Goal: Task Accomplishment & Management: Contribute content

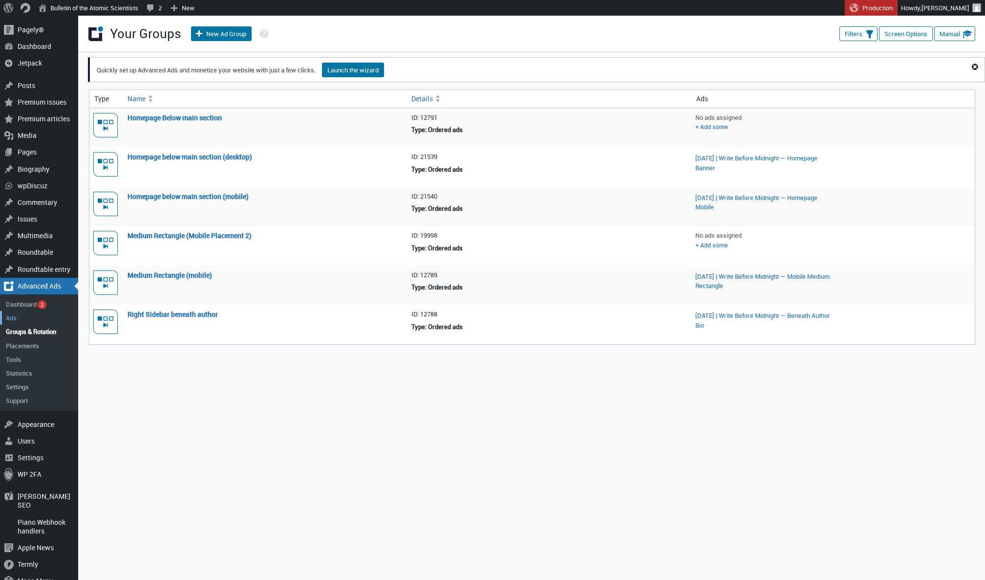
click at [17, 312] on link "Ads" at bounding box center [39, 318] width 78 height 14
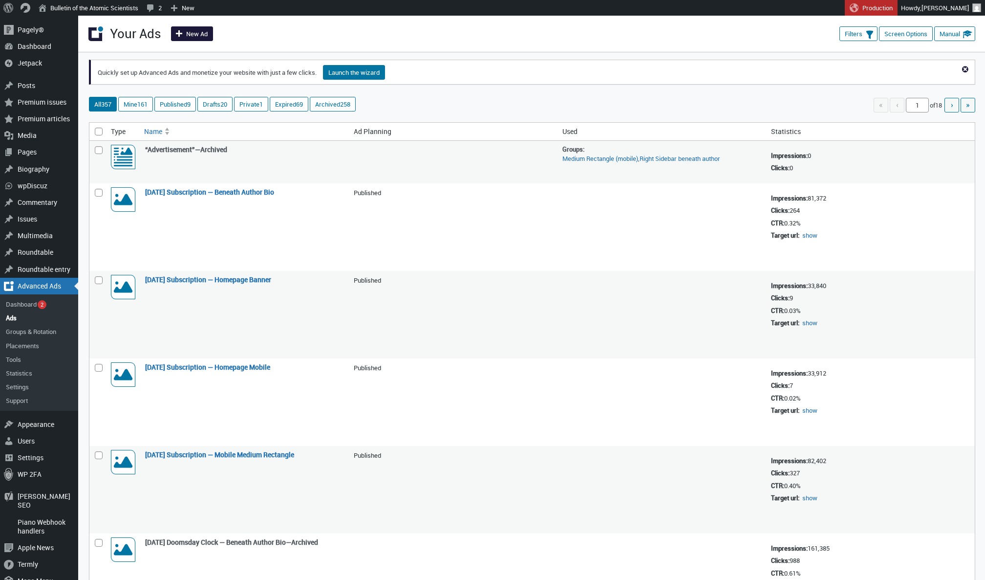
click at [195, 38] on link "New Ad" at bounding box center [192, 33] width 42 height 15
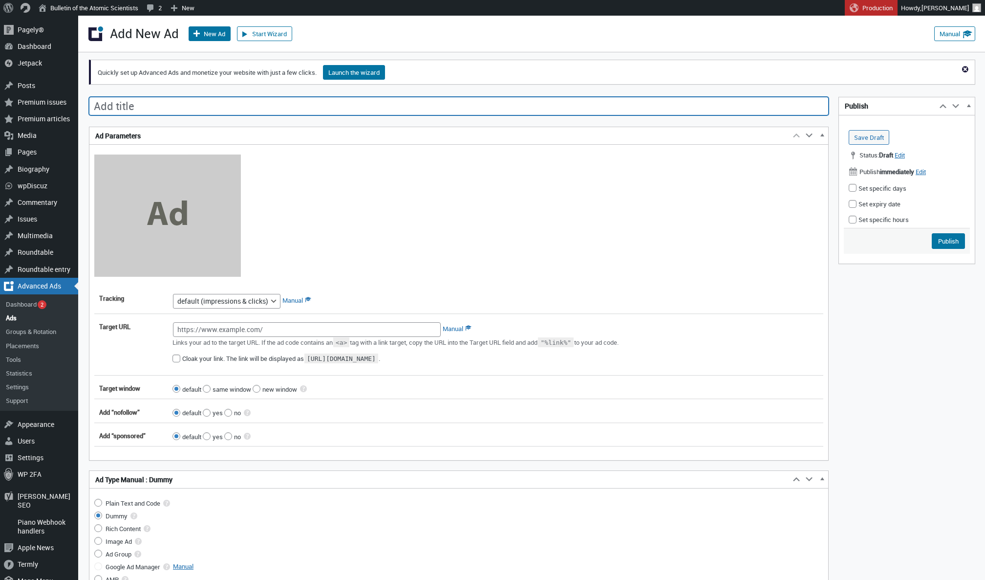
click at [198, 112] on input "Add title" at bounding box center [459, 106] width 740 height 19
paste input "Sept. 2025 | Magazine — Homepage Mobile"
type input "Sept. 2025 | Magazine — Homepage Mobile"
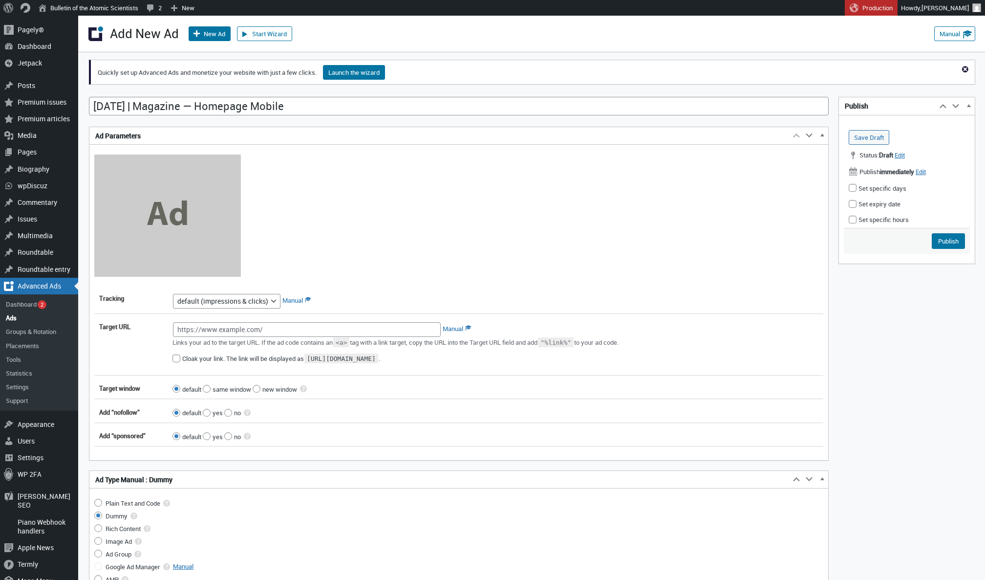
click at [300, 157] on div at bounding box center [458, 216] width 729 height 124
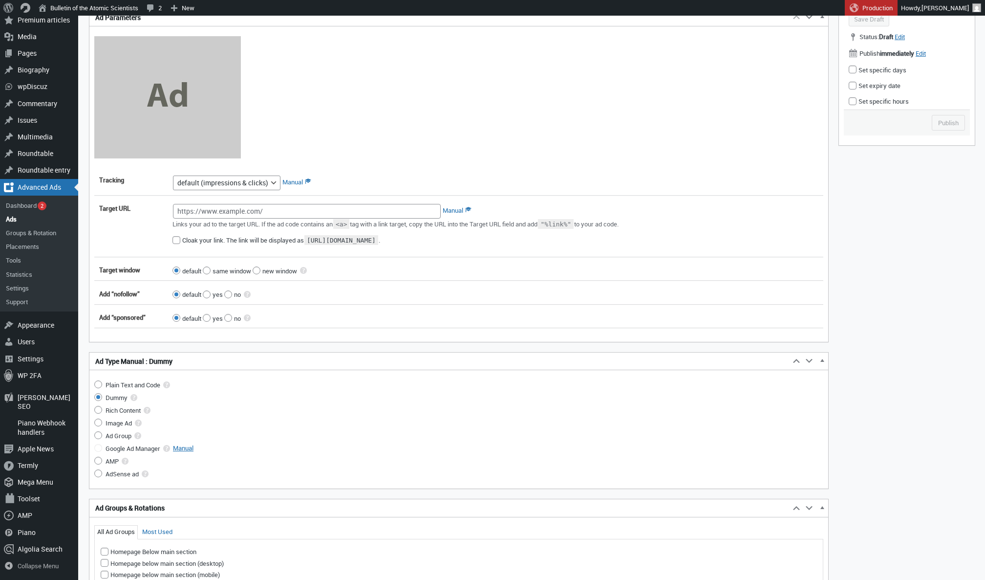
scroll to position [162, 0]
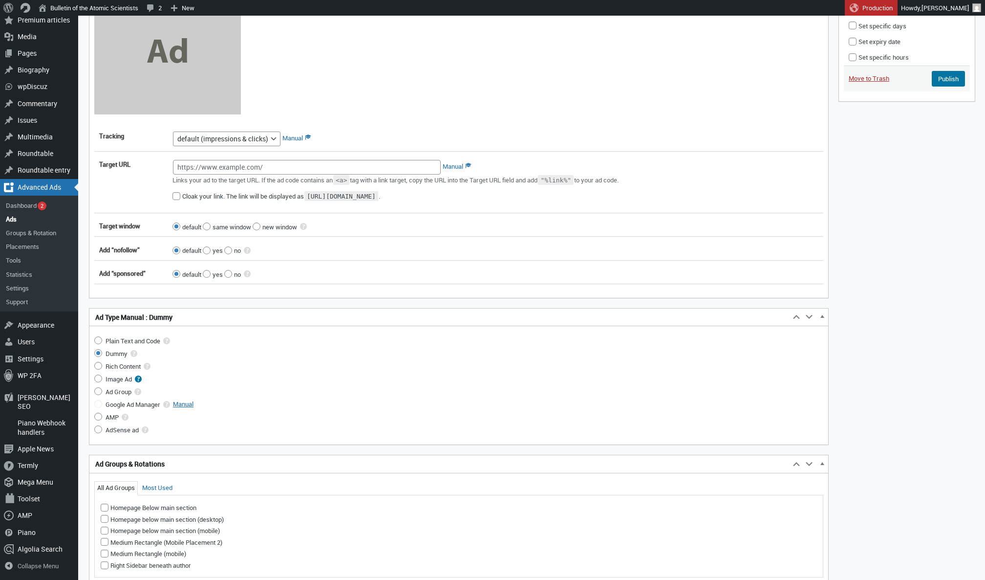
click at [94, 382] on input "Image Ad" at bounding box center [98, 378] width 8 height 8
radio input "true"
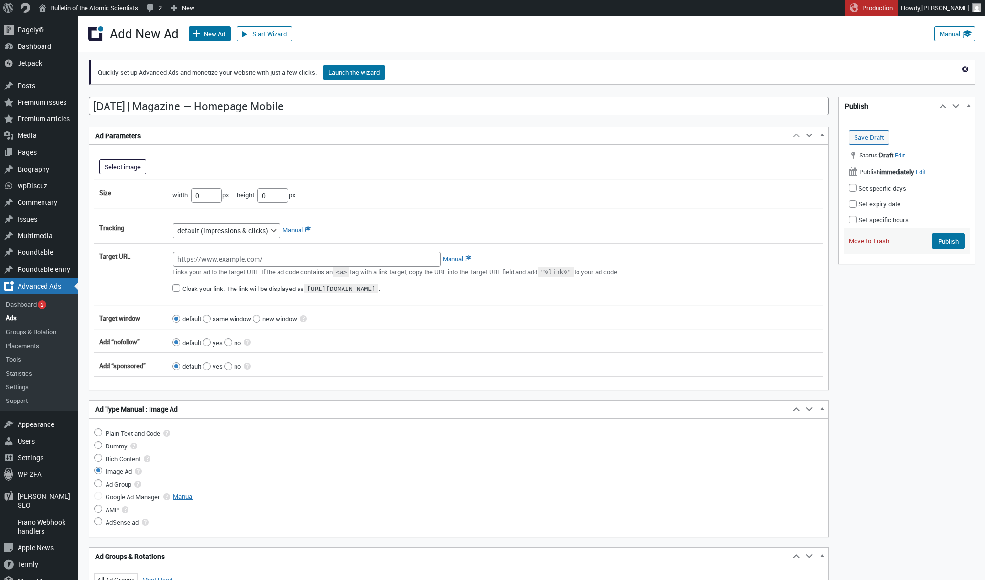
scroll to position [0, 0]
click at [119, 171] on button "Select image" at bounding box center [122, 166] width 47 height 15
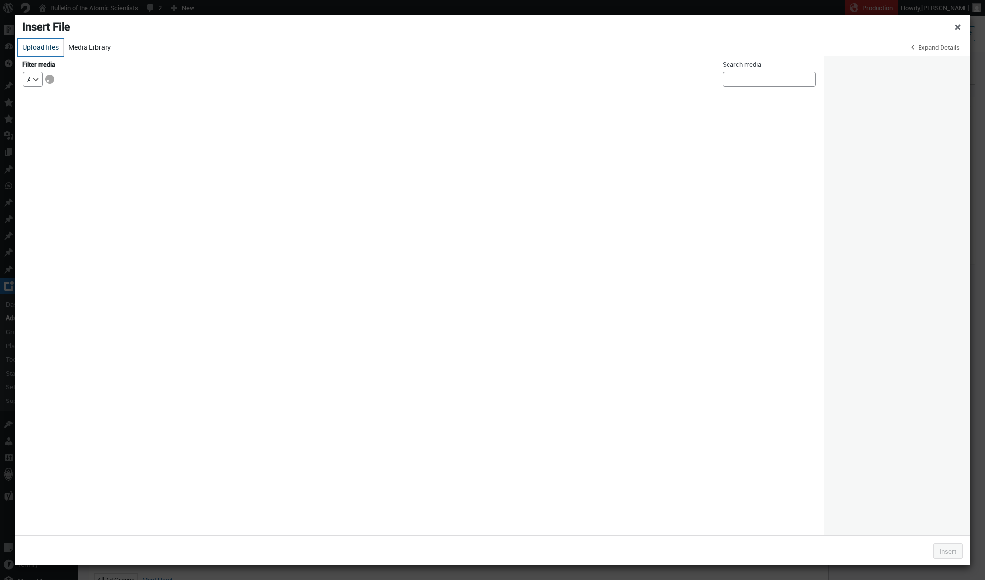
click at [40, 52] on button "Upload files" at bounding box center [41, 47] width 46 height 17
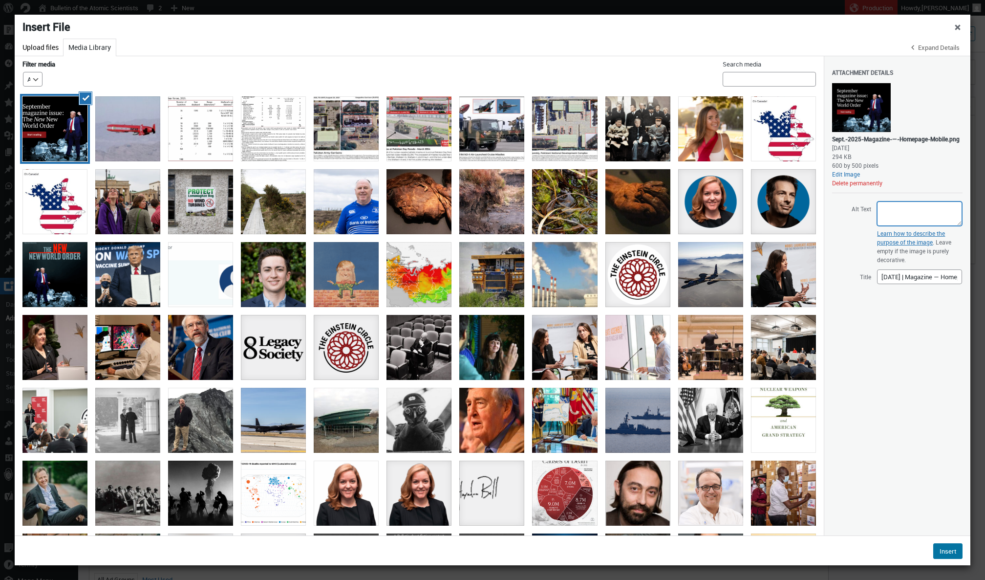
click at [902, 226] on textarea "Alt Text" at bounding box center [919, 213] width 85 height 24
paste textarea "Text reads, “The new, new world order. Read analysis on the [PERSON_NAME] admin…"
type textarea "Text reads, “The new, new world order. Read analysis on the Trump administratio…"
click at [945, 546] on button "Insert" at bounding box center [947, 551] width 29 height 16
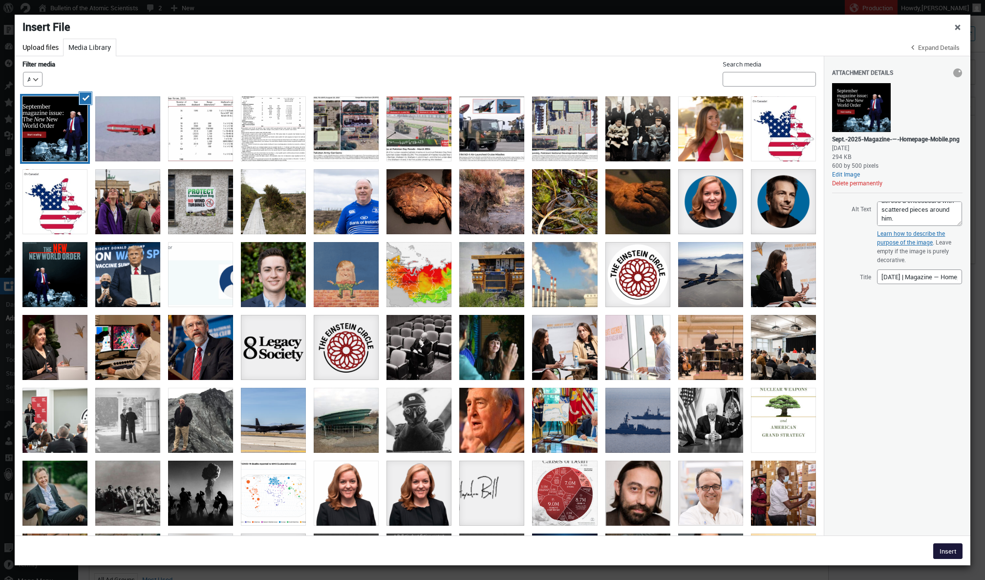
type input"] "600"
type input"] "500"
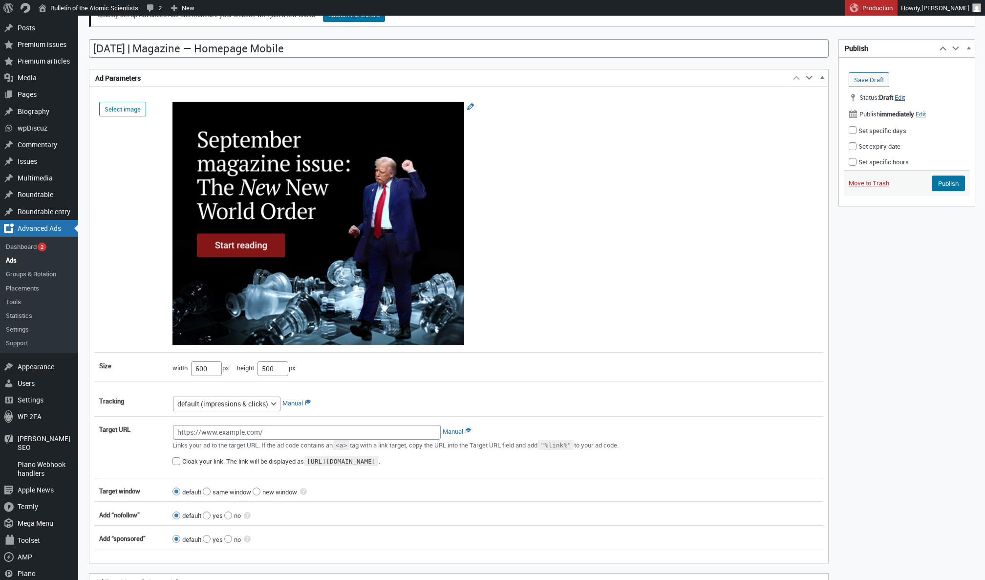
scroll to position [68, 0]
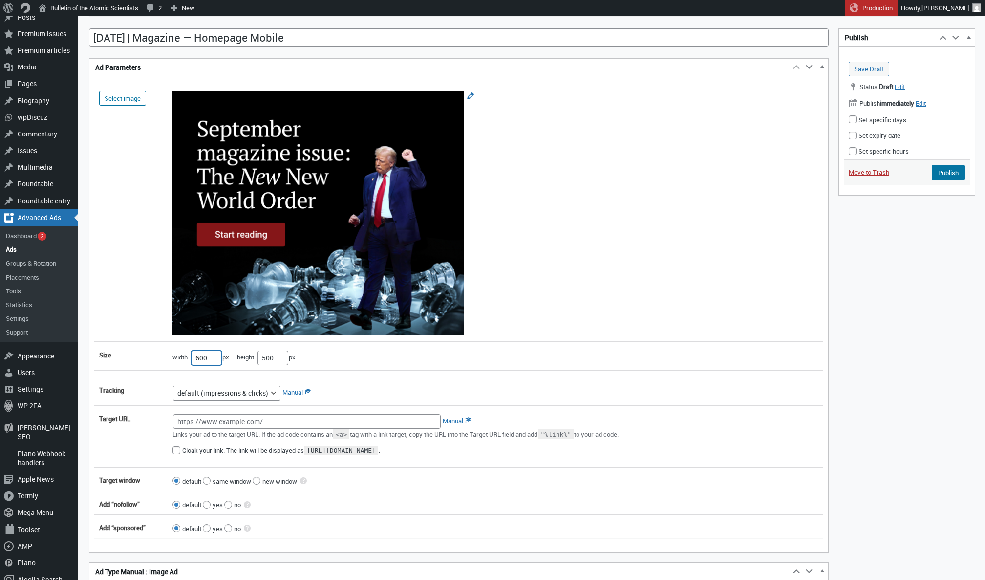
click at [206, 363] on input"] "600" at bounding box center [206, 357] width 31 height 15
type input"] "300"
click at [273, 360] on input"] "500" at bounding box center [273, 357] width 31 height 15
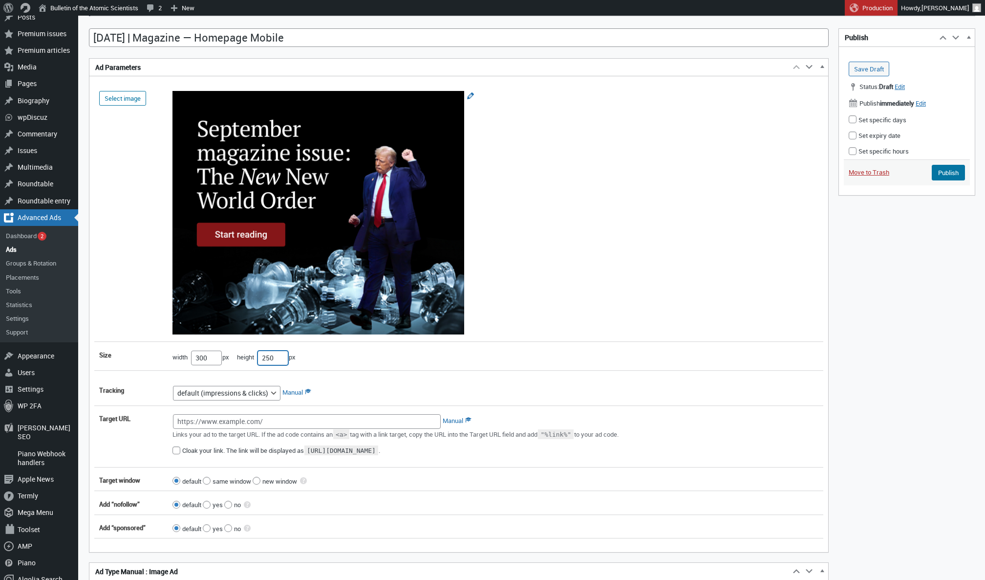
type input"] "250"
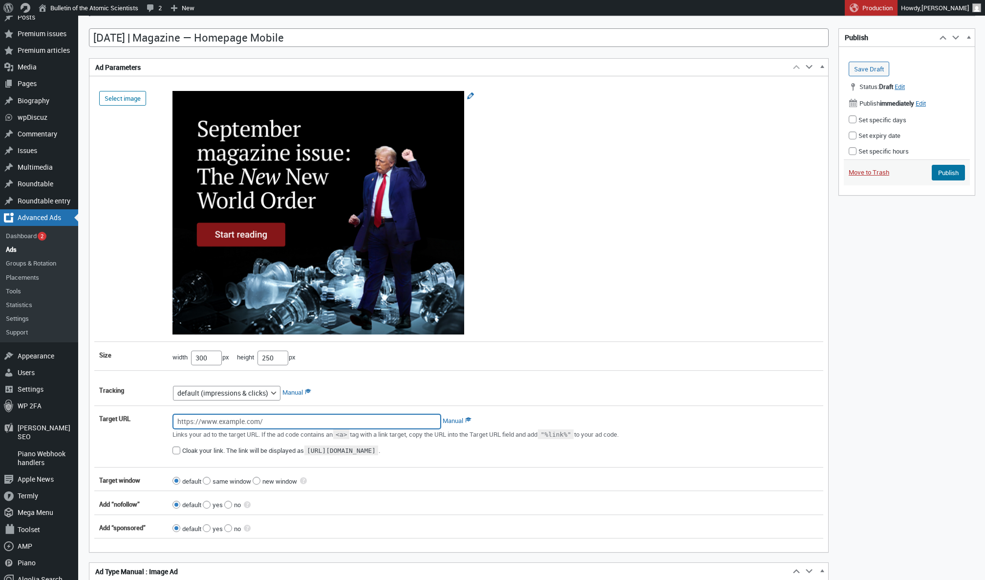
click at [358, 423] on input "Target URL" at bounding box center [307, 421] width 268 height 15
paste input "https://thebulletin.org/magazine/2025-09/"
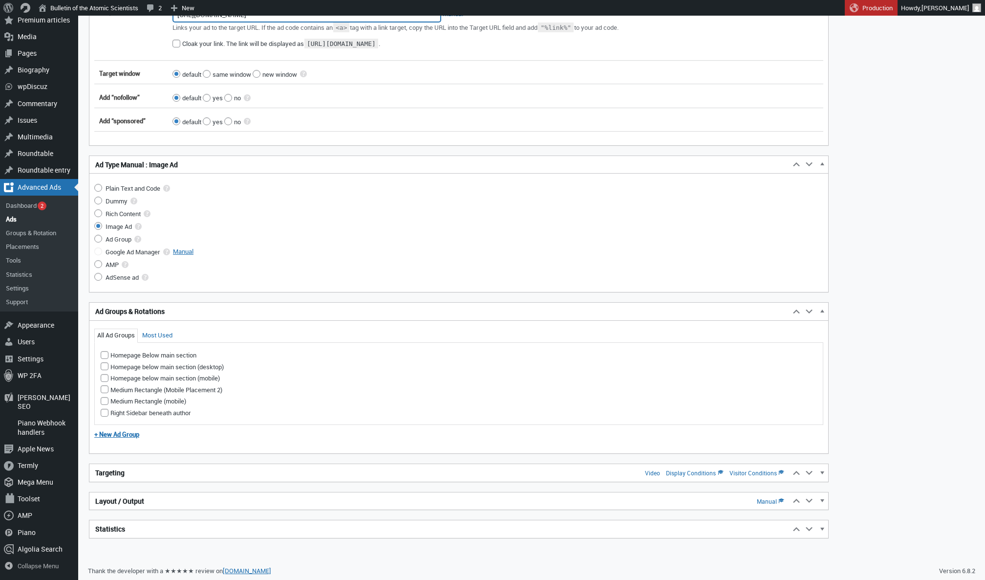
scroll to position [474, 0]
click at [129, 470] on h2 "Targeting Video Display Conditions Visitor Conditions" at bounding box center [439, 474] width 701 height 18
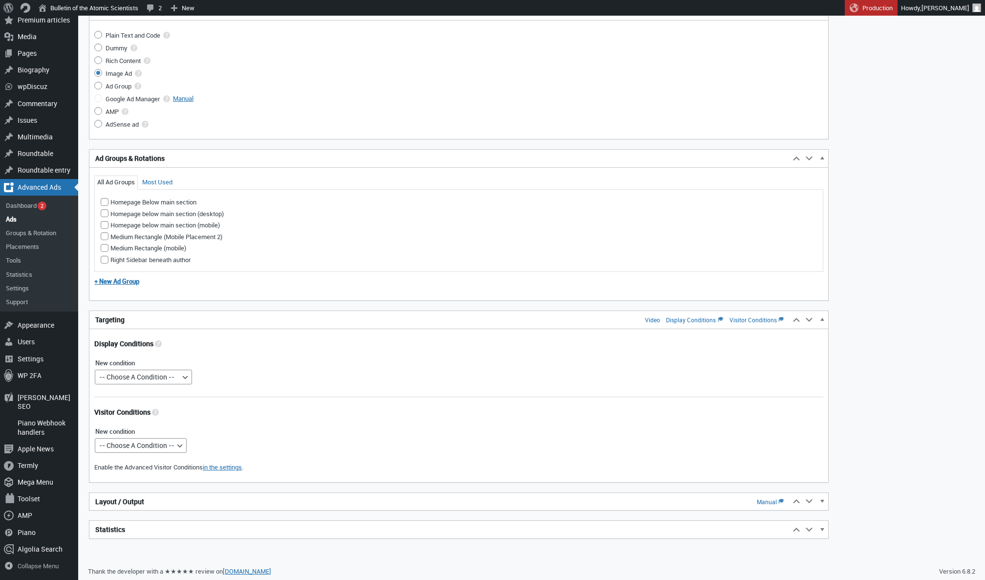
scroll to position [627, 0]
type input "https://thebulletin.org/magazine/2025-09/"
select select "postids"
select select
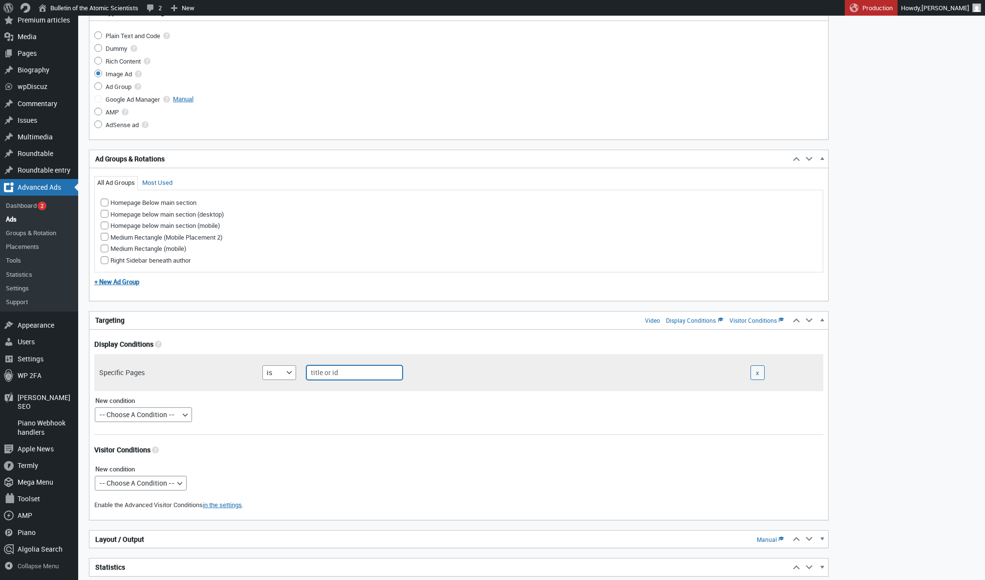
click at [346, 366] on input "text" at bounding box center [354, 372] width 96 height 15
type input "home"
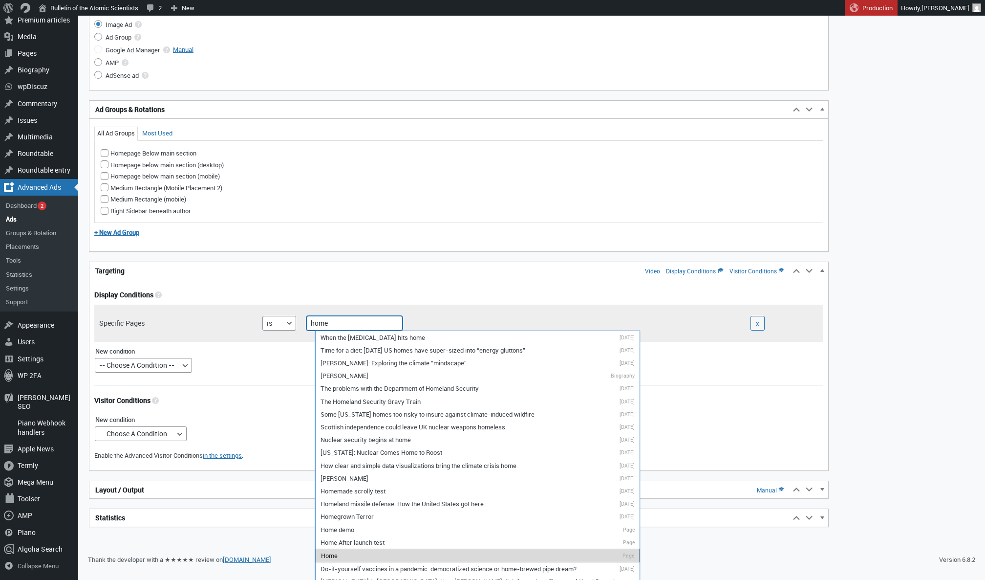
click at [350, 548] on li "Home Page" at bounding box center [478, 555] width 324 height 14
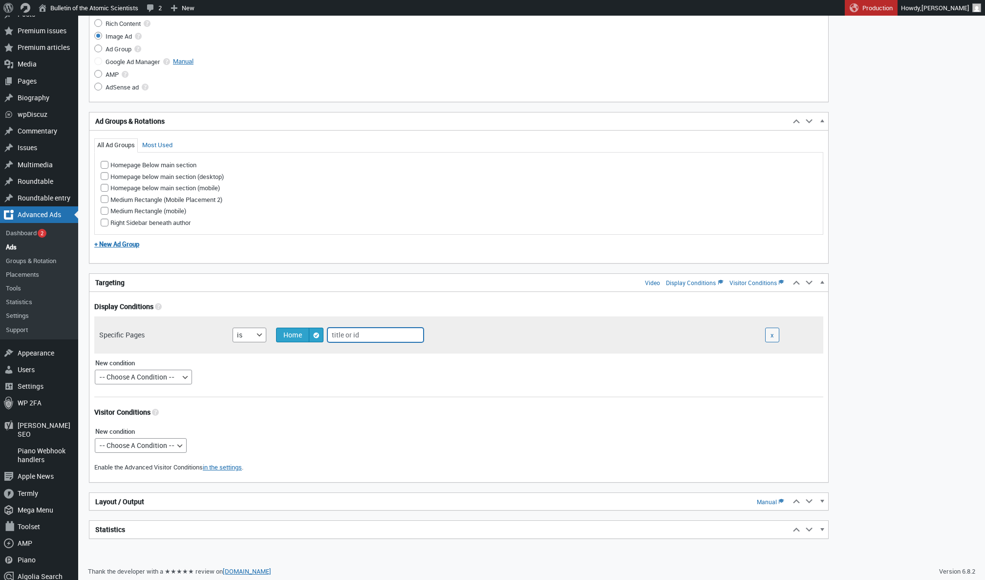
click at [181, 503] on h2 "Layout / Output Manual" at bounding box center [439, 502] width 701 height 18
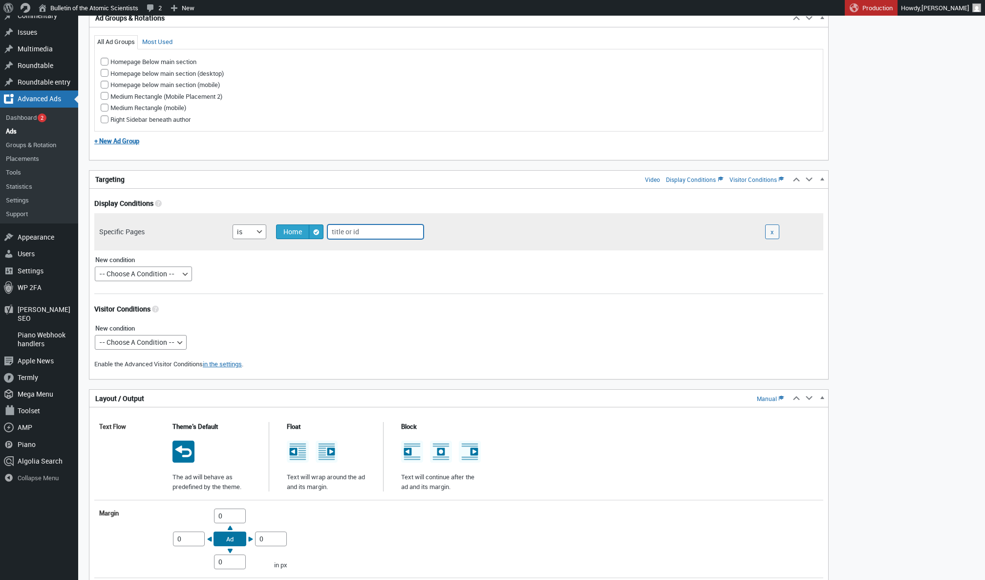
scroll to position [851, 0]
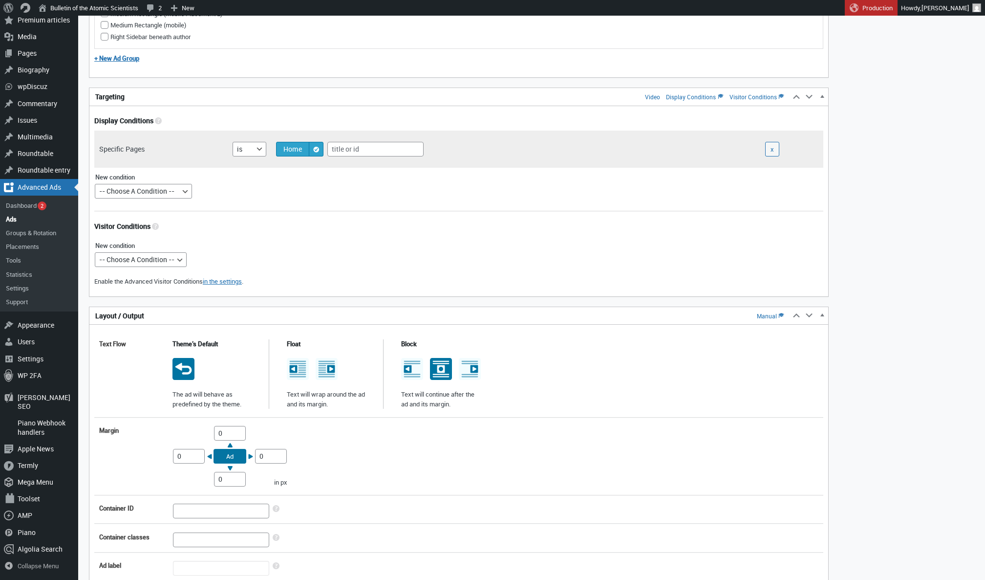
click at [439, 371] on icon at bounding box center [441, 369] width 8 height 8
click at [439, 364] on input "radio" at bounding box center [440, 360] width 8 height 8
radio input "true"
click at [217, 429] on input "0" at bounding box center [230, 433] width 32 height 15
type input "10"
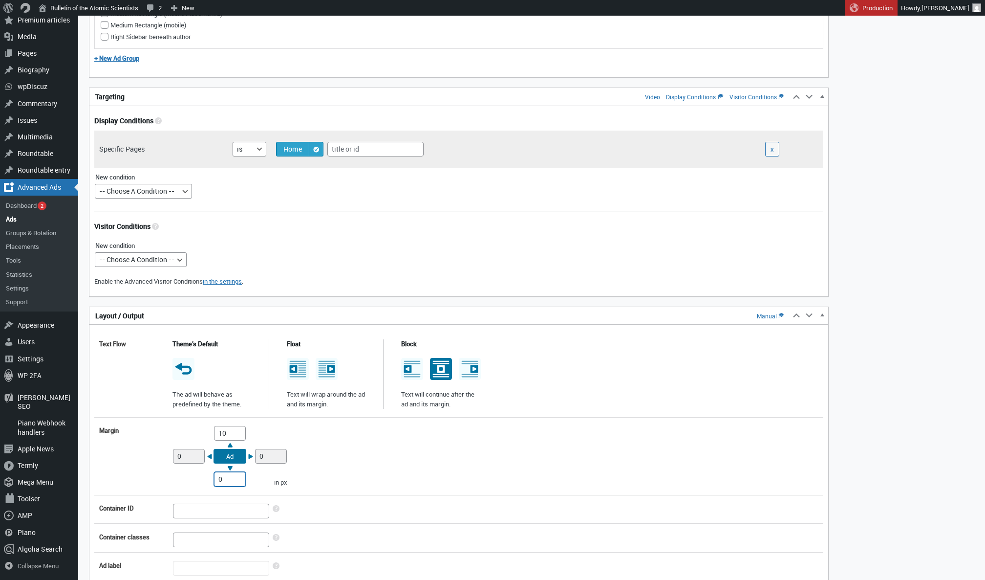
click at [215, 477] on input "0" at bounding box center [230, 479] width 32 height 15
type input "10"
click at [383, 470] on div "Margin Top 10 Right 0 Bottom 10 Left 0 Ad in px" at bounding box center [458, 456] width 729 height 70
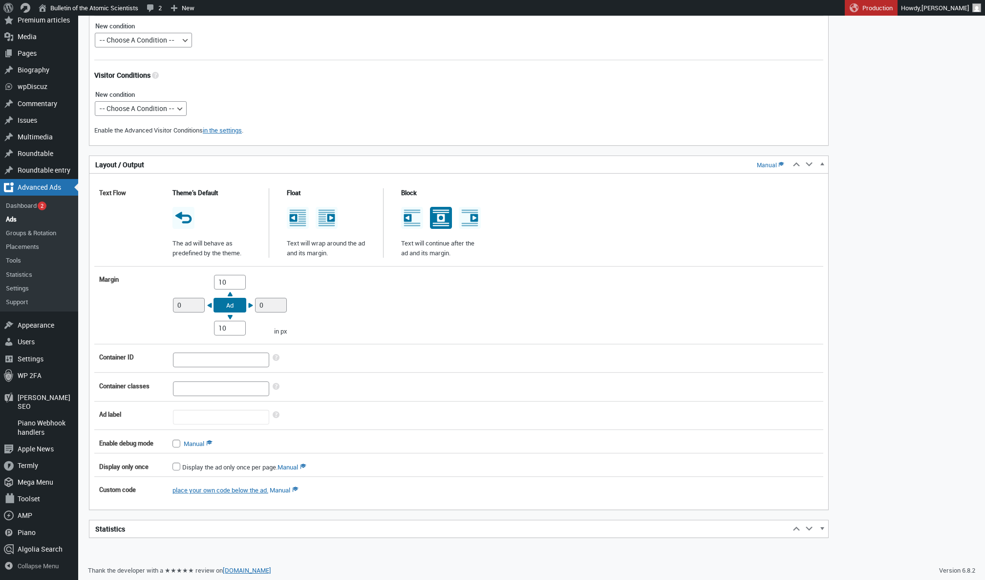
click at [356, 537] on h2 "Statistics" at bounding box center [439, 529] width 701 height 18
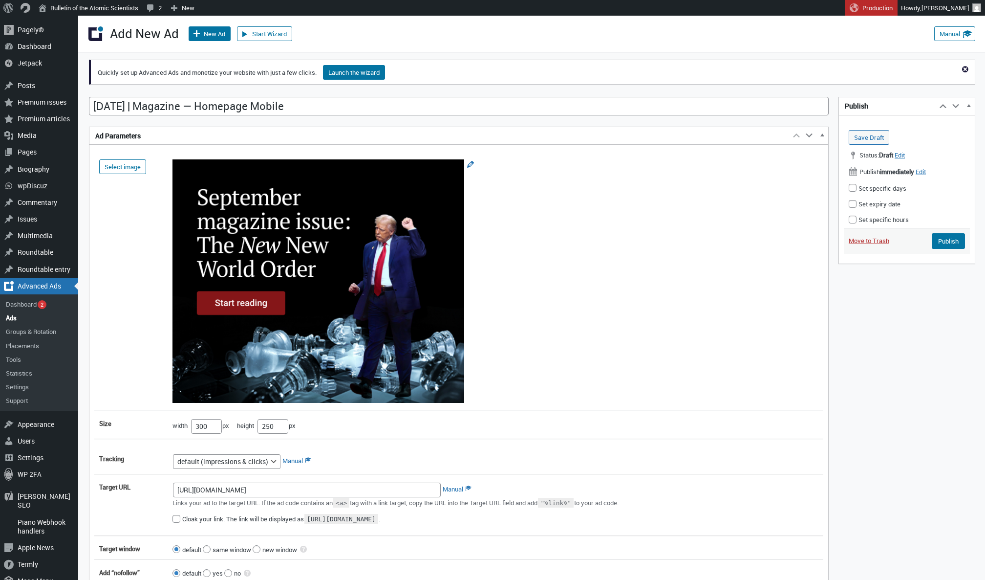
scroll to position [0, 0]
click at [939, 238] on input "Publish" at bounding box center [948, 241] width 33 height 16
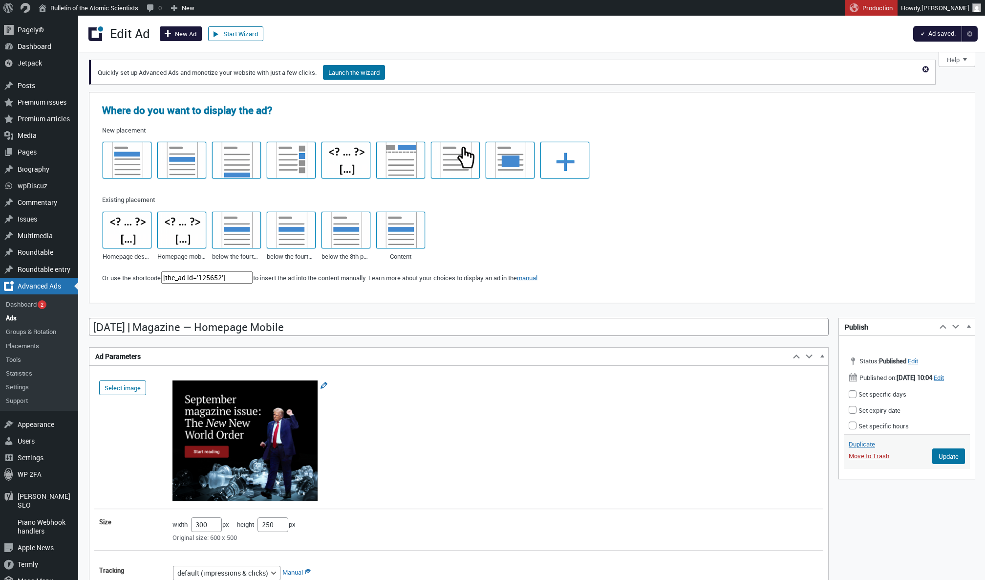
click at [171, 36] on span at bounding box center [169, 32] width 12 height 10
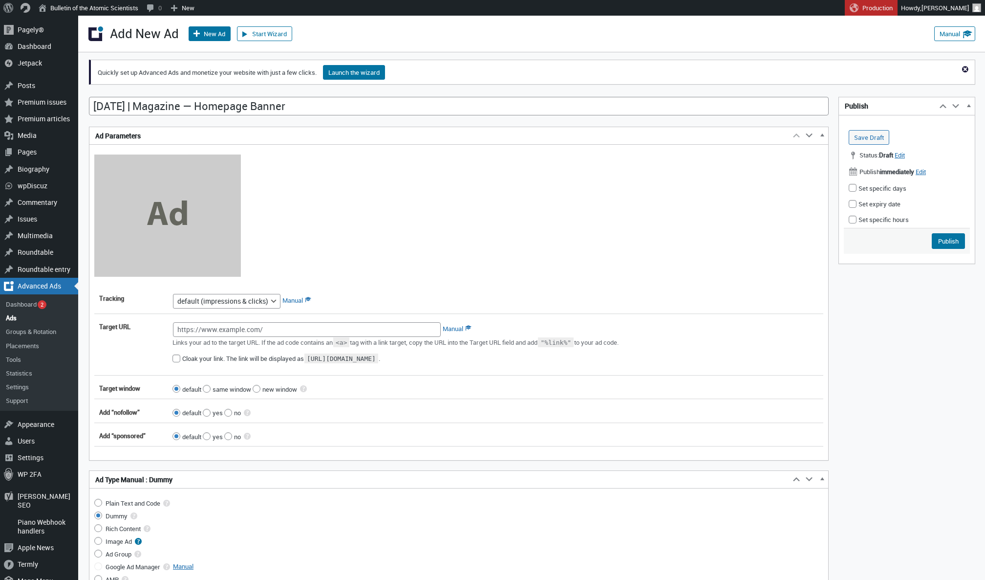
type input "Sept. 2025 | Magazine — Homepage Banner"
click at [100, 544] on input "Image Ad" at bounding box center [98, 541] width 8 height 8
radio input "true"
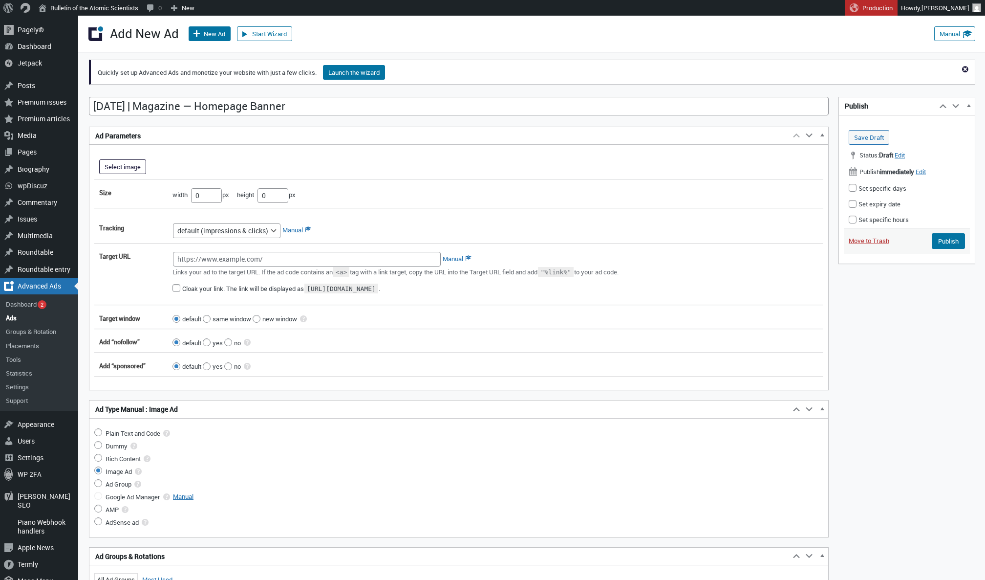
click at [126, 172] on button "Select image" at bounding box center [122, 166] width 47 height 15
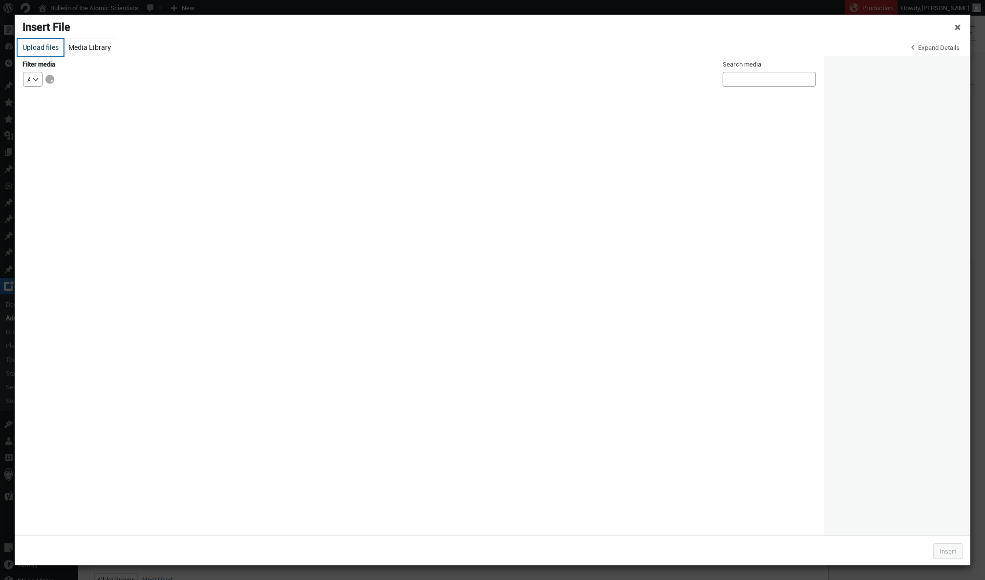
click at [38, 53] on button "Upload files" at bounding box center [41, 47] width 46 height 17
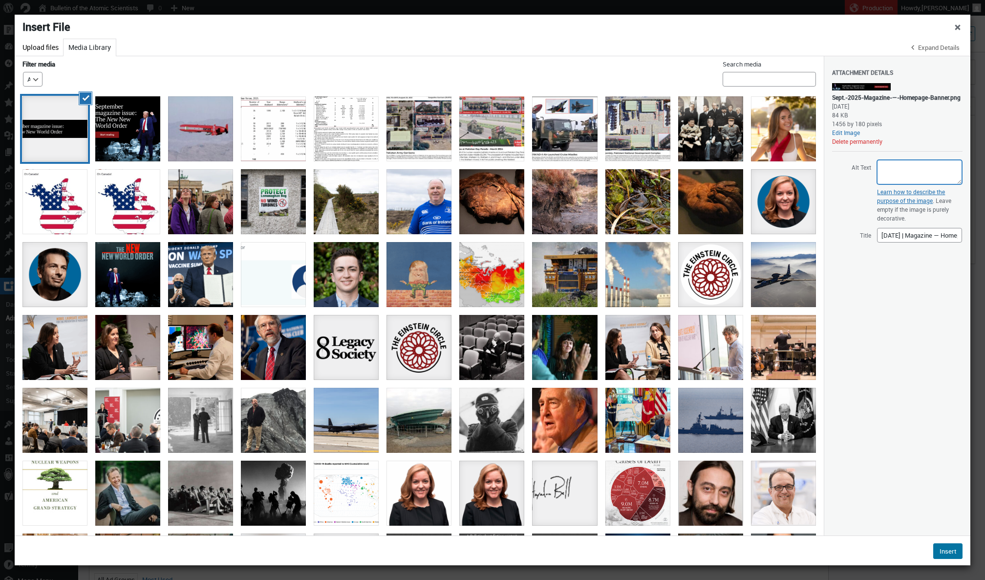
click at [913, 172] on textarea "Alt Text" at bounding box center [919, 172] width 85 height 24
paste textarea "Text reads, “The new, new world order. Read analysis on the [PERSON_NAME] admin…"
type textarea "Text reads, “The new, new world order. Read analysis on the [PERSON_NAME] admin…"
click at [949, 552] on button "Insert" at bounding box center [947, 551] width 29 height 16
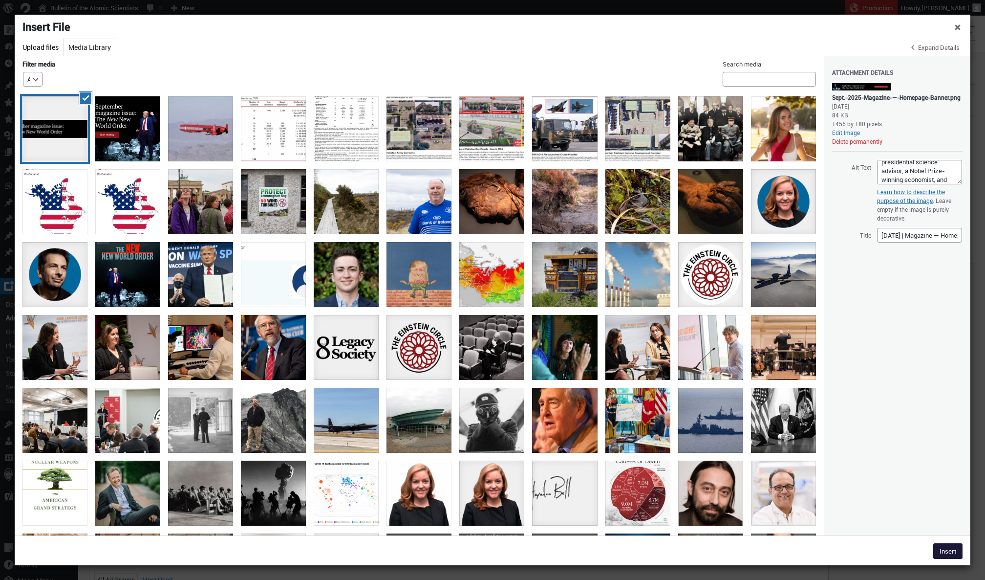
type input"] "1456"
type input"] "180"
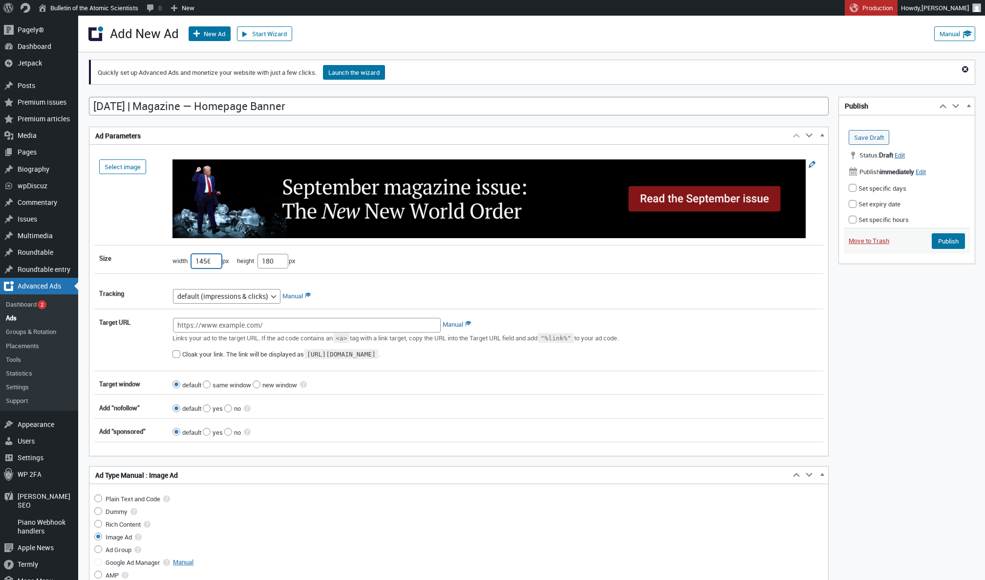
click at [200, 259] on input"] "1456" at bounding box center [206, 261] width 31 height 15
type input"] "728"
click at [275, 264] on input"] "180" at bounding box center [273, 261] width 31 height 15
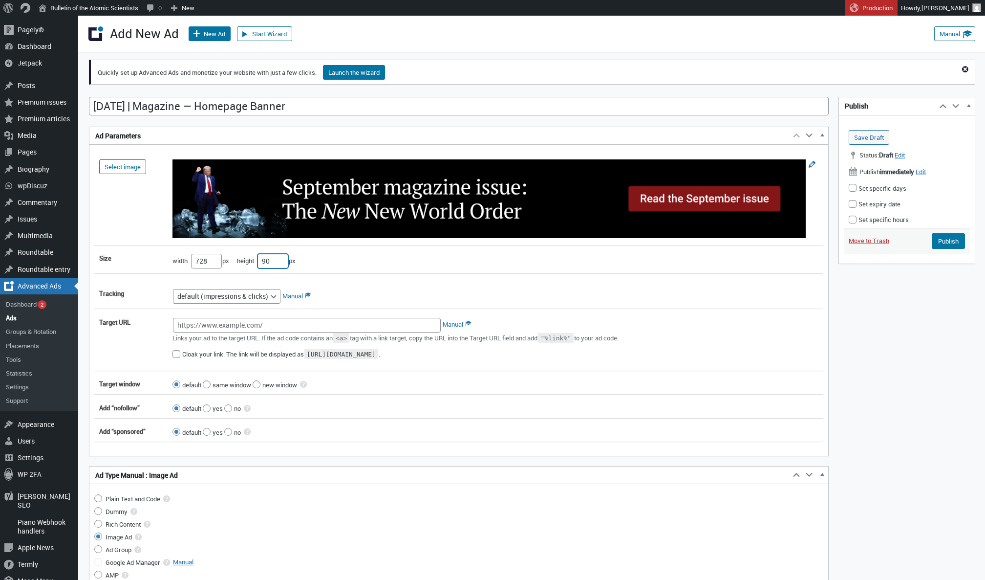
type input"] "90"
click at [359, 329] on input "Target URL" at bounding box center [307, 325] width 268 height 15
paste input "[URL][DOMAIN_NAME]"
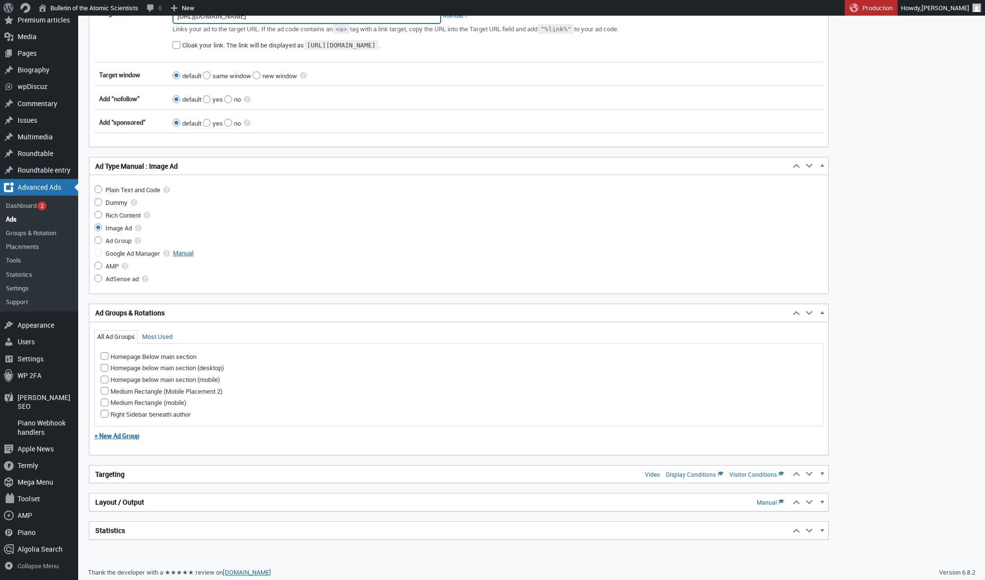
click at [218, 478] on h2 "Targeting Video Display Conditions Visitor Conditions" at bounding box center [439, 474] width 701 height 18
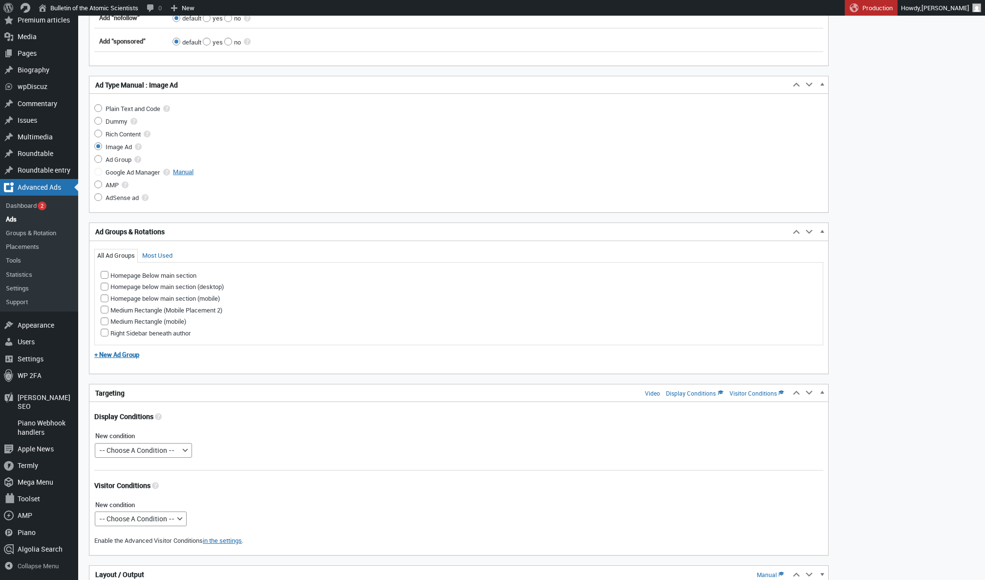
scroll to position [445, 0]
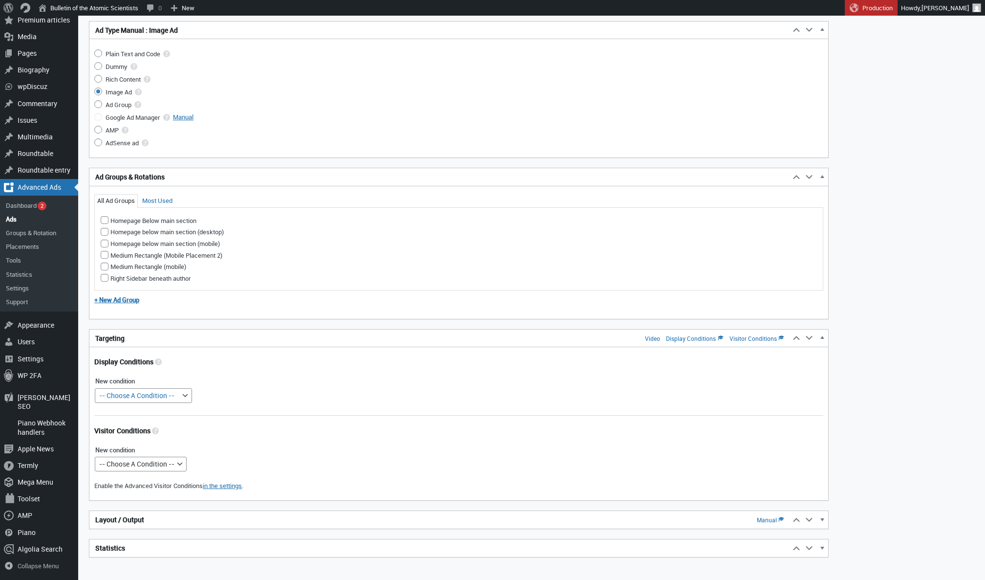
type input "[URL][DOMAIN_NAME]"
select select "postids"
select select
click at [194, 511] on div "Slug Move up Move Slug box up Move down Move Slug box down Toggle panel: Slug S…" at bounding box center [459, 443] width 740 height 228
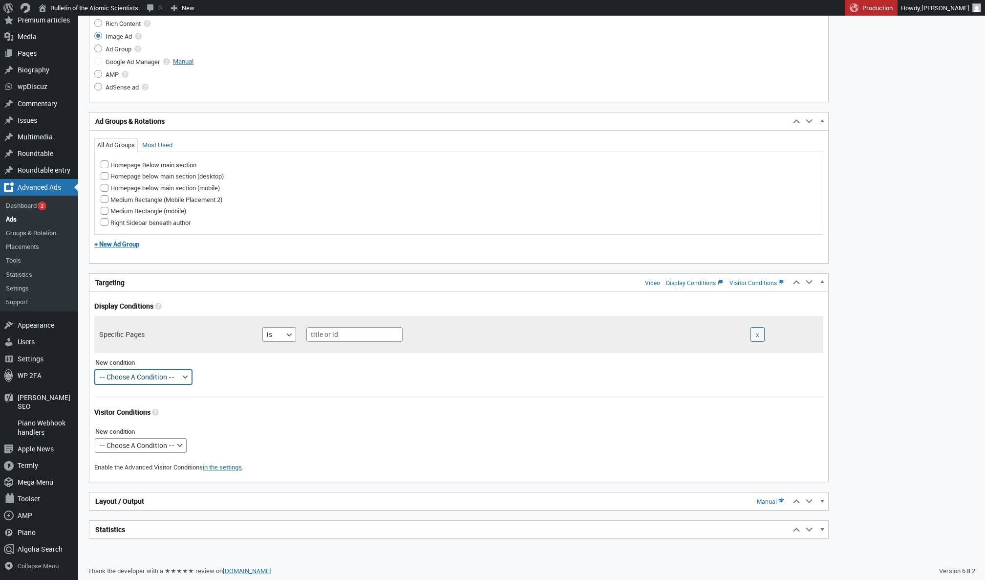
scroll to position [499, 0]
click at [333, 333] on input "text" at bounding box center [354, 335] width 96 height 15
click at [348, 502] on h2 "Layout / Output Manual" at bounding box center [439, 502] width 701 height 18
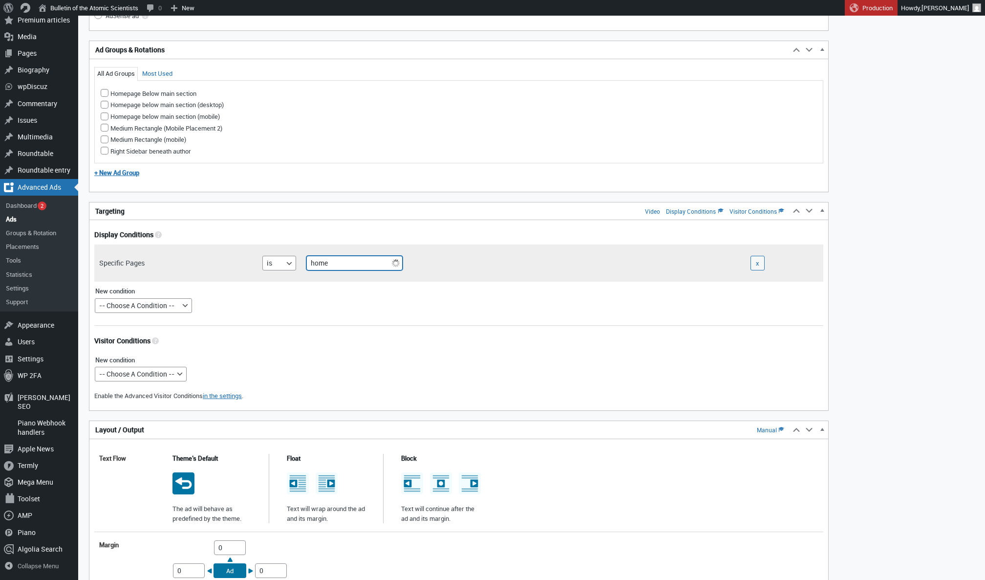
scroll to position [661, 0]
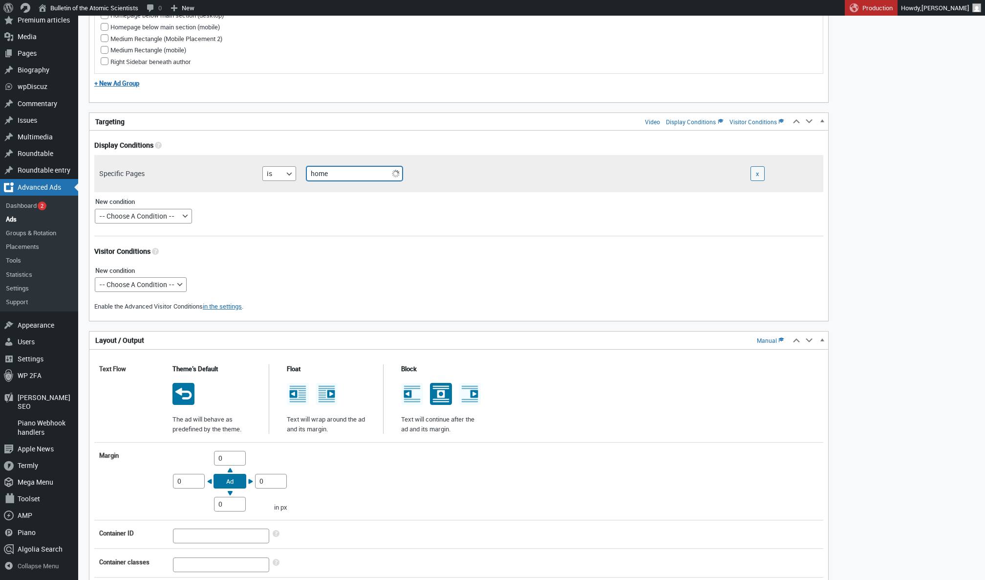
type input "home"
click at [442, 396] on icon at bounding box center [441, 394] width 22 height 22
click at [442, 388] on input "radio" at bounding box center [440, 385] width 8 height 8
radio input "true"
click at [219, 454] on input "0" at bounding box center [230, 458] width 32 height 15
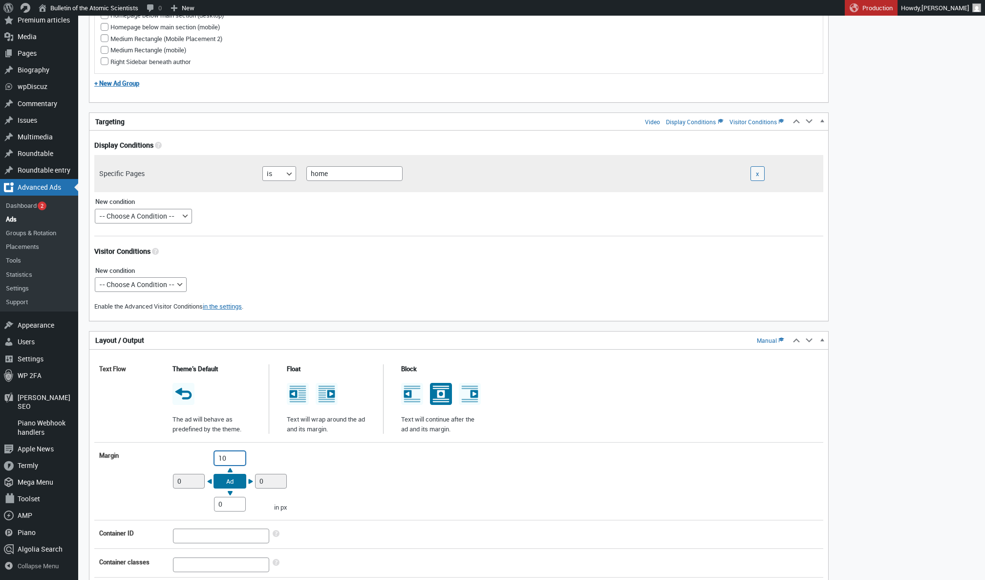
type input "10"
click at [215, 505] on input "0" at bounding box center [230, 503] width 32 height 15
type input "10"
click at [384, 456] on div "Margin Top 10 Right 0 Bottom 10 Left 0 Ad in px" at bounding box center [458, 481] width 729 height 70
click at [360, 179] on input "home" at bounding box center [354, 173] width 96 height 15
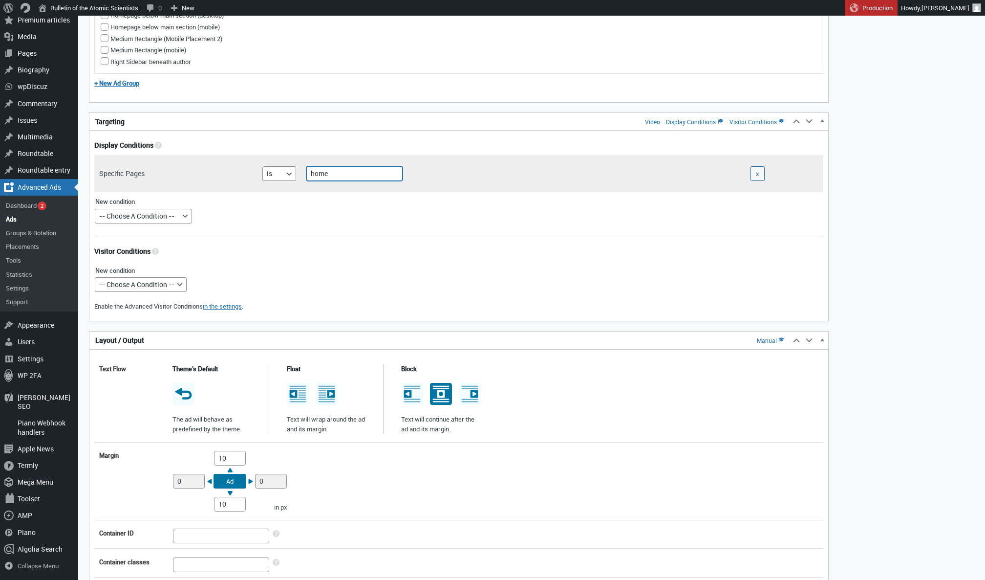
click at [354, 170] on input "home" at bounding box center [354, 173] width 96 height 15
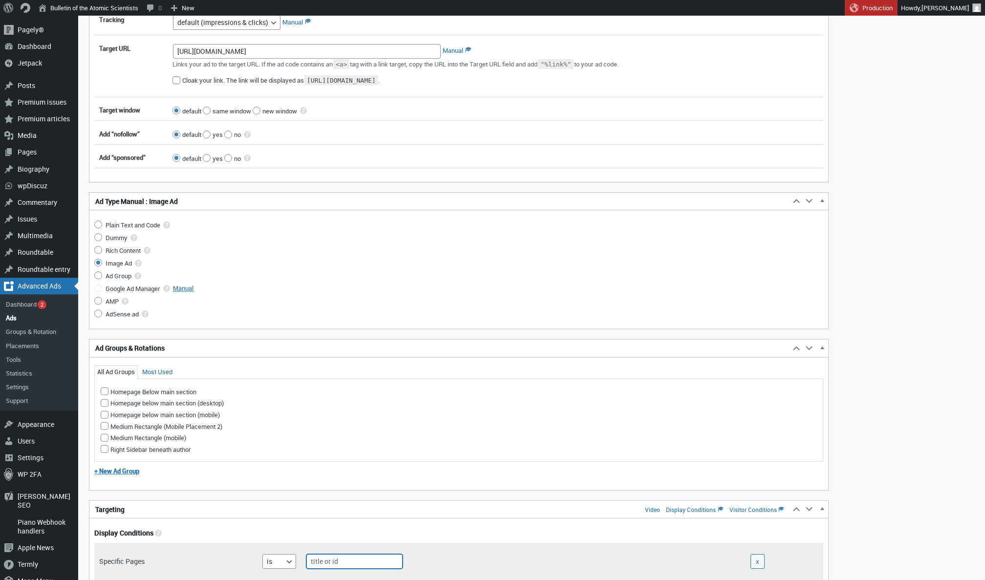
scroll to position [673, 0]
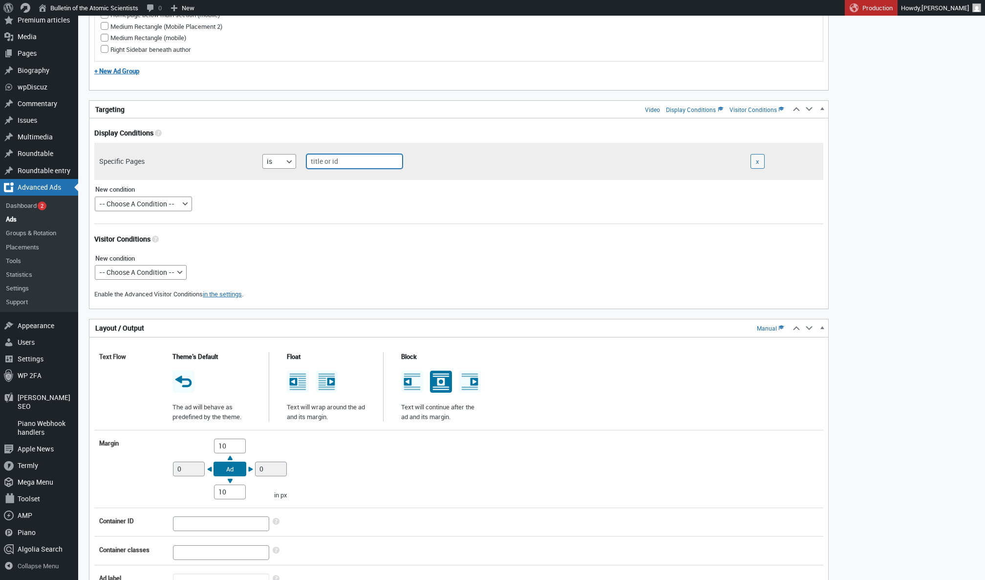
click at [325, 163] on input "text" at bounding box center [354, 161] width 96 height 15
type input "j"
type input "home"
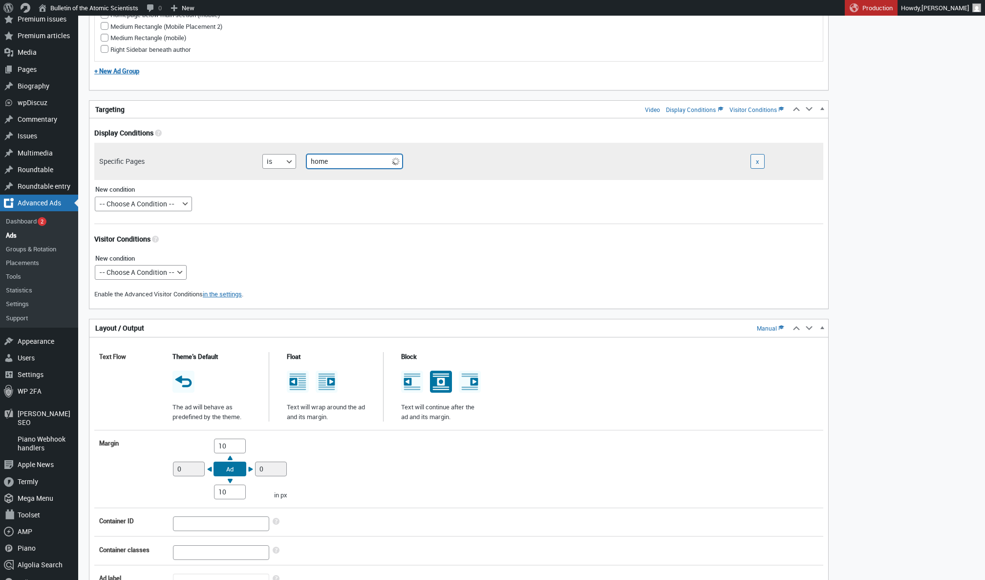
scroll to position [668, 0]
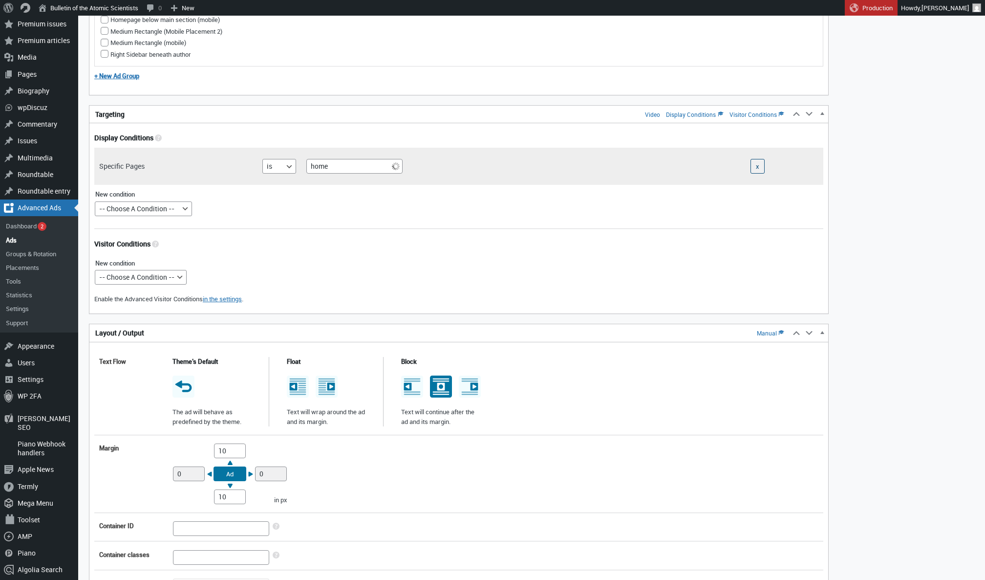
click at [757, 165] on button "x" at bounding box center [758, 166] width 14 height 15
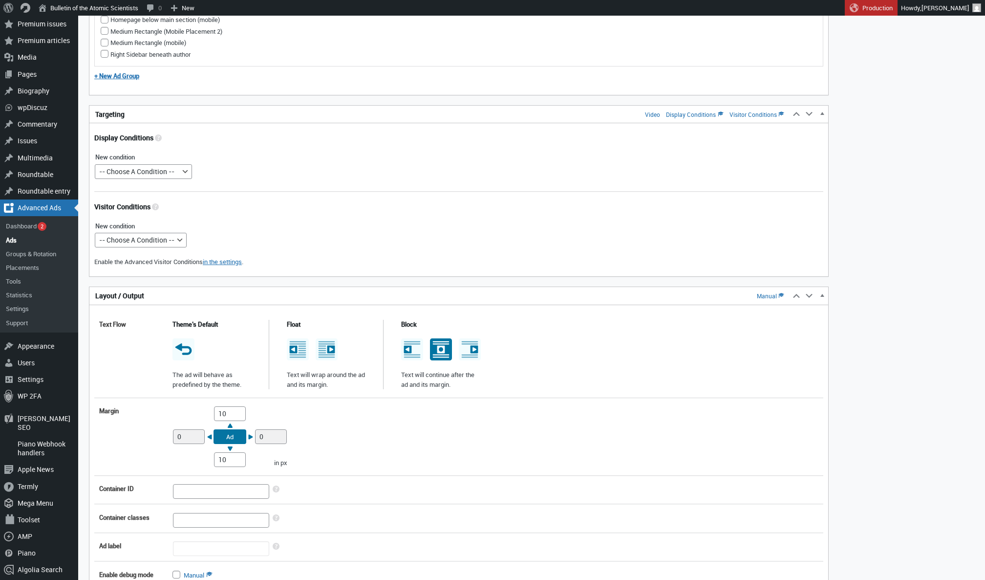
click at [180, 180] on div "Display Conditions Limit the ad to pages that match the following conditions. D…" at bounding box center [458, 199] width 739 height 133
select select "postids"
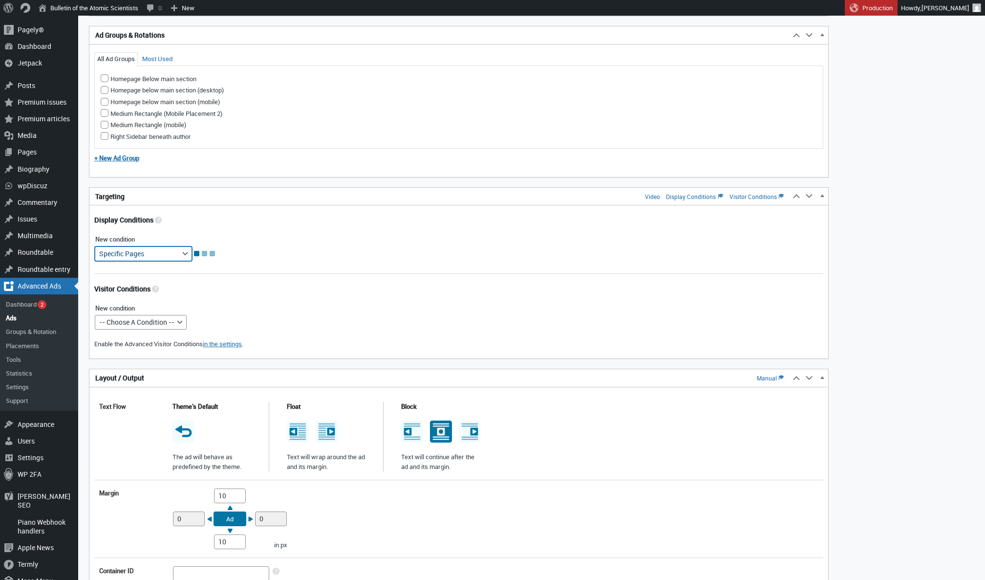
scroll to position [577, 0]
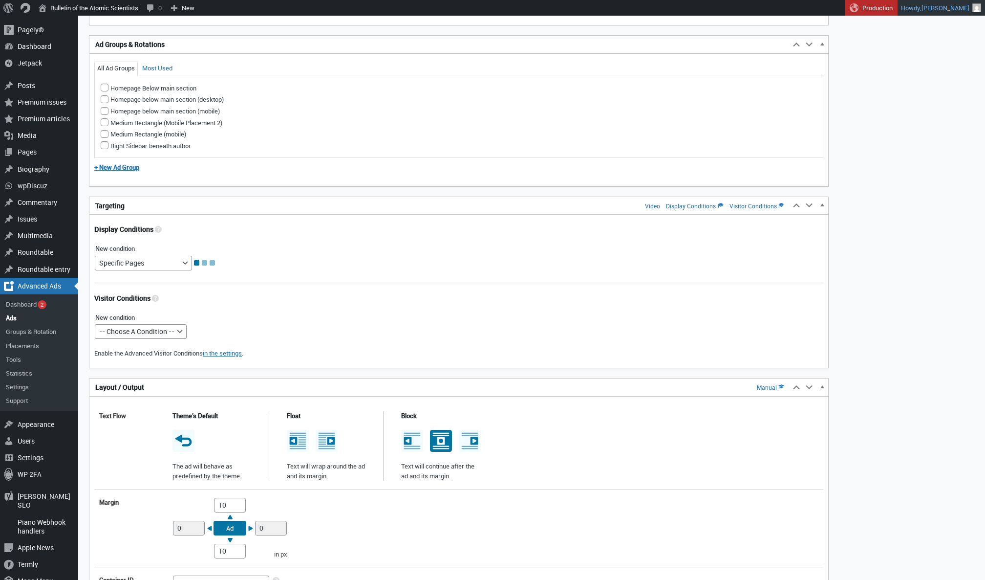
select select
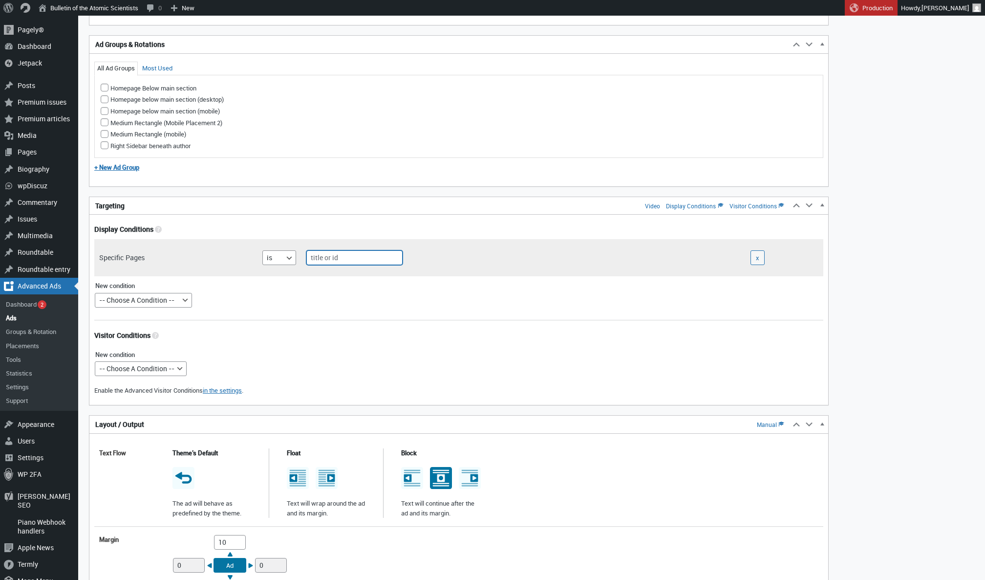
click at [371, 261] on input "text" at bounding box center [354, 257] width 96 height 15
type input "home"
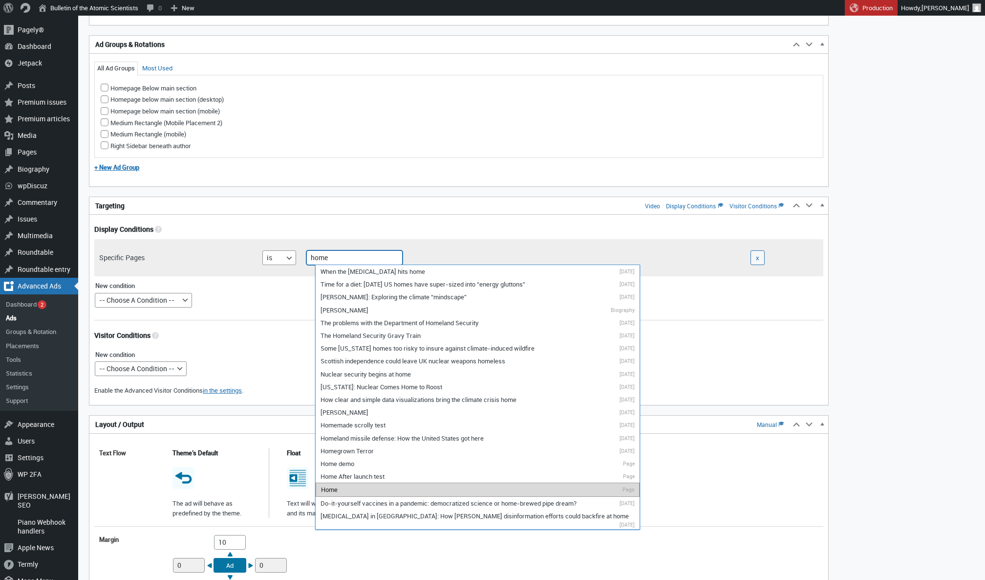
click at [348, 482] on li "Home Page" at bounding box center [478, 489] width 324 height 14
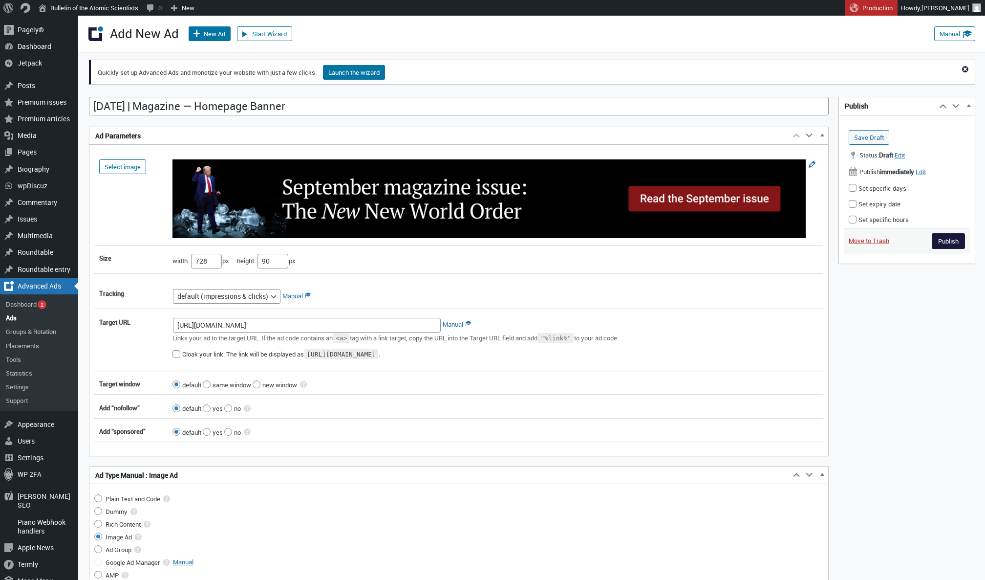
scroll to position [0, 0]
click at [944, 242] on input "Publish" at bounding box center [948, 241] width 33 height 16
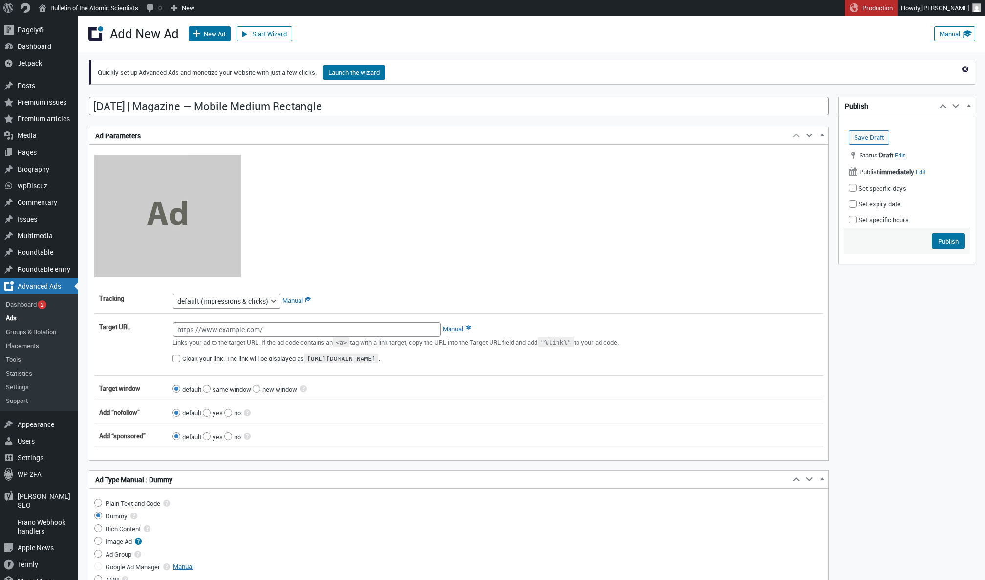
type input "Sept. 2025 | Magazine — Mobile Medium Rectangle"
click at [95, 542] on input "Image Ad" at bounding box center [98, 541] width 8 height 8
radio input "true"
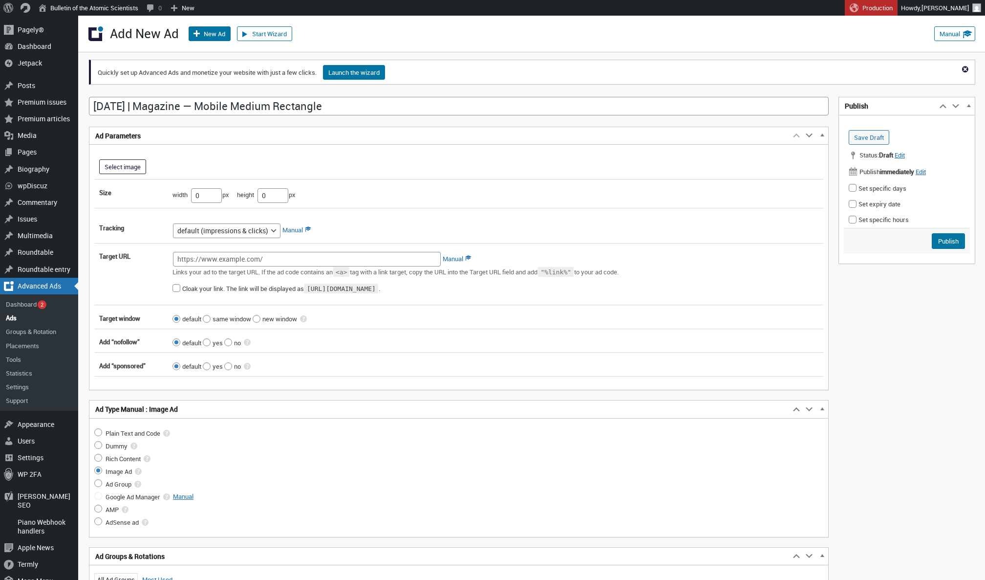
click at [130, 171] on button "Select image" at bounding box center [122, 166] width 47 height 15
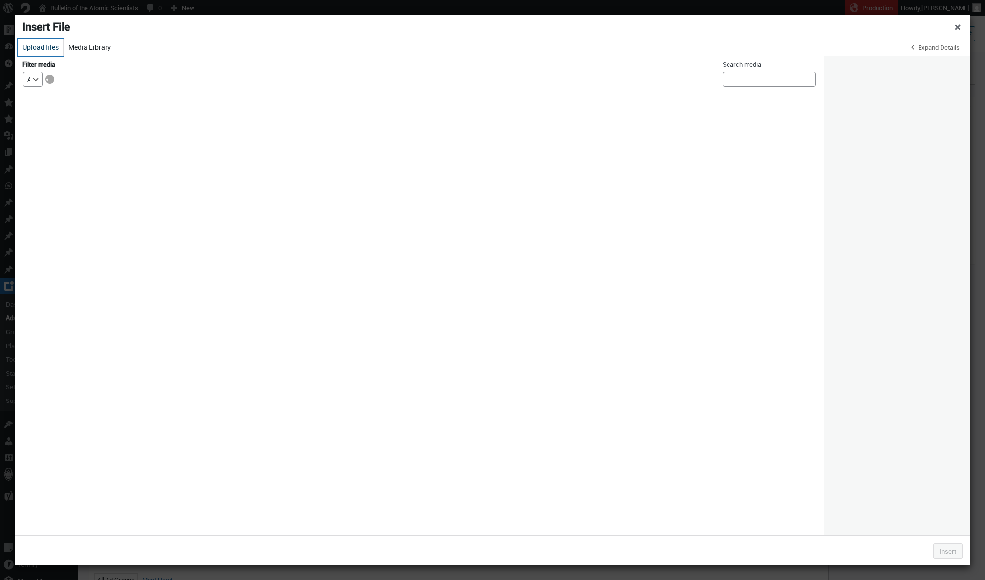
click at [43, 49] on button "Upload files" at bounding box center [41, 47] width 46 height 17
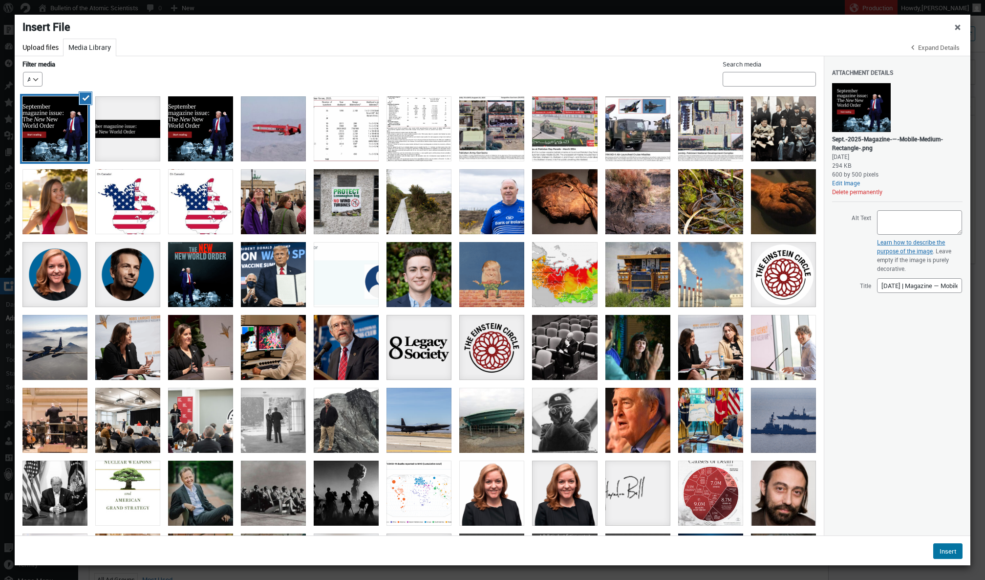
click at [909, 171] on div "600 by 500 pixels" at bounding box center [897, 174] width 130 height 9
click at [902, 217] on textarea "Alt Text" at bounding box center [919, 222] width 85 height 24
paste textarea "Text reads, “The new, new world order. Read analysis on the [PERSON_NAME] admin…"
type textarea "Text reads, “The new, new world order. Read analysis on the [PERSON_NAME] admin…"
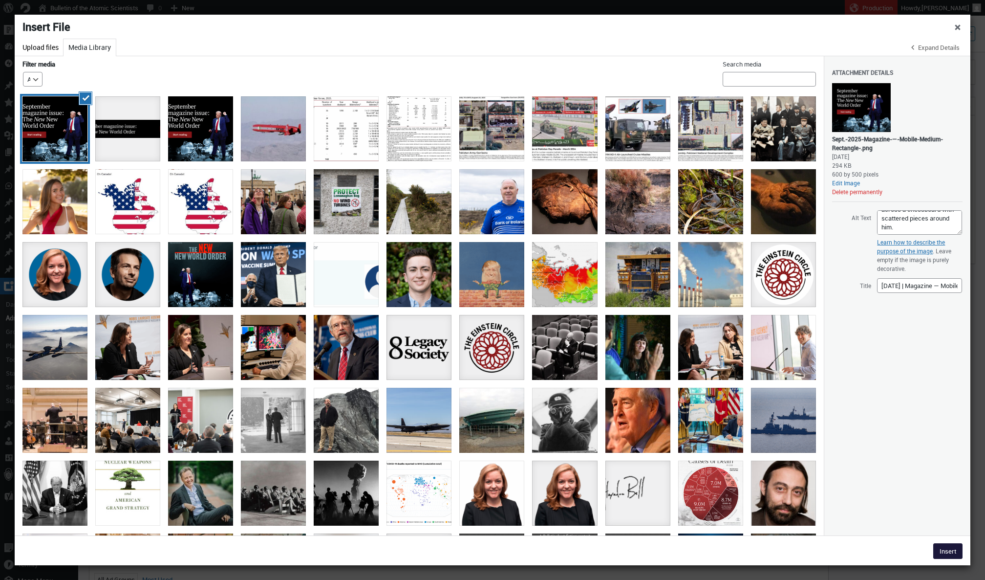
click at [937, 550] on button "Insert" at bounding box center [947, 551] width 29 height 16
type input"] "600"
type input"] "500"
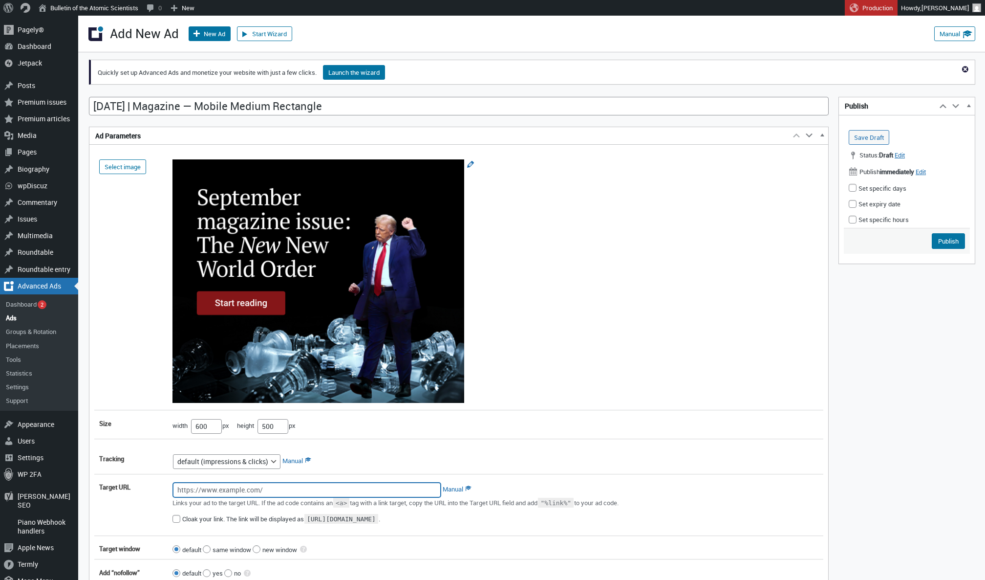
click at [336, 493] on input "Target URL" at bounding box center [307, 489] width 268 height 15
paste input "[URL][DOMAIN_NAME]"
click at [182, 491] on input "[URL][DOMAIN_NAME]" at bounding box center [307, 489] width 268 height 15
type input "[URL][DOMAIN_NAME]"
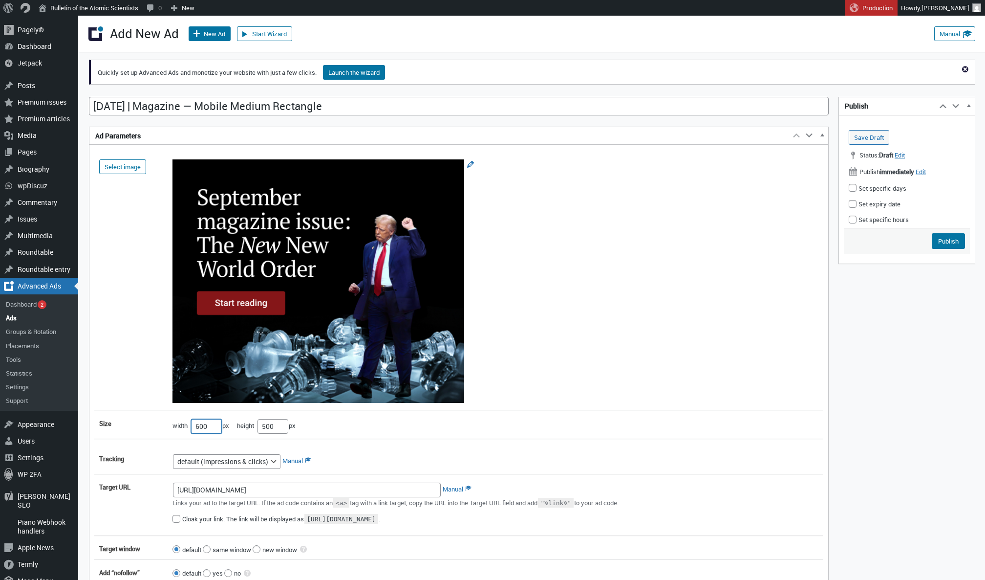
click at [204, 429] on input"] "600" at bounding box center [206, 426] width 31 height 15
type input"] "300"
click at [272, 425] on input"] "500" at bounding box center [273, 426] width 31 height 15
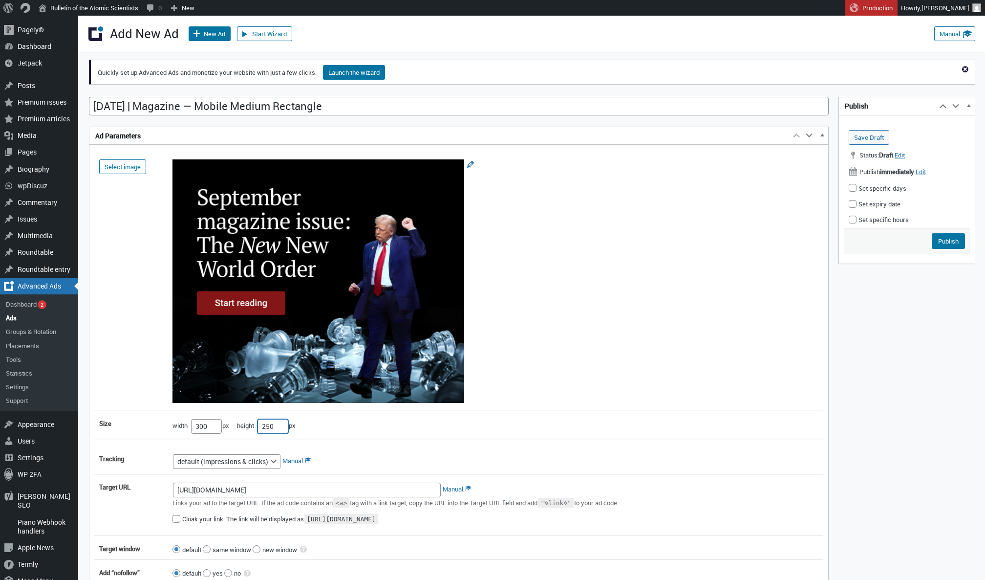
type input"] "250"
click at [551, 415] on div "Select image size width 300 px height 250 px reserve this space" at bounding box center [458, 296] width 729 height 284
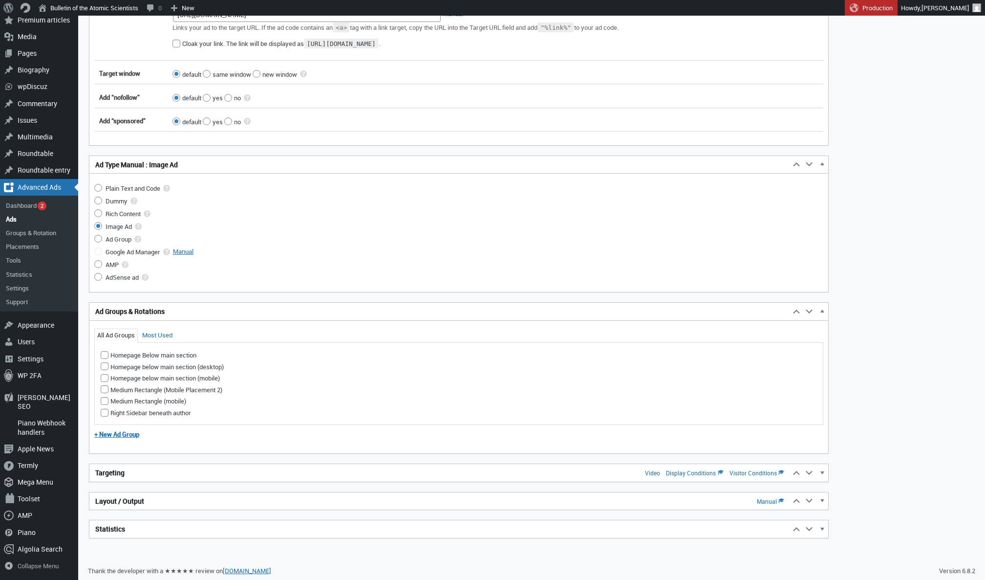
scroll to position [474, 0]
click at [344, 476] on h2 "Targeting Video Display Conditions Visitor Conditions" at bounding box center [439, 474] width 701 height 18
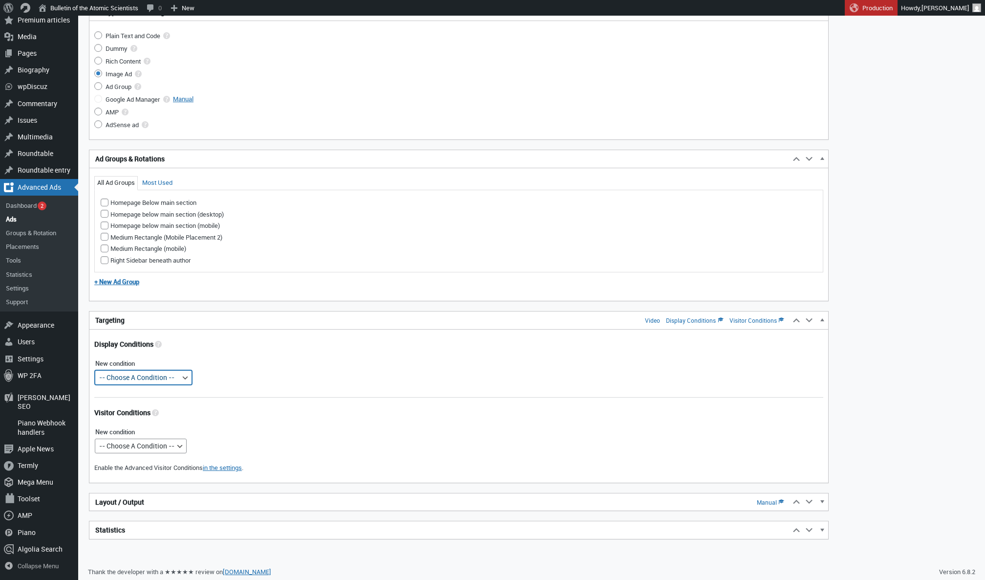
select select "posttypes"
select select
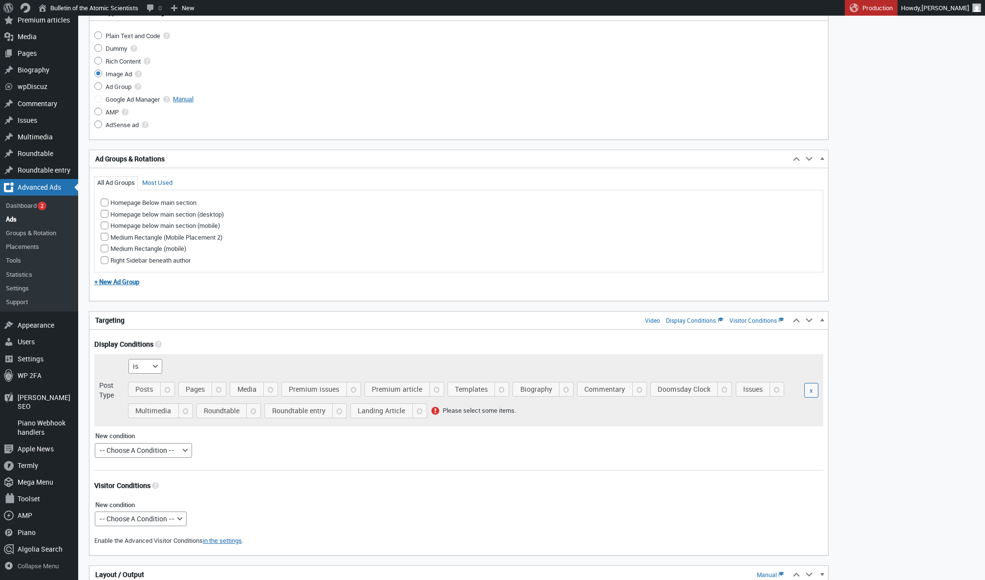
click at [145, 389] on span "Posts" at bounding box center [153, 389] width 42 height 14
click at [136, 395] on input "Posts" at bounding box center [132, 399] width 8 height 8
checkbox input "true"
select select "mobile"
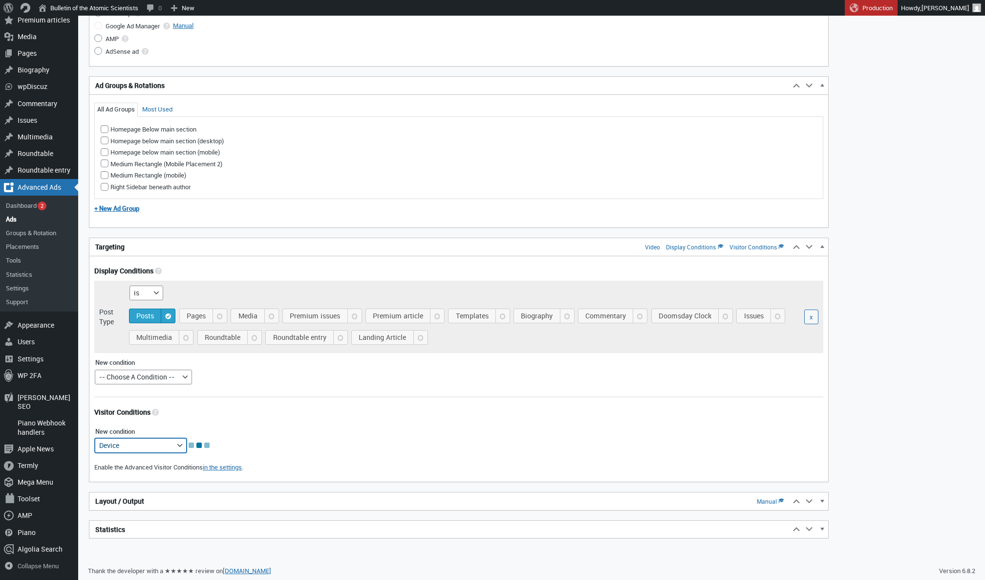
scroll to position [700, 0]
select select
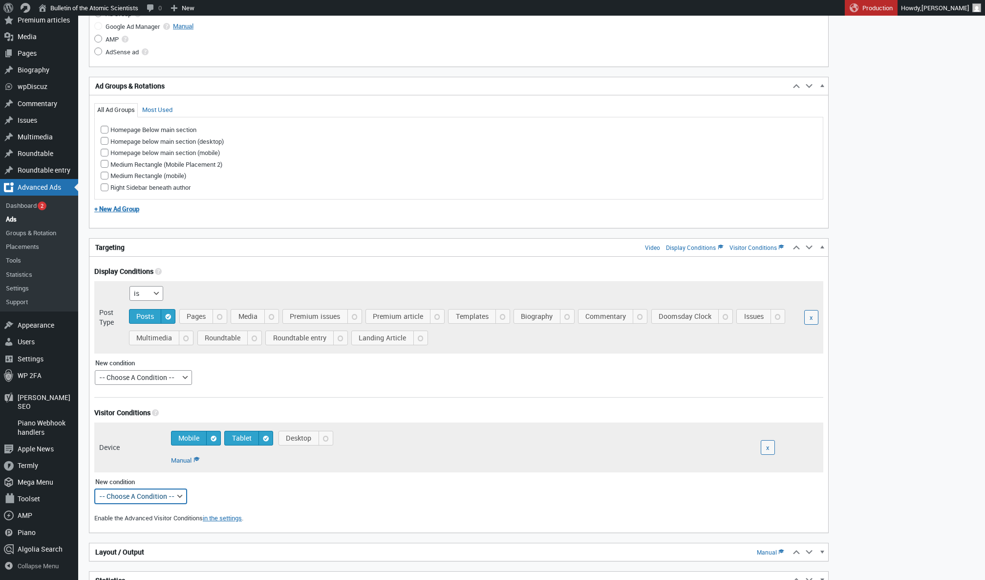
click at [213, 547] on h2 "Layout / Output Manual" at bounding box center [439, 552] width 701 height 18
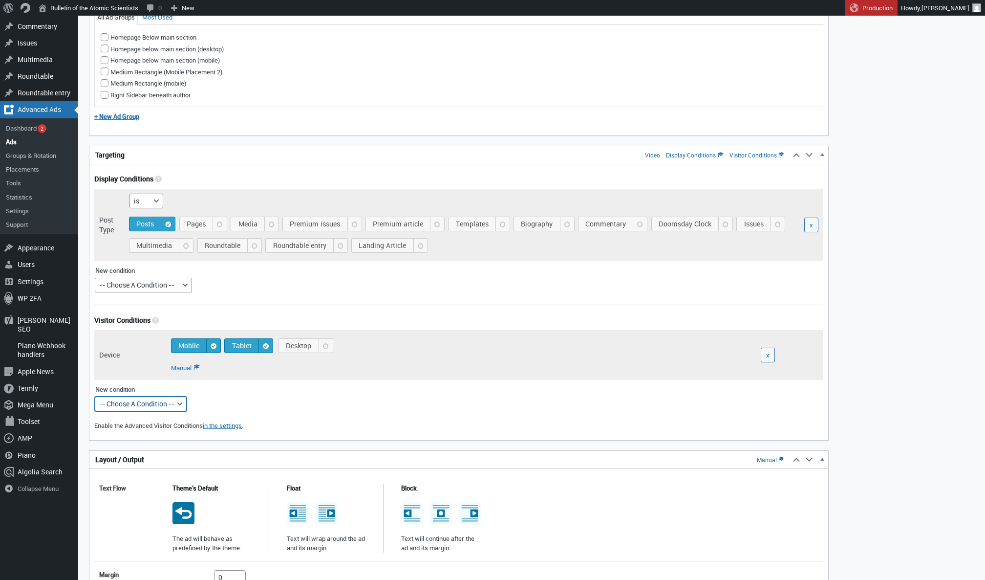
scroll to position [890, 0]
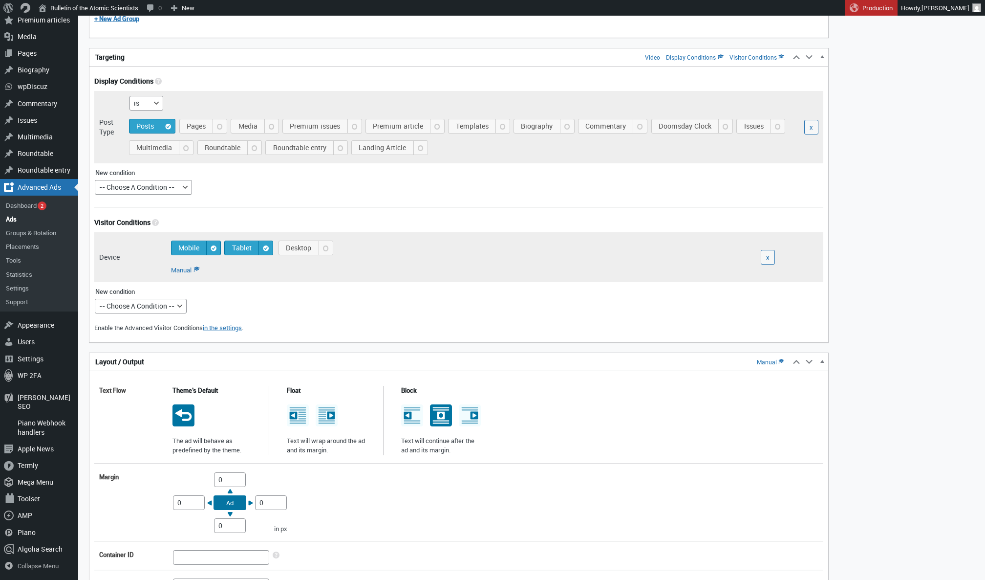
click at [435, 415] on icon at bounding box center [441, 415] width 22 height 22
click at [436, 410] on input "radio" at bounding box center [440, 406] width 8 height 8
radio input "true"
click at [217, 478] on input "0" at bounding box center [230, 479] width 32 height 15
type input "10"
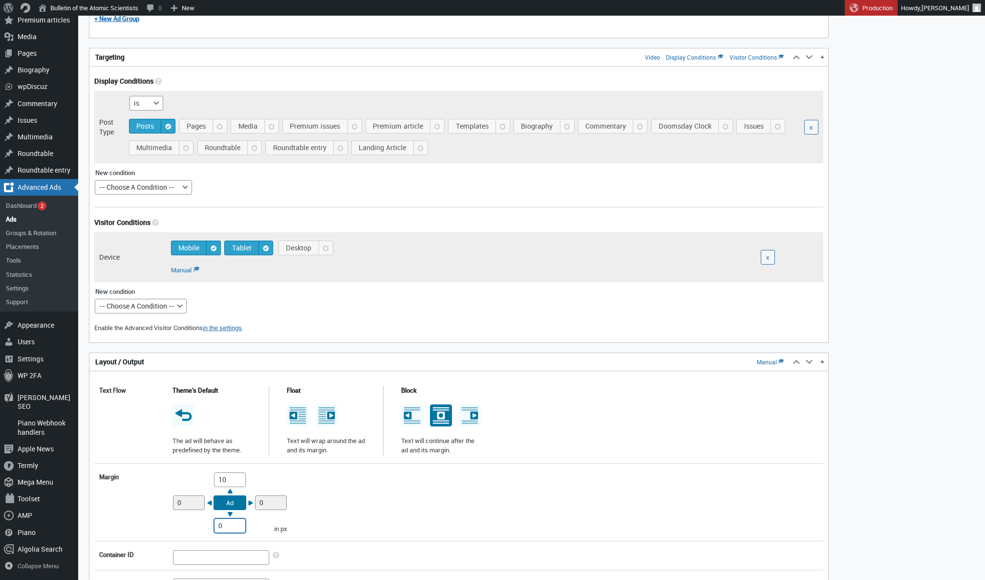
click at [217, 523] on input "0" at bounding box center [230, 525] width 32 height 15
type input "10"
click at [401, 484] on div "Margin Top 10 Right 0 Bottom 10 Left 0 Ad in px" at bounding box center [458, 502] width 729 height 70
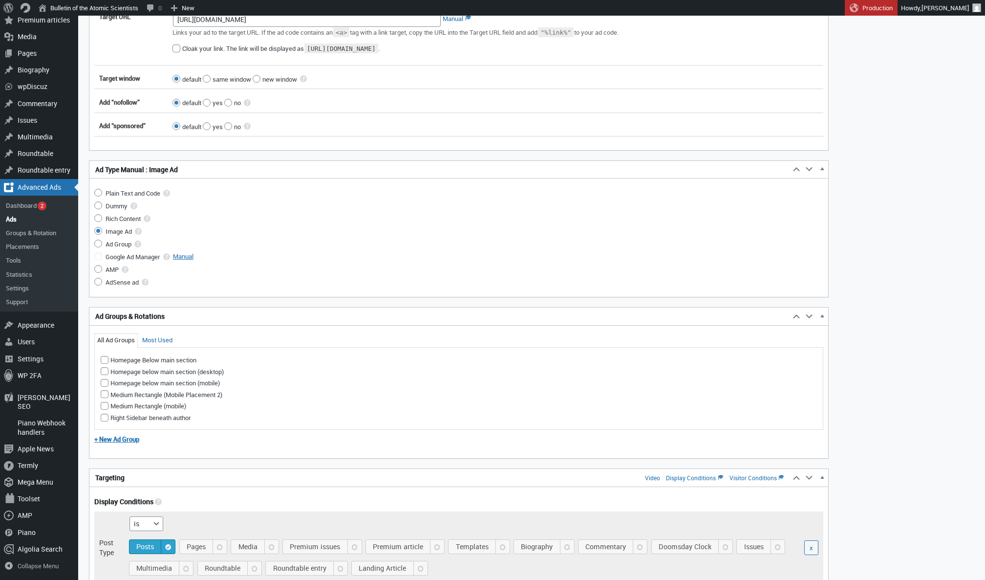
scroll to position [71, 0]
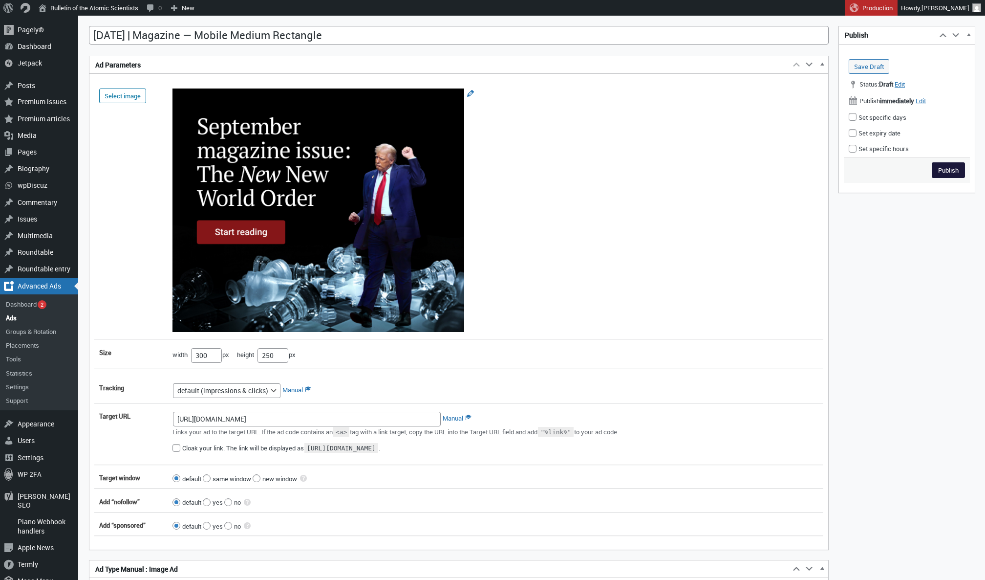
click at [946, 173] on input "Publish" at bounding box center [948, 170] width 33 height 16
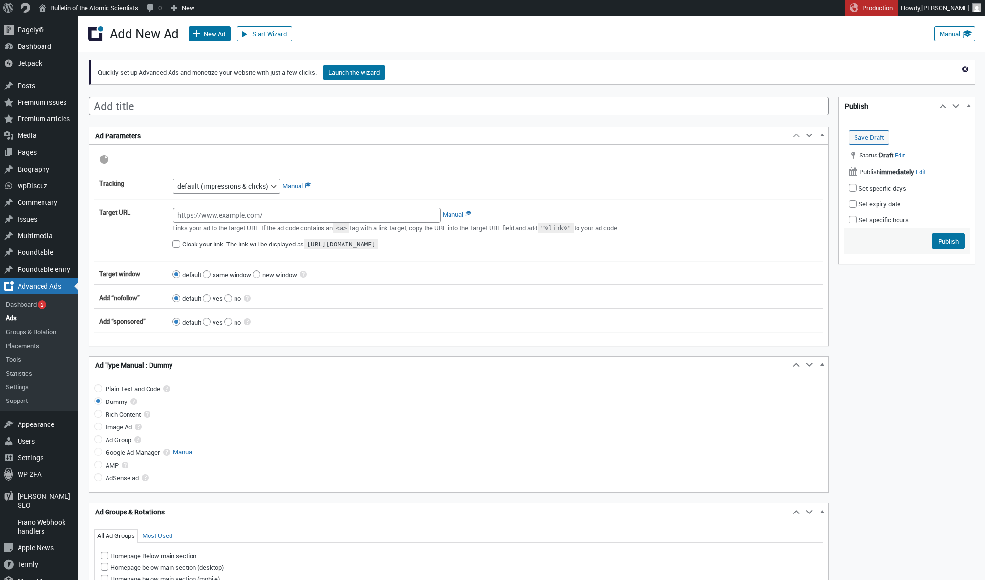
click at [187, 108] on input "Add title" at bounding box center [459, 106] width 740 height 19
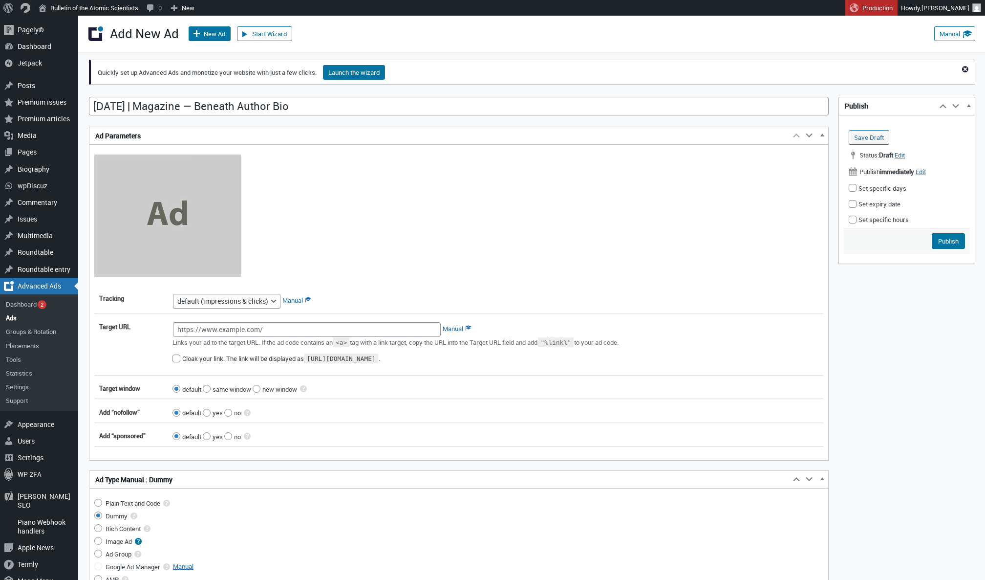
type input "[DATE] | Magazine — Beneath Author Bio"
click at [96, 543] on input "Image Ad" at bounding box center [98, 541] width 8 height 8
radio input "true"
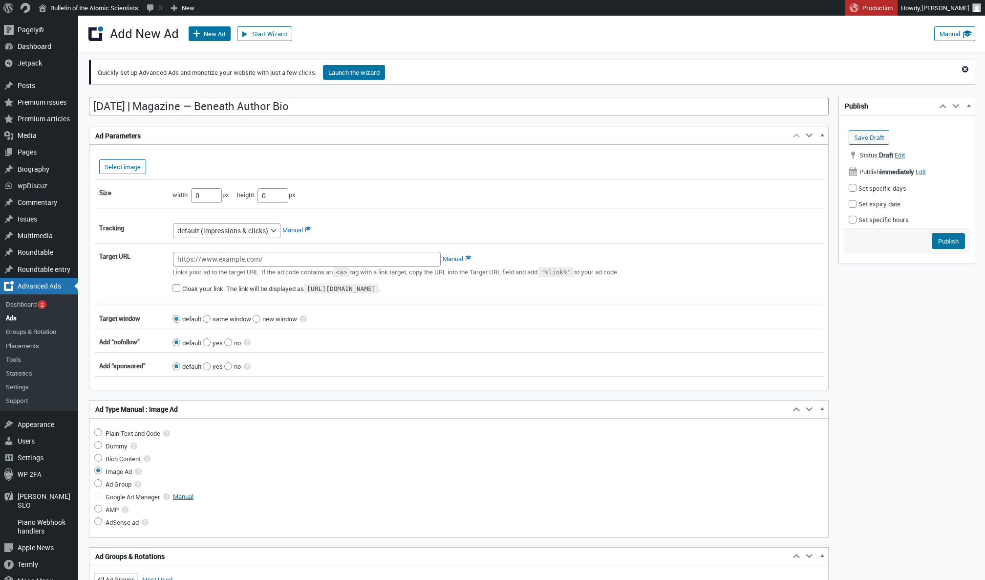
click at [358, 218] on div "The AdSense verification and Auto ads code should be set up in the AdSense sett…" at bounding box center [458, 266] width 739 height 225
click at [339, 264] on input "Target URL" at bounding box center [307, 259] width 268 height 15
paste input "[URL][DOMAIN_NAME]"
type input "[URL][DOMAIN_NAME]"
click at [138, 167] on button "Select image" at bounding box center [122, 166] width 47 height 15
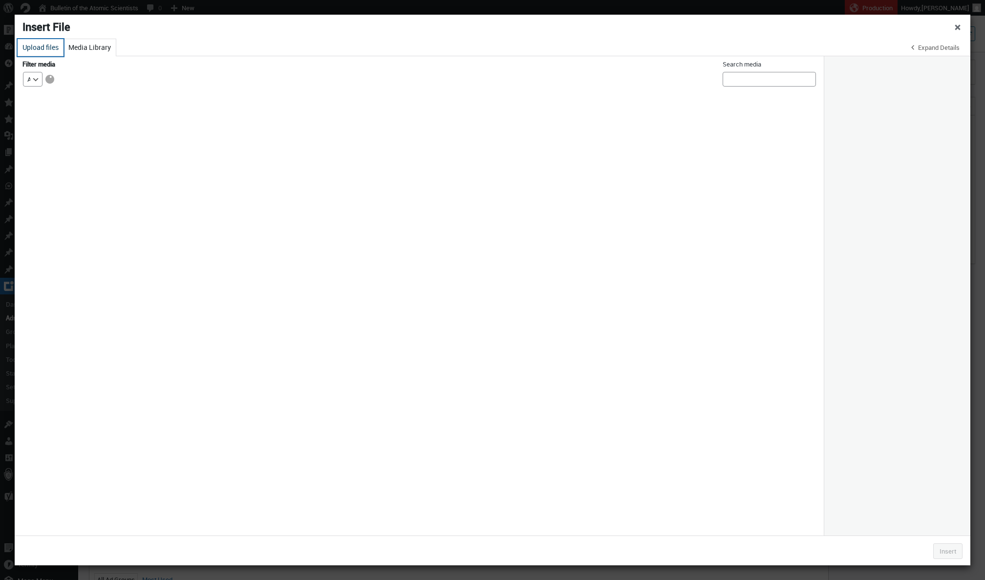
click at [45, 53] on button "Upload files" at bounding box center [41, 47] width 46 height 17
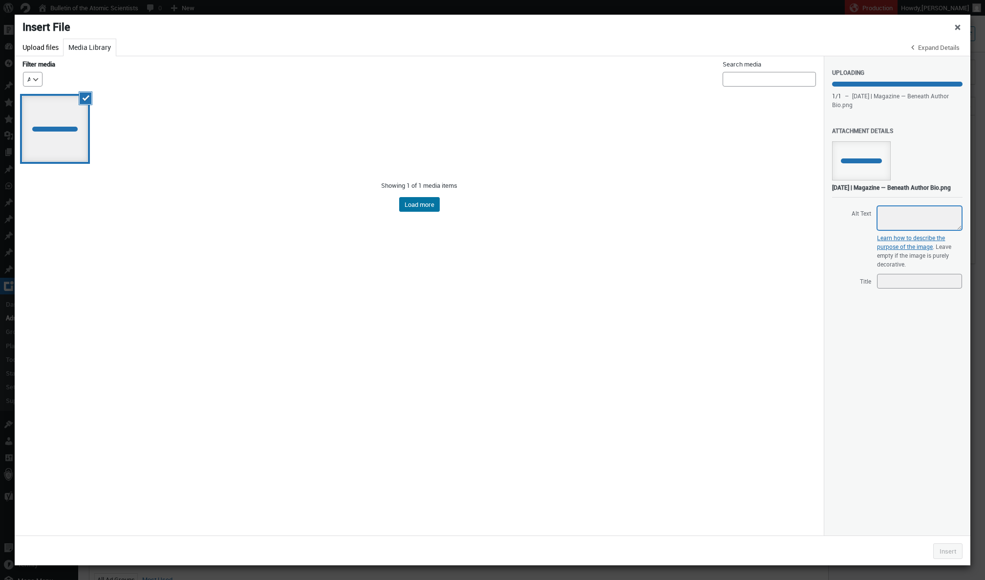
click at [894, 218] on textarea "Alt Text" at bounding box center [919, 218] width 85 height 24
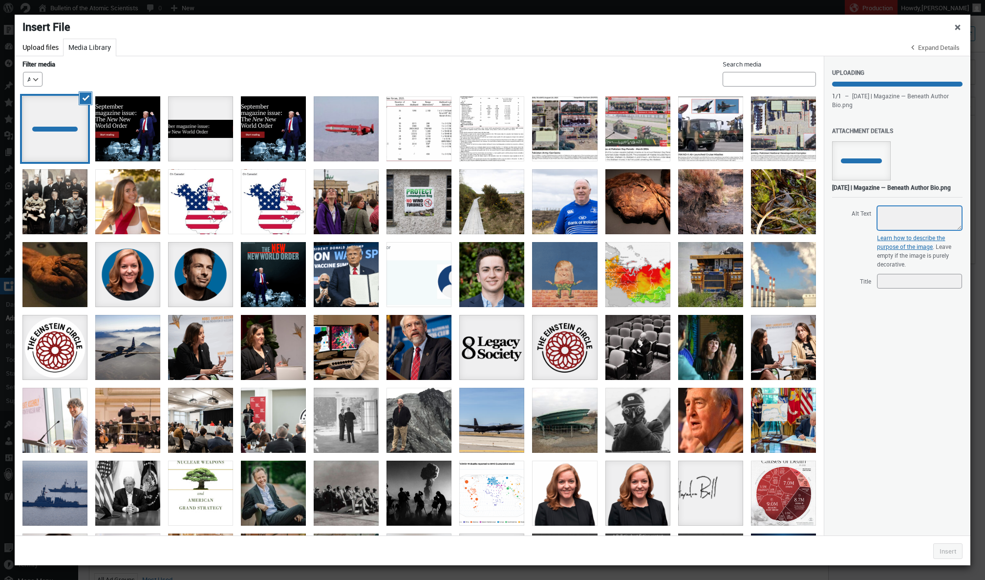
click at [899, 220] on textarea "Alt Text" at bounding box center [919, 218] width 85 height 24
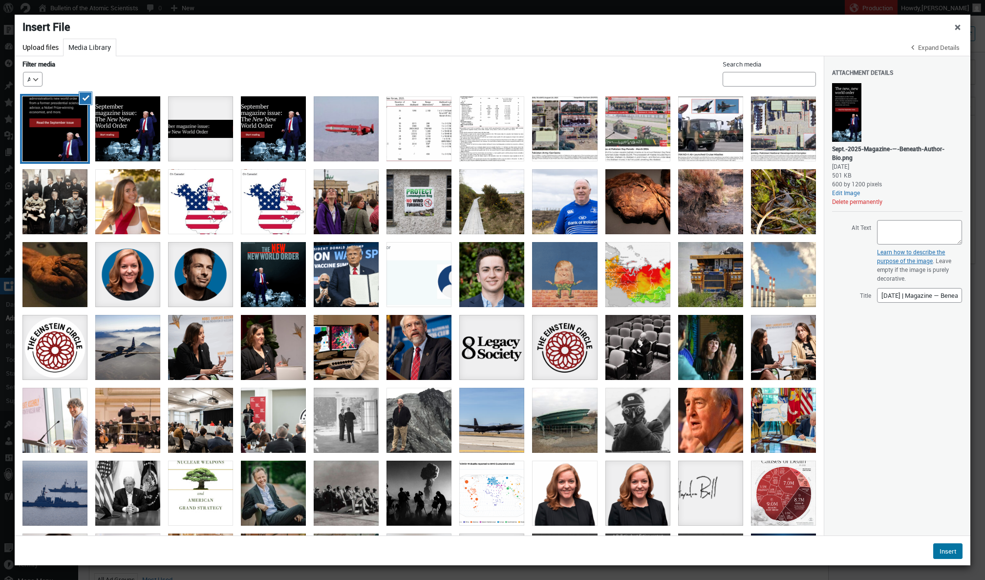
click at [899, 163] on div "[DATE]" at bounding box center [897, 166] width 130 height 9
click at [897, 232] on textarea "Alt Text" at bounding box center [919, 232] width 85 height 24
paste textarea "Text reads, “The new, new world order. Read analysis on the [PERSON_NAME] admin…"
type textarea "Text reads, “The new, new world order. Read analysis on the [PERSON_NAME] admin…"
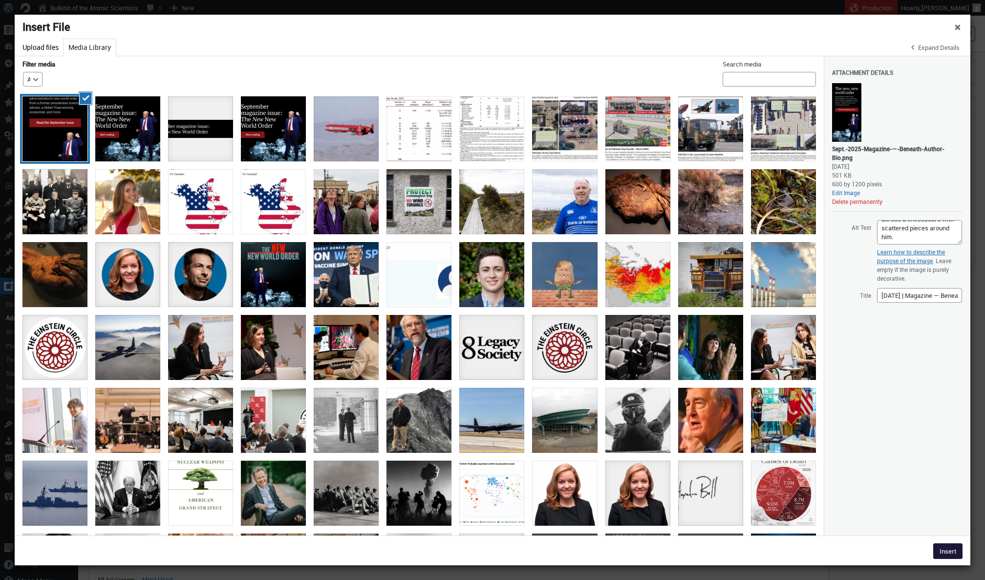
click at [945, 550] on button "Insert" at bounding box center [947, 551] width 29 height 16
type input"] "600"
type input"] "1200"
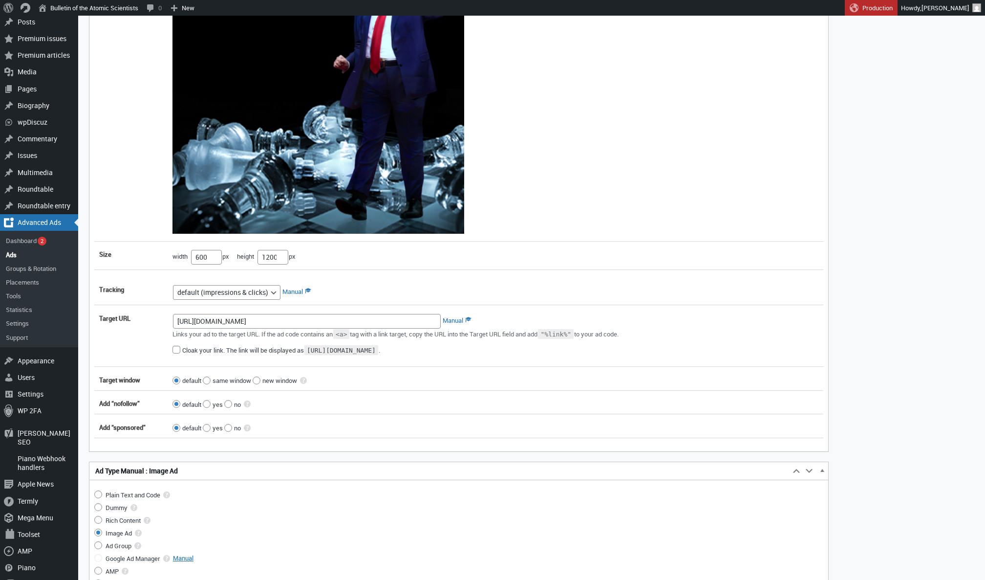
scroll to position [464, 0]
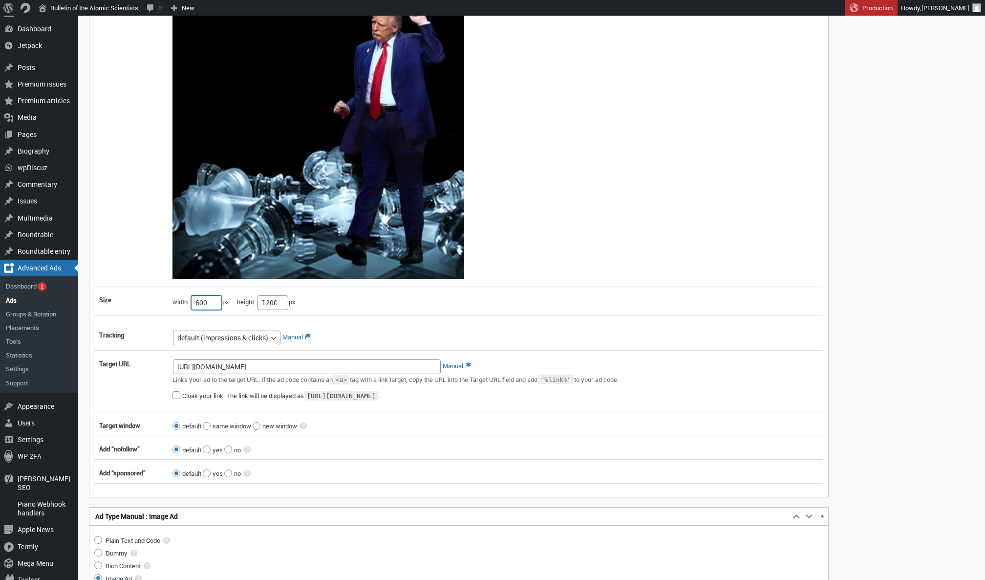
click at [202, 309] on input"] "600" at bounding box center [206, 302] width 31 height 15
type input"] "300"
click at [277, 306] on input"] "1200" at bounding box center [273, 302] width 31 height 15
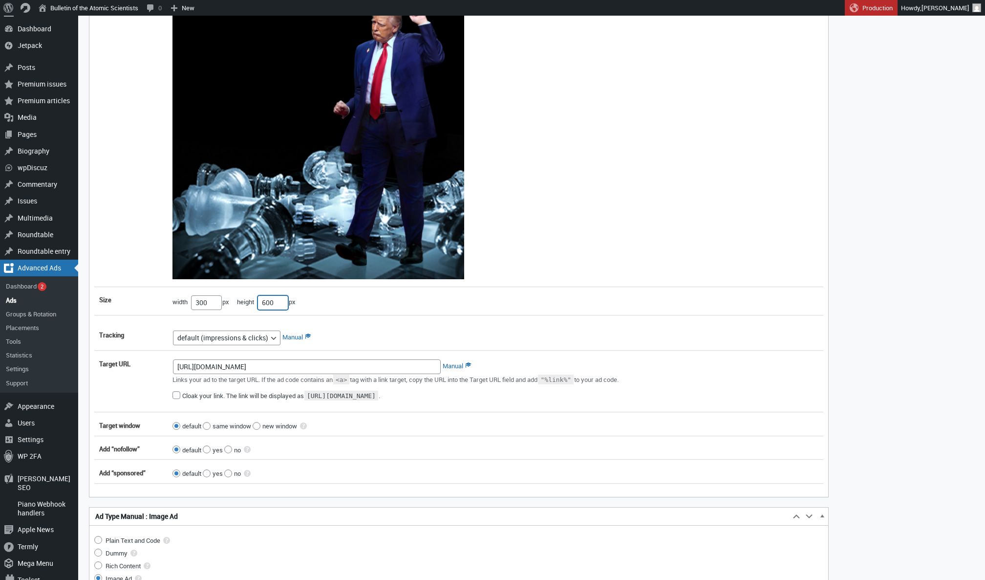
type input"] "600"
click at [456, 308] on div "Select image size width 300 px height 600 px reserve this space" at bounding box center [458, 3] width 729 height 625
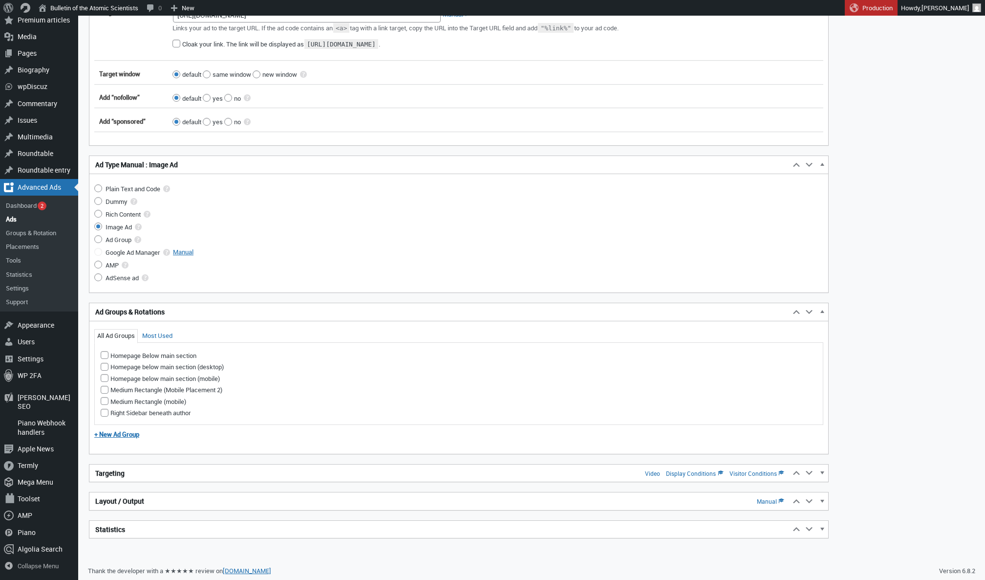
click at [276, 479] on h2 "Targeting Video Display Conditions Visitor Conditions" at bounding box center [439, 473] width 701 height 18
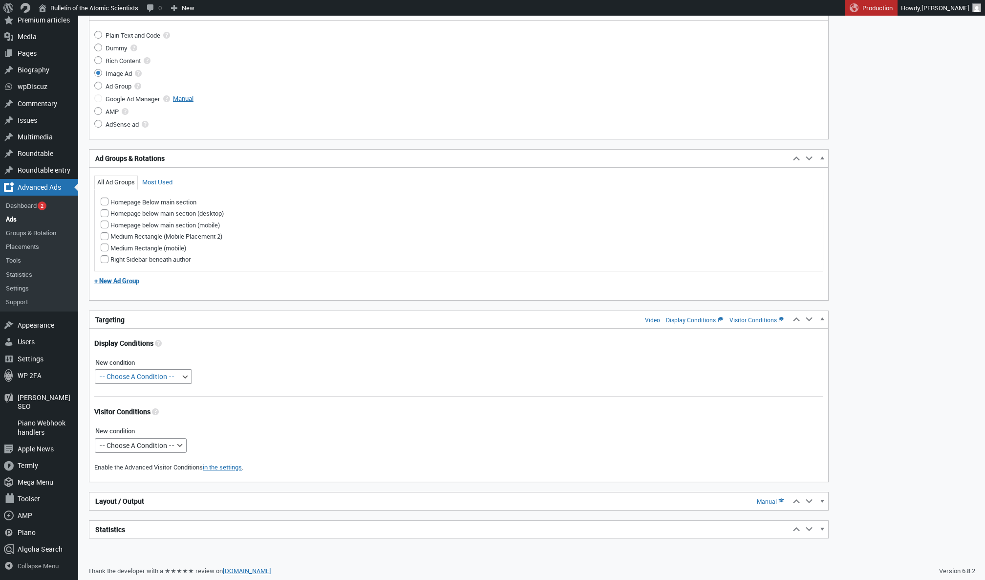
scroll to position [968, 0]
select select "posttypes"
select select "mobile"
click at [219, 498] on h2 "Layout / Output Manual" at bounding box center [439, 502] width 701 height 18
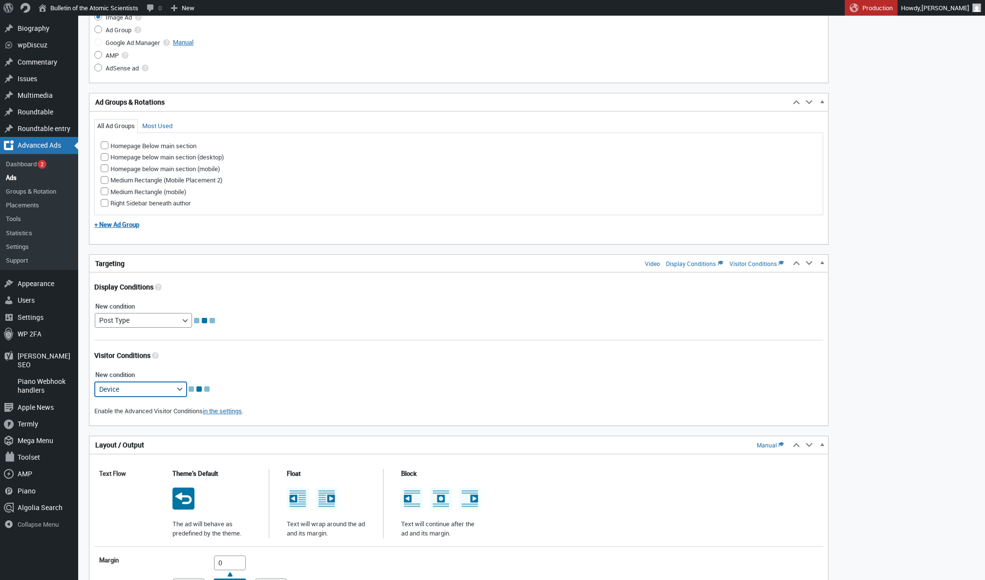
scroll to position [1073, 0]
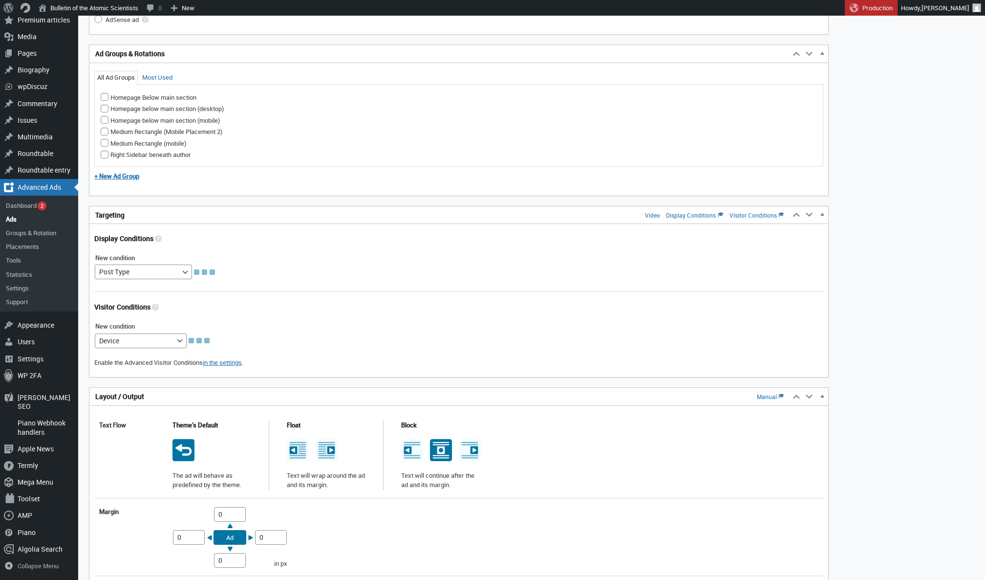
click at [438, 449] on icon at bounding box center [441, 450] width 8 height 8
click at [438, 445] on input "radio" at bounding box center [440, 441] width 8 height 8
radio input "true"
click at [218, 511] on input "0" at bounding box center [230, 514] width 32 height 15
type input "10"
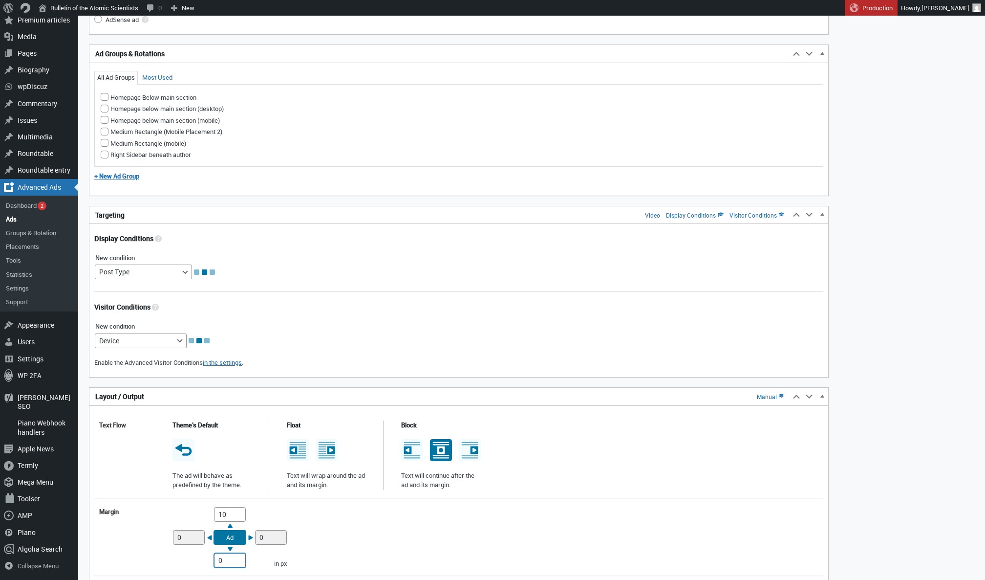
click at [215, 560] on input "0" at bounding box center [230, 560] width 32 height 15
type input "10"
click at [305, 294] on div "Display Conditions Limit the ad to pages that match the following conditions. D…" at bounding box center [458, 300] width 739 height 133
select select
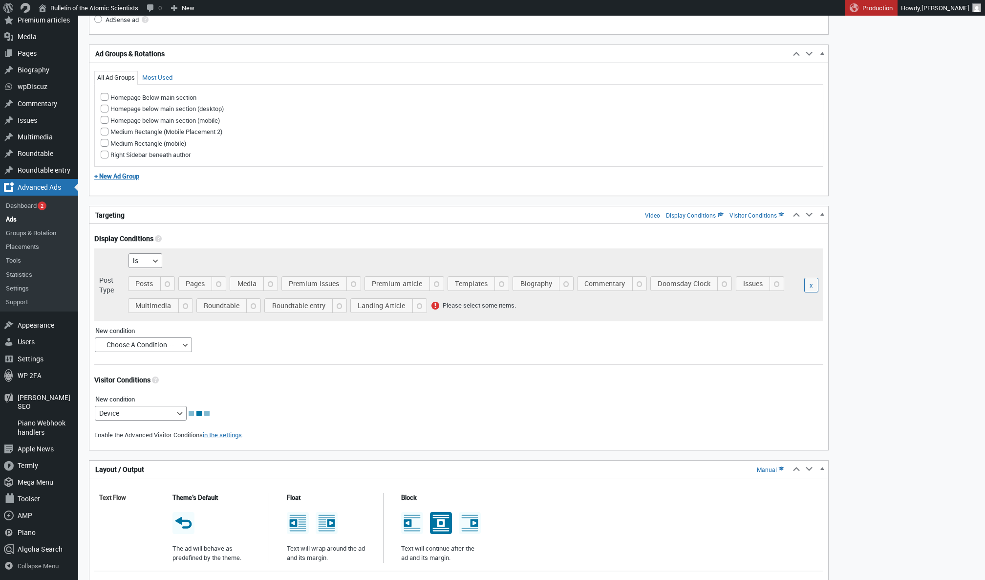
click at [141, 281] on span "Posts" at bounding box center [153, 284] width 42 height 14
click at [136, 290] on input "Posts" at bounding box center [132, 294] width 8 height 8
checkbox input "true"
select select
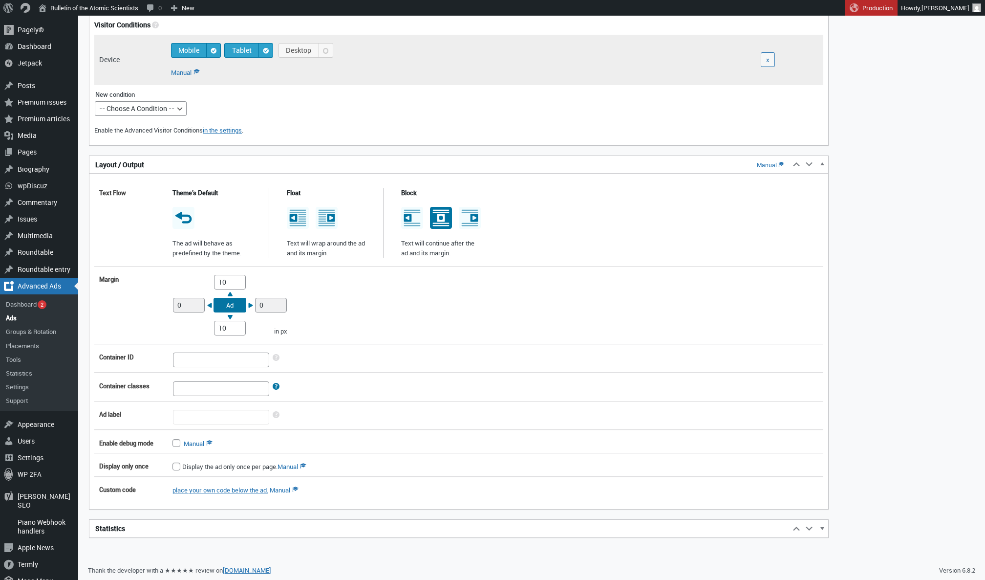
scroll to position [1156, 0]
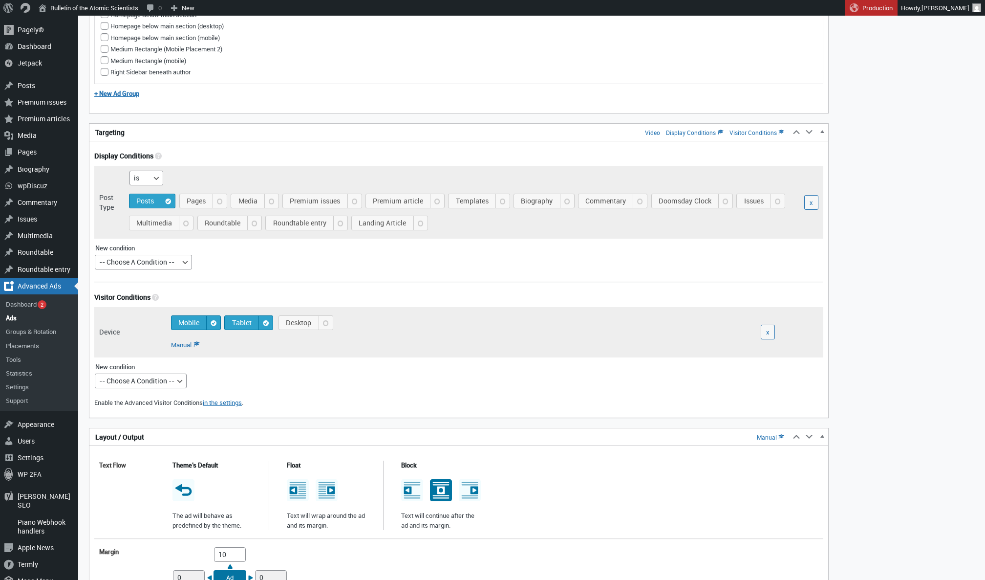
click at [306, 320] on span "Desktop" at bounding box center [307, 323] width 50 height 14
click at [337, 318] on input "Desktop" at bounding box center [341, 314] width 8 height 8
checkbox input "true"
click at [258, 327] on span "Tablet" at bounding box center [251, 323] width 44 height 14
click at [277, 318] on input "Tablet" at bounding box center [281, 314] width 8 height 8
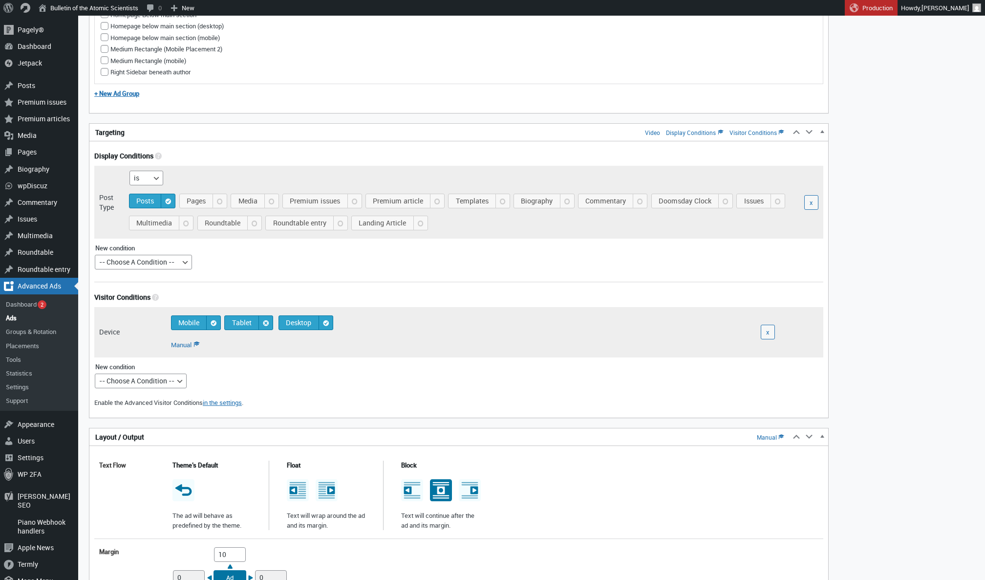
checkbox input "false"
click at [211, 321] on span "Mobile" at bounding box center [197, 323] width 45 height 14
click at [224, 318] on input "Mobile" at bounding box center [228, 314] width 8 height 8
checkbox input "false"
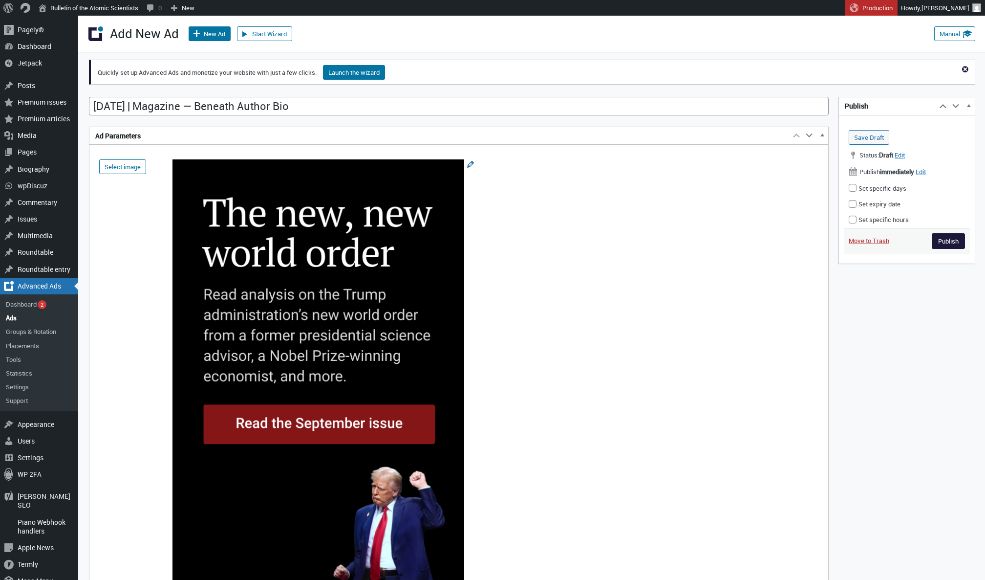
scroll to position [0, 0]
click at [942, 241] on input "Publish" at bounding box center [948, 241] width 33 height 16
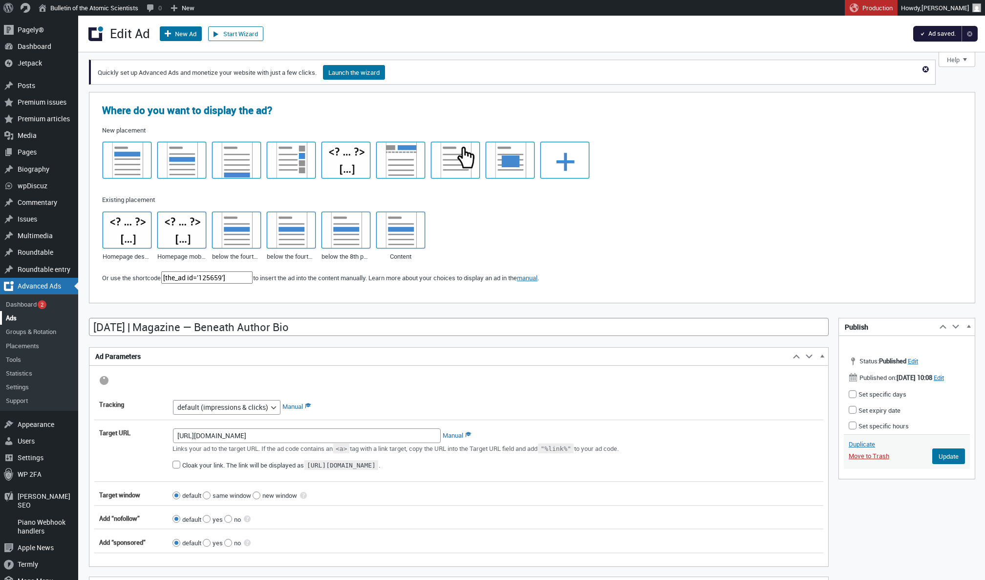
click at [16, 311] on link "Ads" at bounding box center [39, 318] width 78 height 14
click at [12, 313] on link "Ads" at bounding box center [39, 318] width 78 height 14
click at [358, 376] on div at bounding box center [458, 380] width 729 height 10
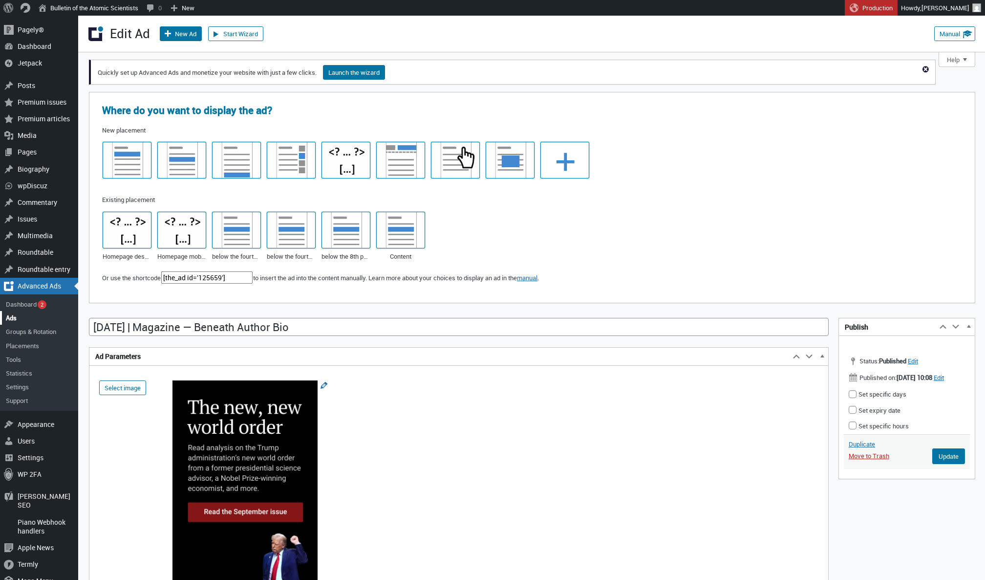
click at [14, 318] on link "Ads" at bounding box center [39, 318] width 78 height 14
click at [14, 317] on link "Ads" at bounding box center [39, 318] width 78 height 14
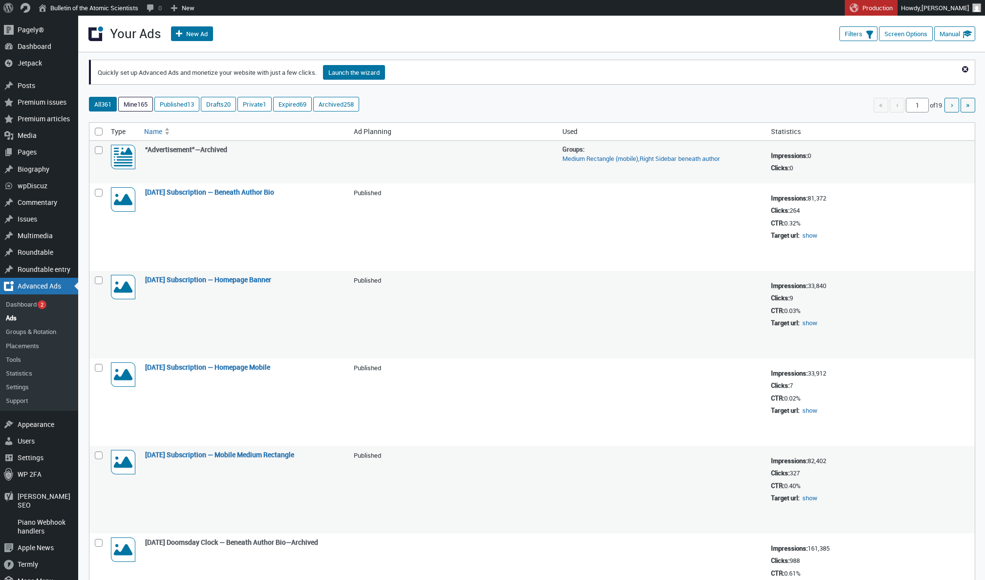
click at [136, 107] on link "Mine 165" at bounding box center [136, 104] width 34 height 14
click at [196, 103] on link "Published 13" at bounding box center [177, 104] width 44 height 14
click at [187, 110] on link "Published 13" at bounding box center [177, 104] width 44 height 14
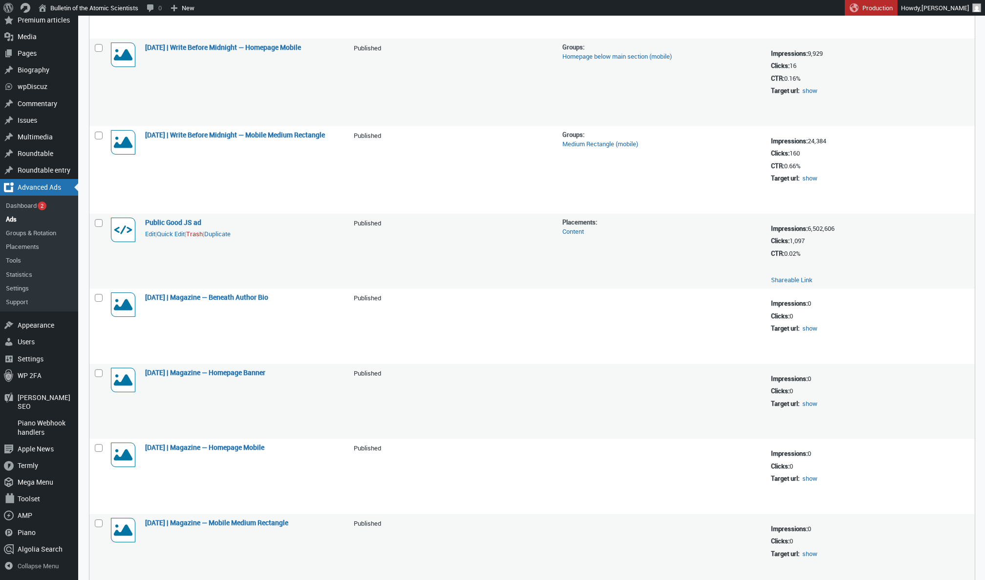
scroll to position [632, 0]
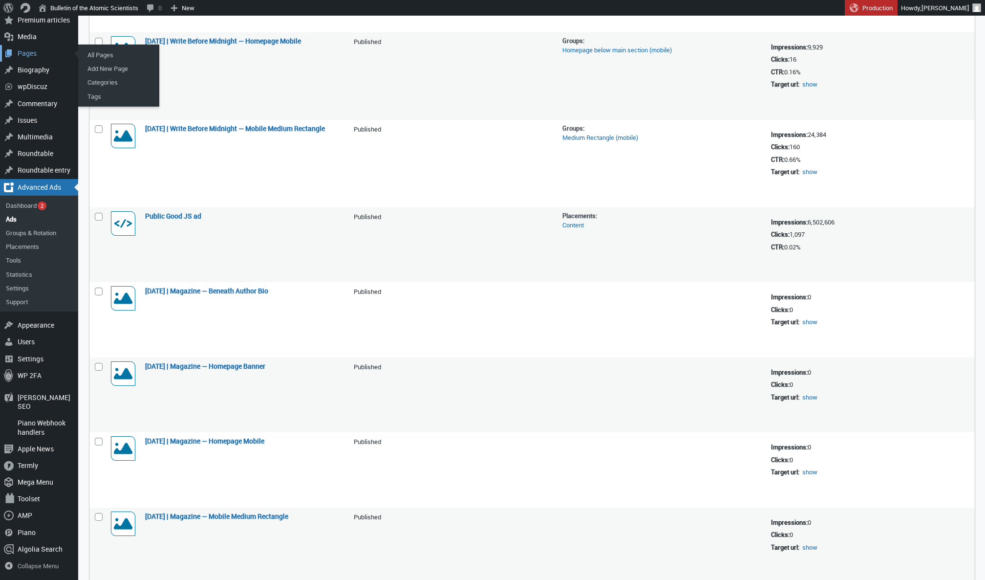
click at [35, 62] on div "Pages" at bounding box center [39, 53] width 78 height 17
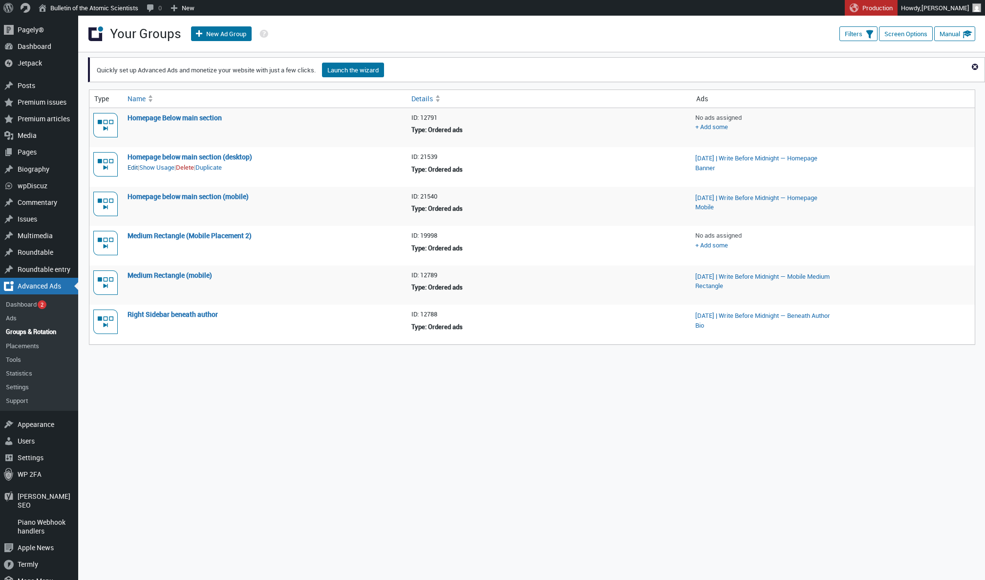
click at [135, 167] on link "Edit" at bounding box center [133, 168] width 10 height 10
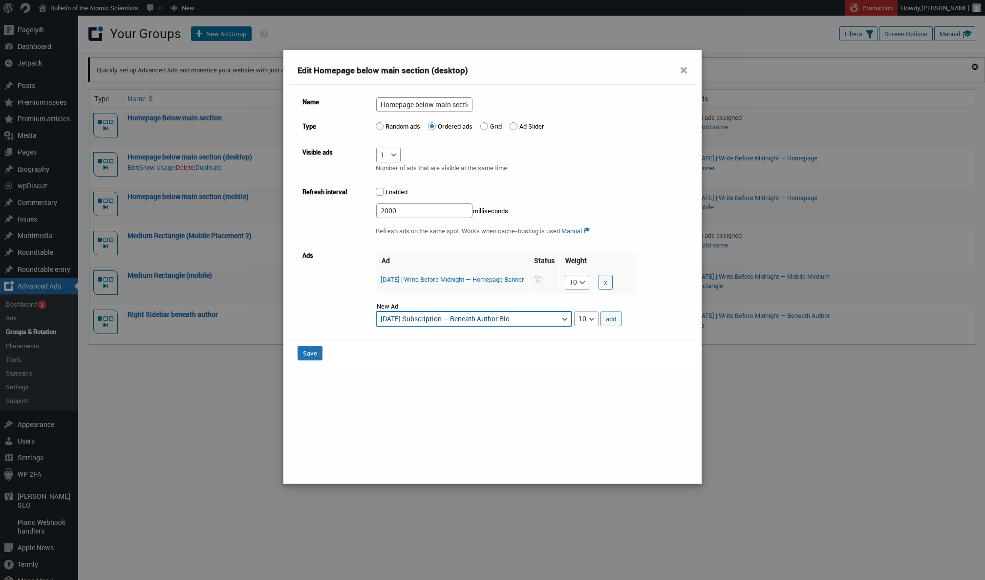
select select "advads-groups[21539][ads][125654]"
click at [612, 313] on button "add" at bounding box center [611, 318] width 21 height 15
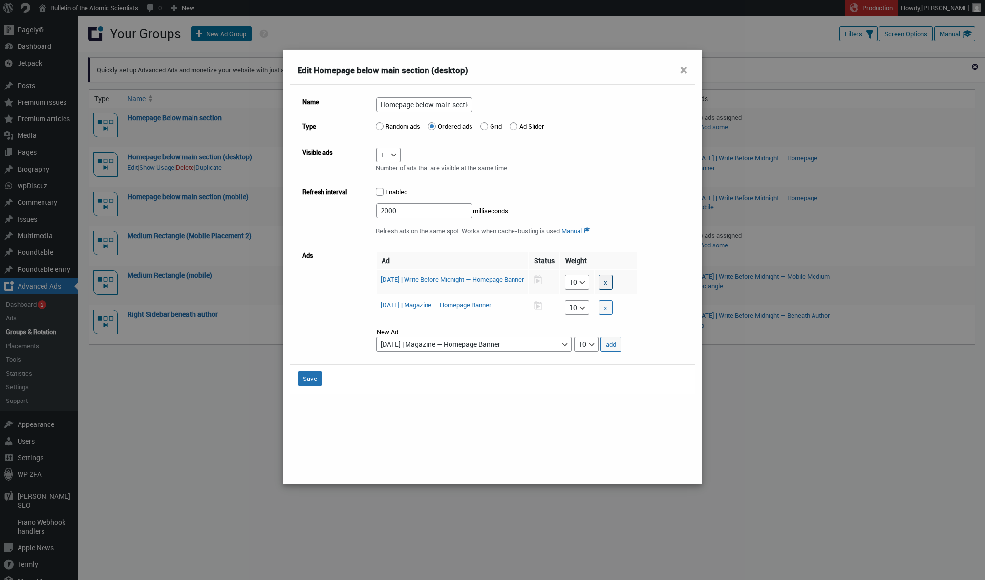
click at [613, 281] on button "x" at bounding box center [606, 282] width 14 height 15
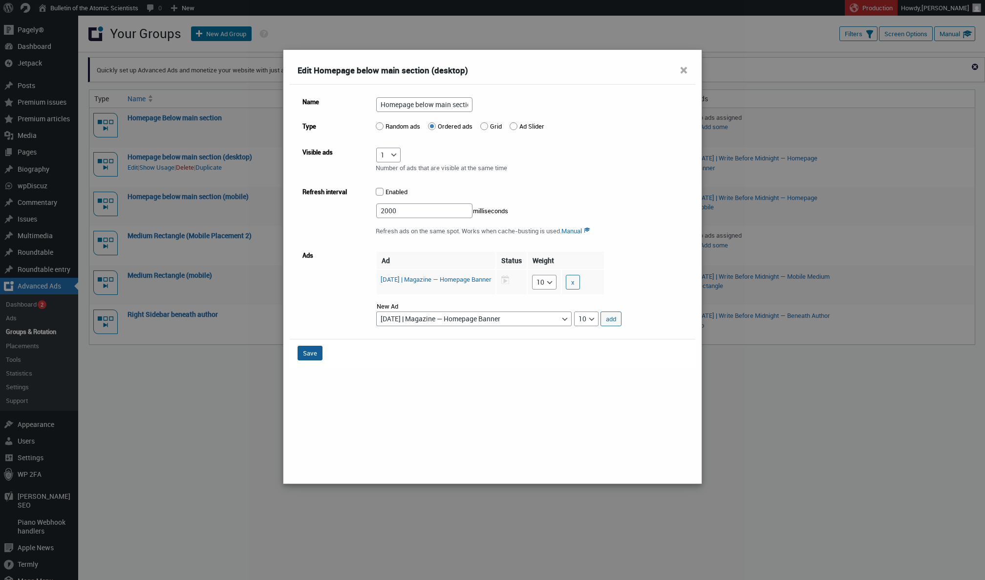
click at [309, 355] on button "Save" at bounding box center [310, 352] width 25 height 15
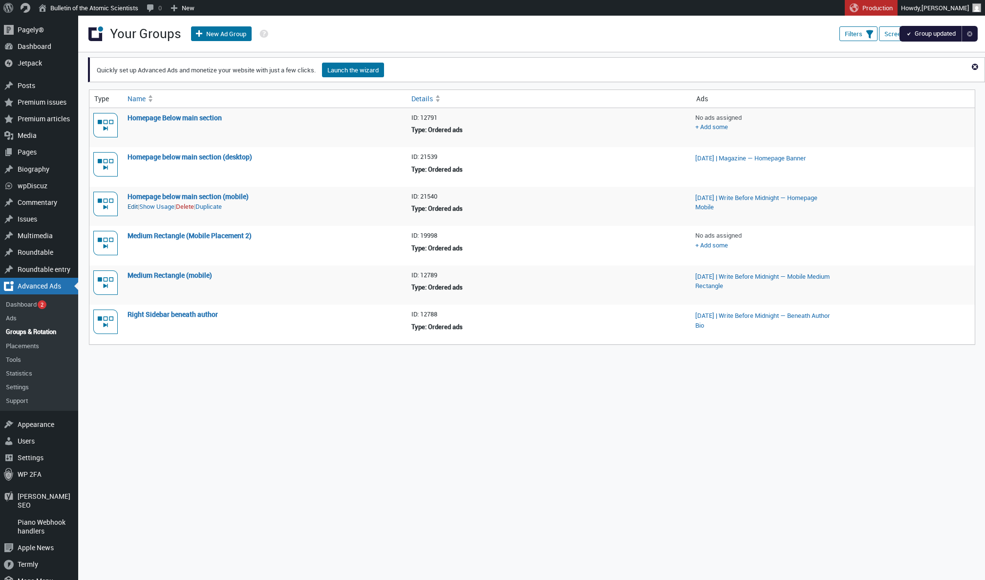
click at [137, 208] on link "Edit" at bounding box center [133, 207] width 10 height 10
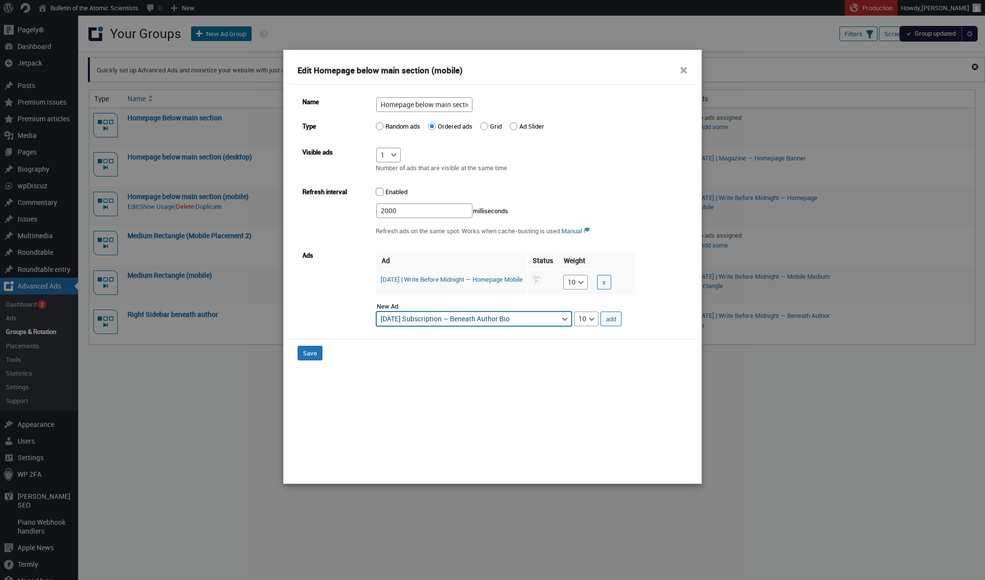
select select "advads-groups[21540][ads][125652]"
click at [612, 316] on button "add" at bounding box center [611, 318] width 21 height 15
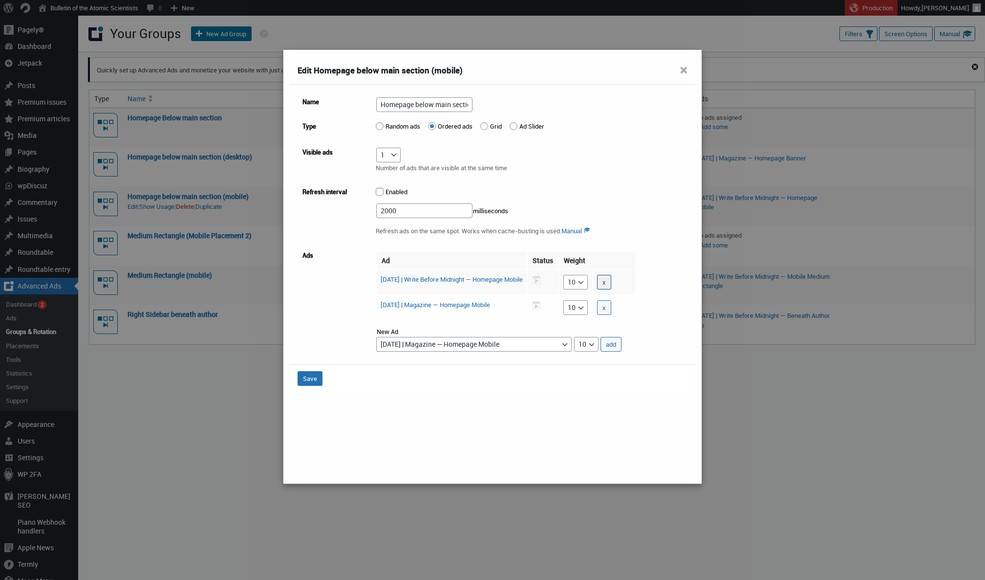
click at [611, 282] on button "x" at bounding box center [604, 282] width 14 height 15
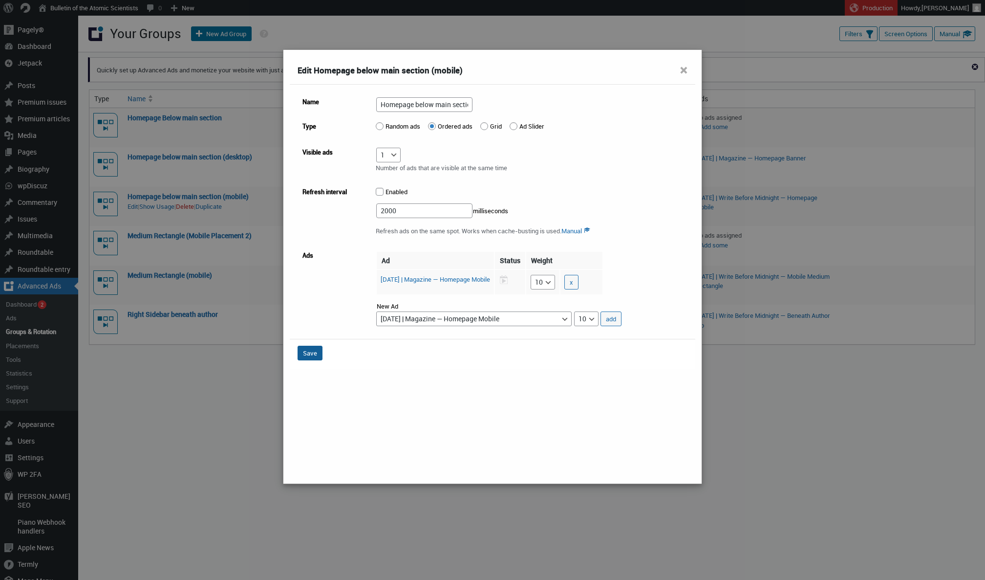
click at [314, 351] on button "Save" at bounding box center [310, 352] width 25 height 15
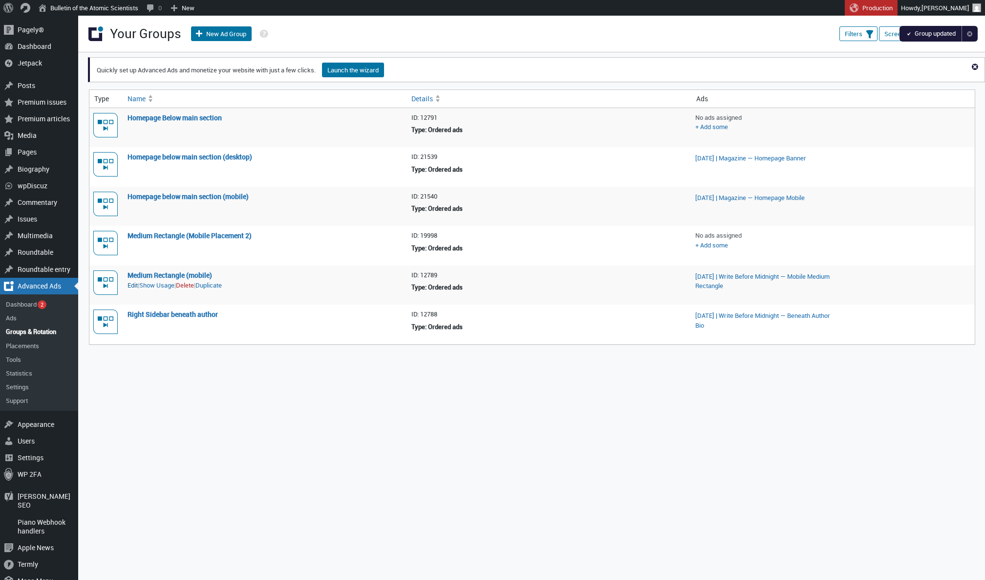
click at [131, 282] on link "Edit" at bounding box center [133, 285] width 10 height 10
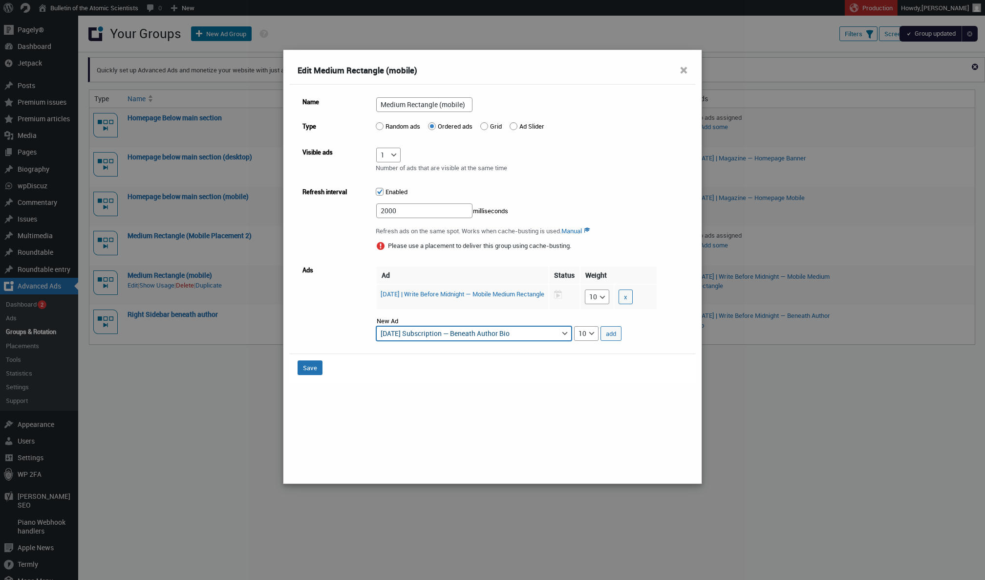
select select "advads-groups[12789][ads][125657]"
click at [607, 339] on button "add" at bounding box center [611, 333] width 21 height 15
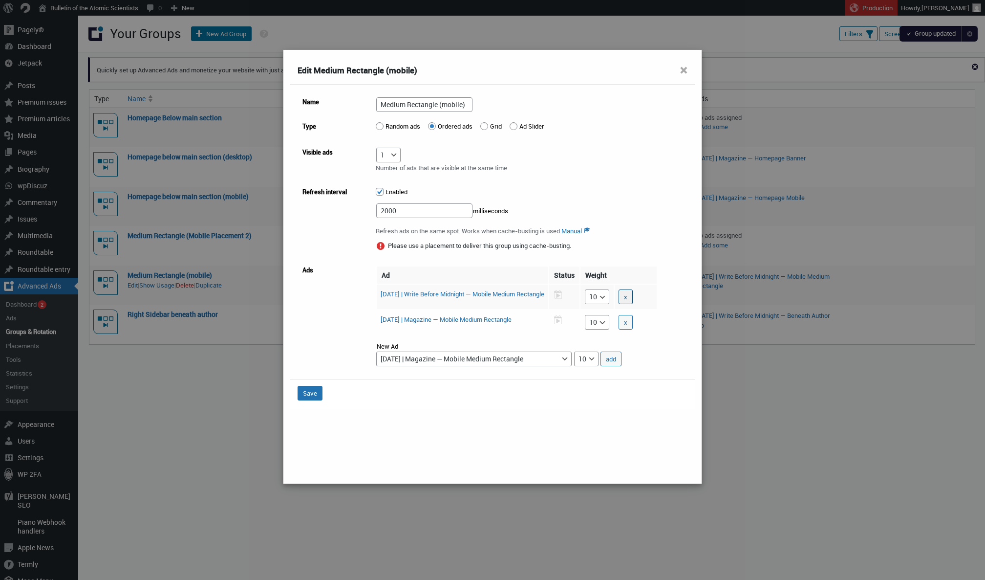
click at [633, 296] on button "x" at bounding box center [626, 296] width 14 height 15
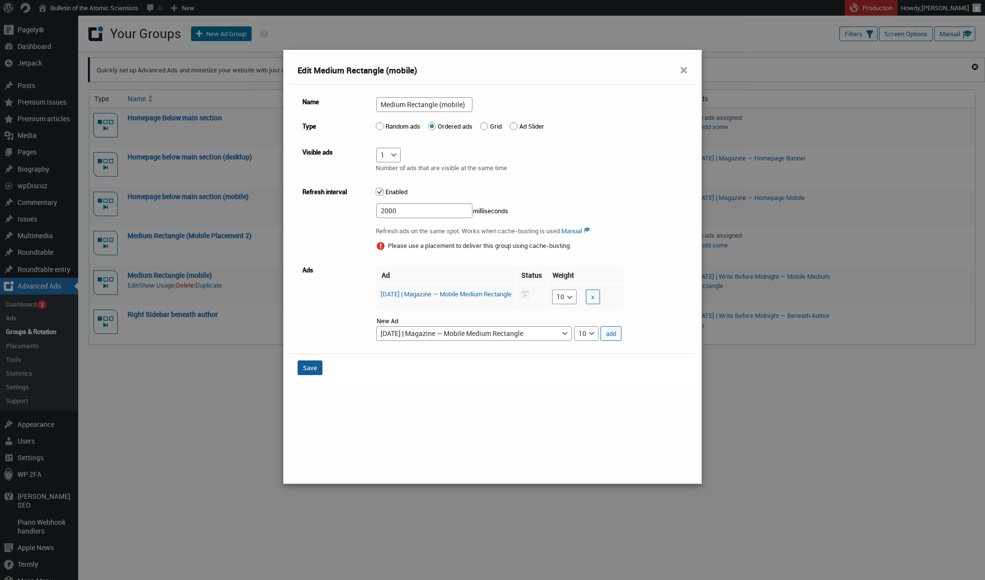
click at [309, 366] on button "Save" at bounding box center [310, 367] width 25 height 15
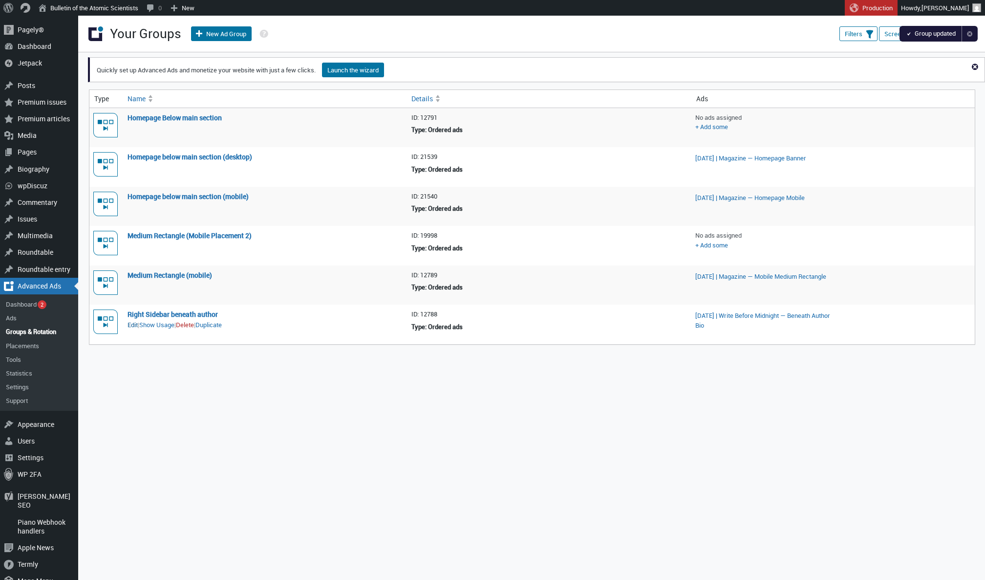
click at [134, 325] on link "Edit" at bounding box center [133, 325] width 10 height 10
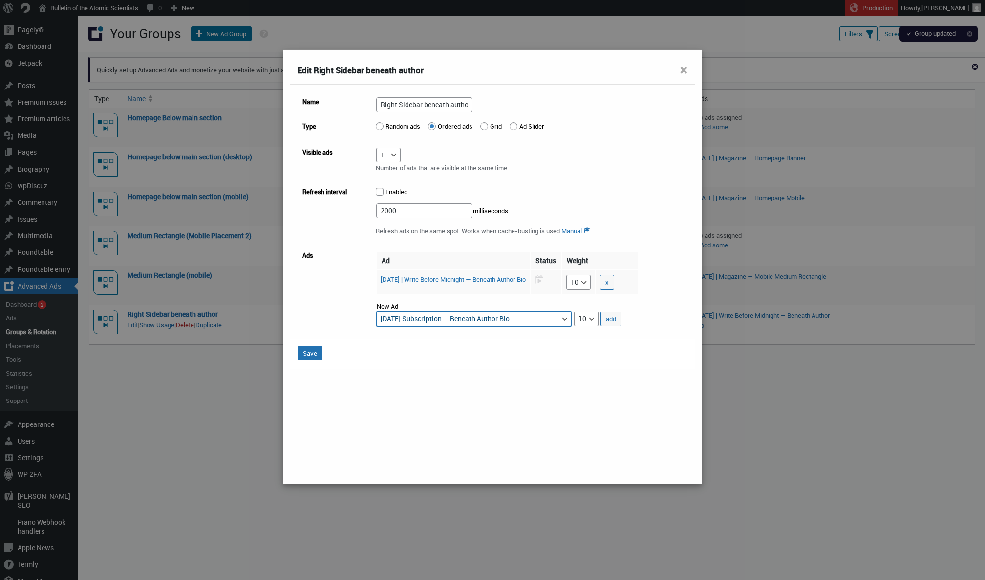
select select "advads-groups[12788][ads][125659]"
click at [612, 318] on button "add" at bounding box center [611, 318] width 21 height 15
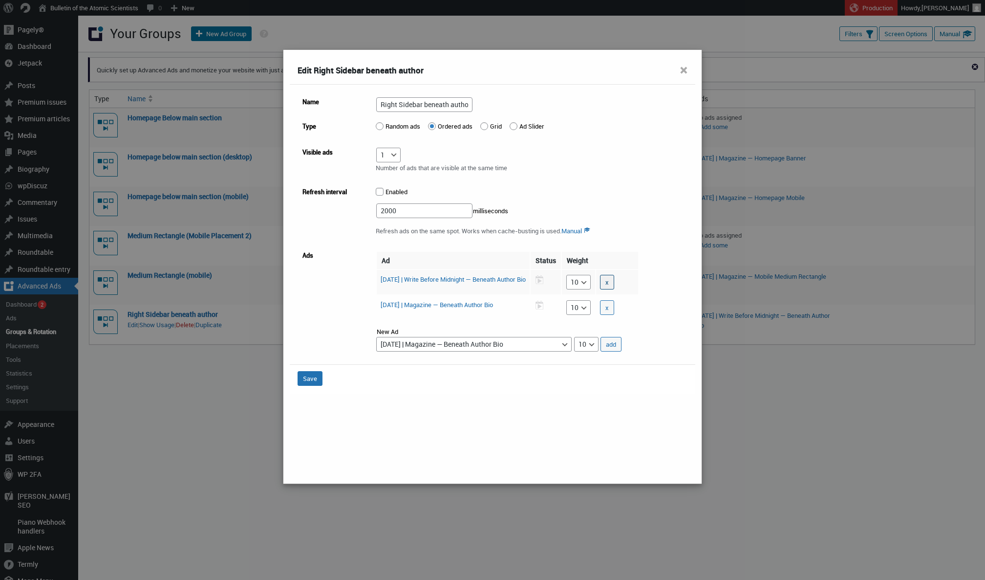
click at [614, 281] on button "x" at bounding box center [607, 282] width 14 height 15
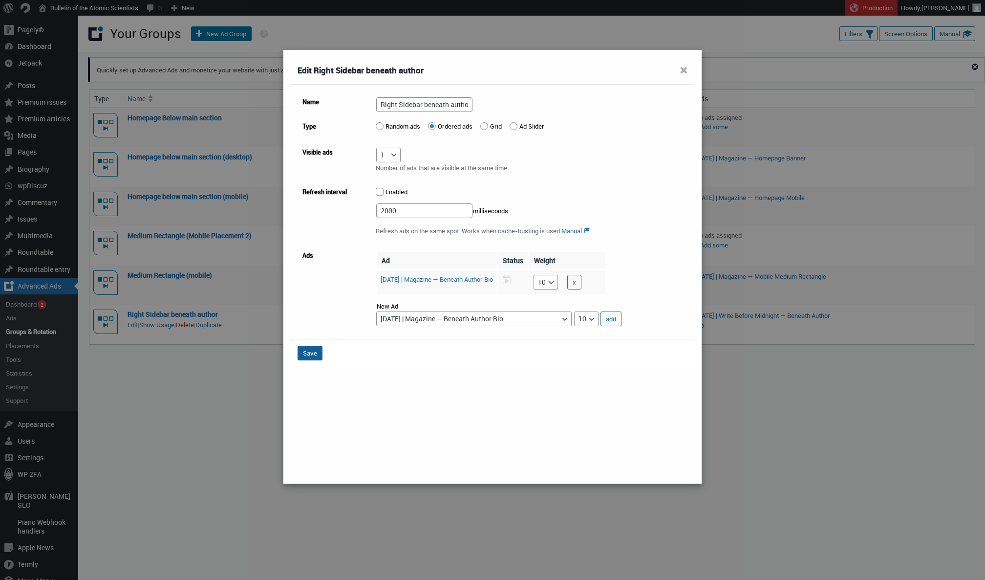
click at [308, 356] on button "Save" at bounding box center [310, 352] width 25 height 15
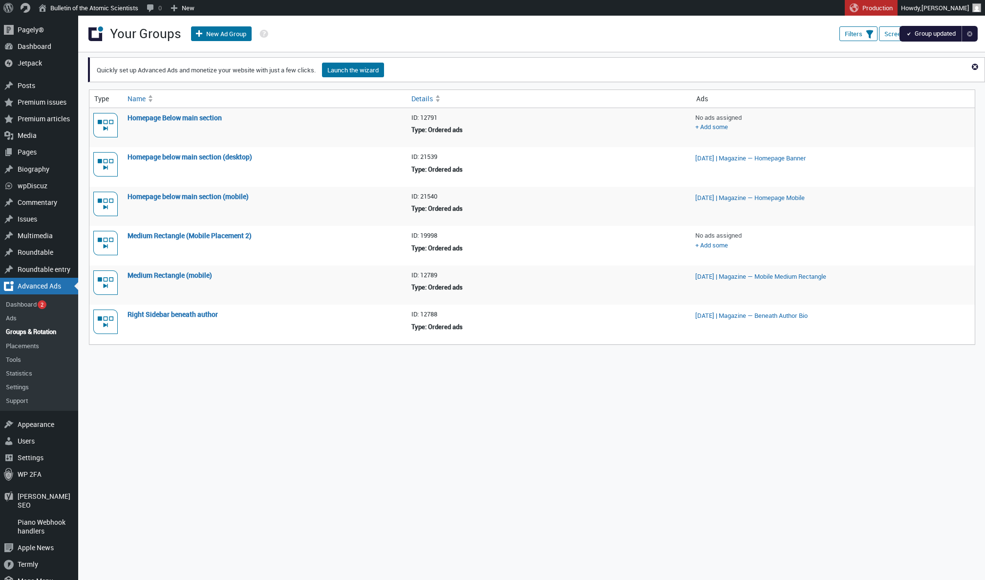
click at [453, 423] on div "Columns Type Details Ads Date Screen Options Please disable your AdBlocker . Ot…" at bounding box center [536, 365] width 897 height 626
click at [237, 363] on div "Columns Type Details Ads Date Screen Options Please disable your AdBlocker . Ot…" at bounding box center [536, 214] width 897 height 324
click at [14, 315] on link "Ads" at bounding box center [39, 318] width 78 height 14
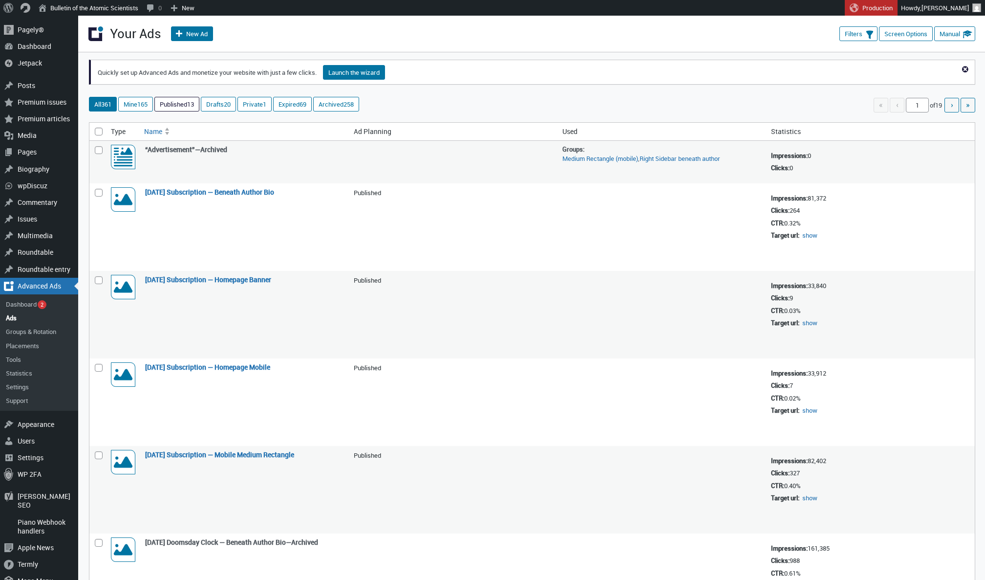
click at [190, 108] on link "Published 13" at bounding box center [177, 104] width 44 height 14
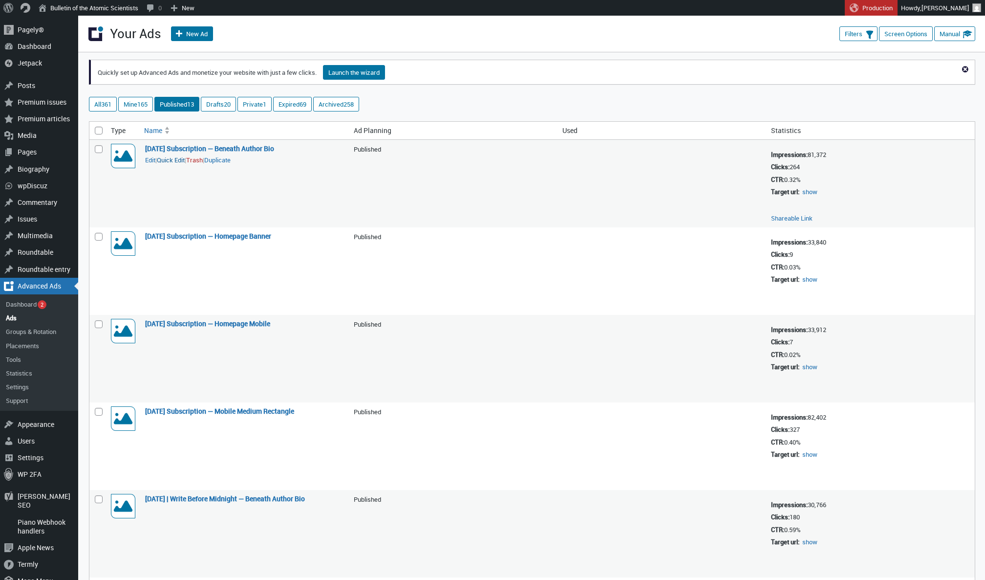
click at [173, 157] on button "Quick Edit" at bounding box center [171, 159] width 28 height 9
select select "124"
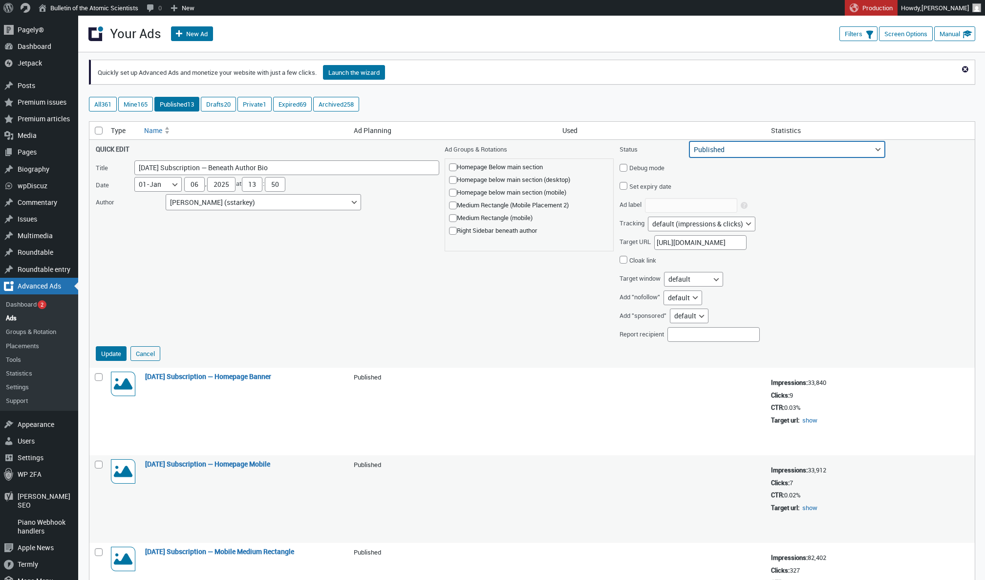
select select "archive"
click at [111, 351] on button "Update" at bounding box center [111, 353] width 31 height 15
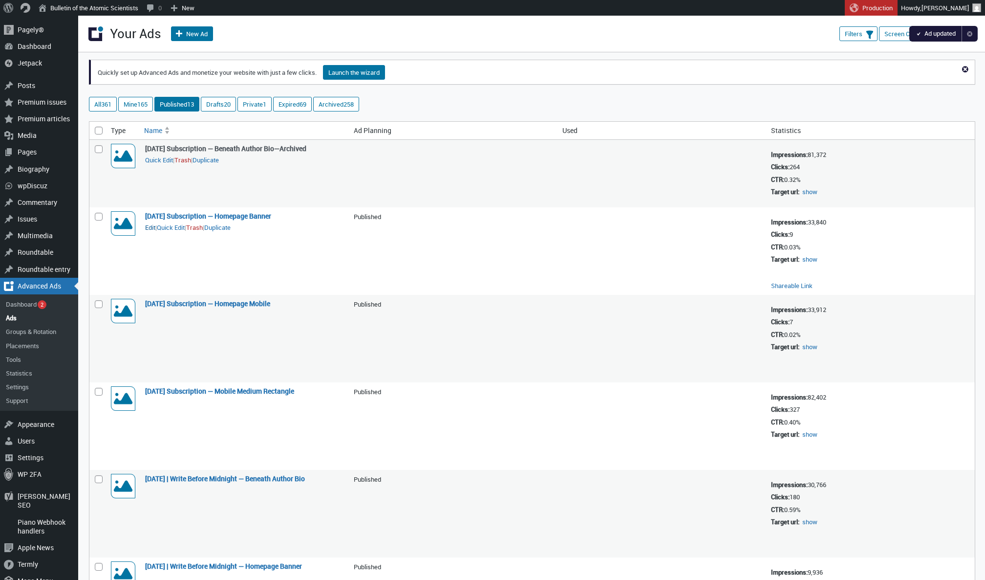
click at [151, 225] on link "Edit" at bounding box center [150, 228] width 10 height 10
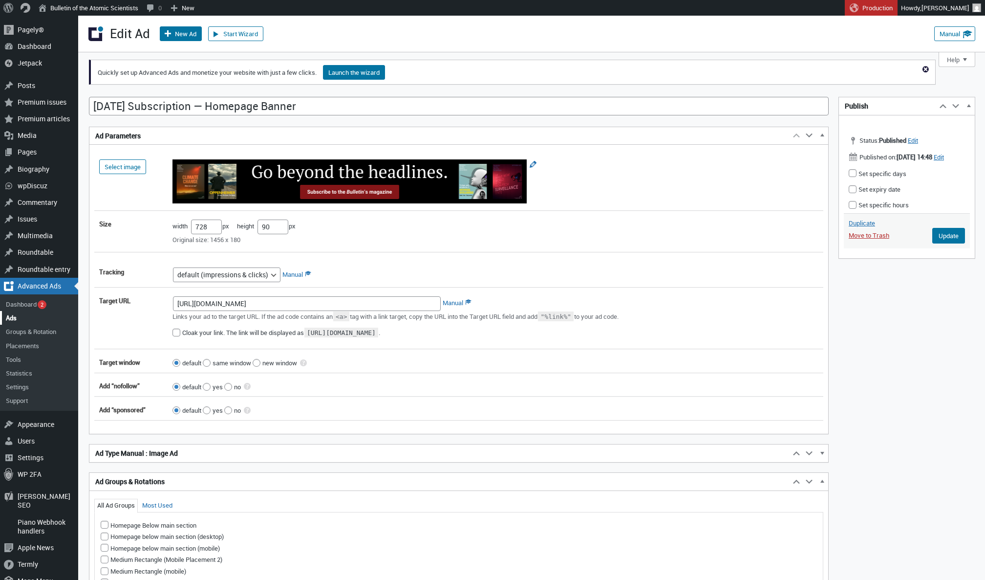
click at [22, 317] on link "Ads" at bounding box center [39, 318] width 78 height 14
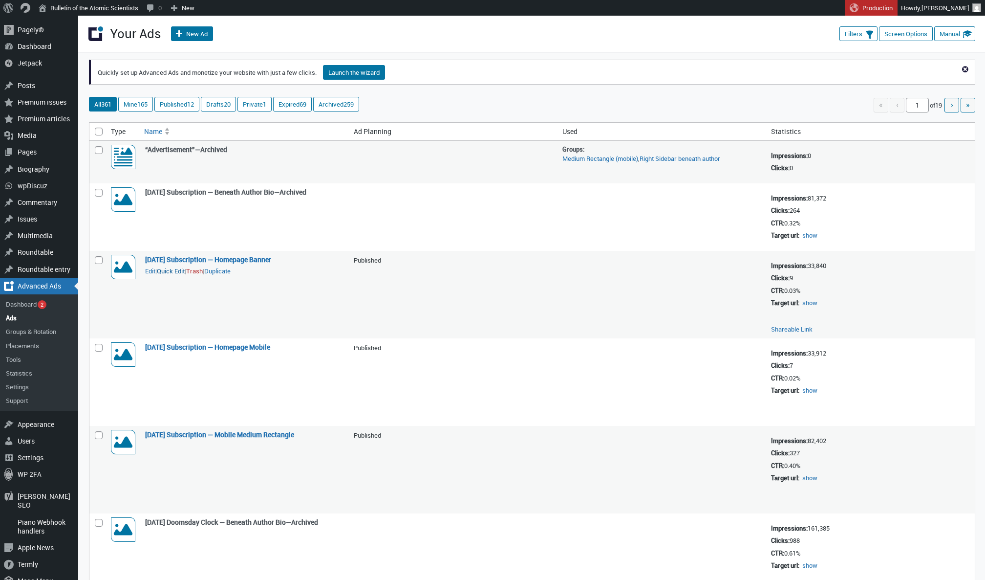
click at [182, 266] on button "Quick Edit" at bounding box center [171, 270] width 28 height 9
select select "124"
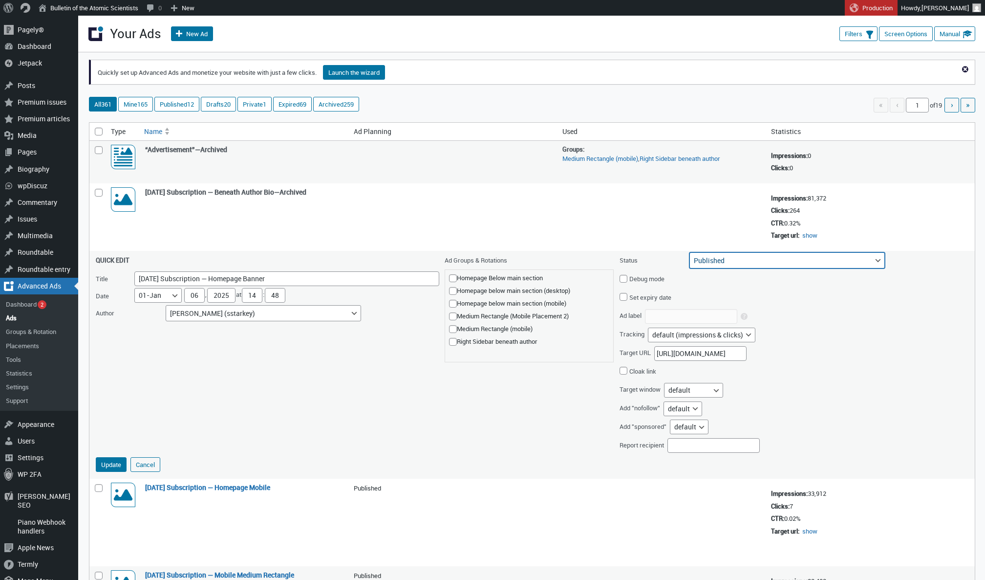
select select "archive"
click at [110, 464] on button "Update" at bounding box center [111, 464] width 31 height 15
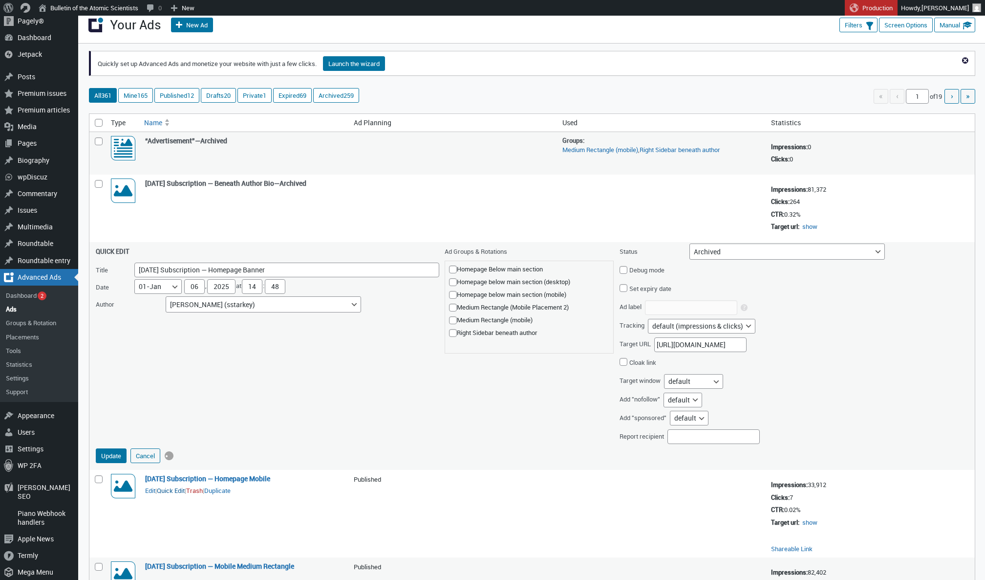
click at [171, 486] on button "Quick Edit" at bounding box center [171, 490] width 28 height 9
select select "124"
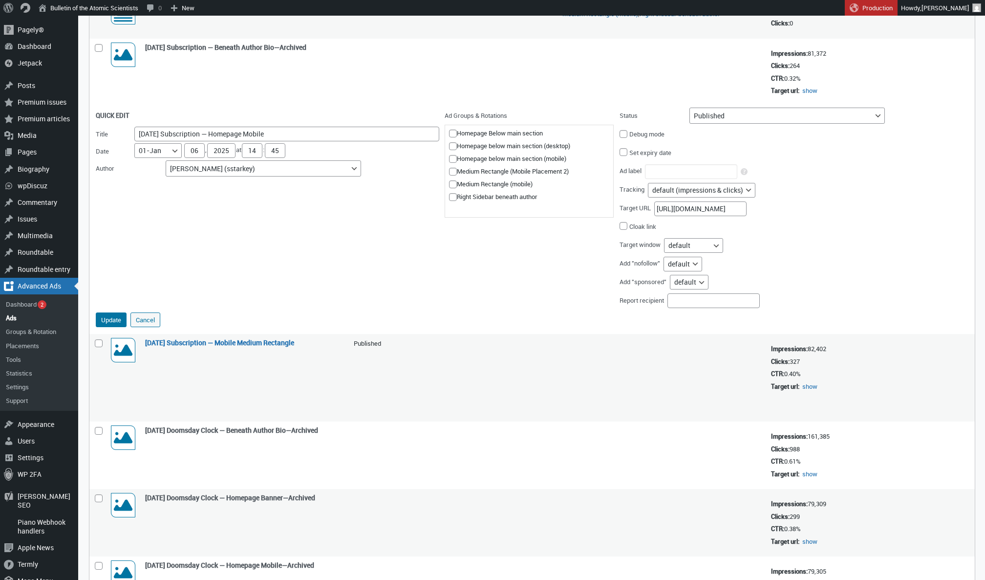
scroll to position [88, 0]
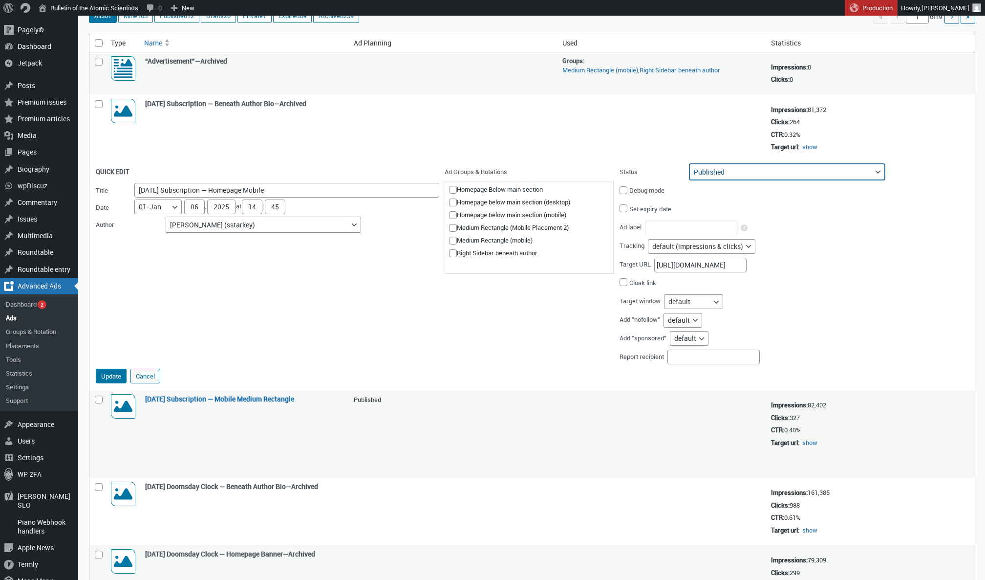
select select "archive"
click at [112, 373] on button "Update" at bounding box center [111, 375] width 31 height 15
click at [175, 406] on button "Quick Edit" at bounding box center [171, 410] width 28 height 9
select select "124"
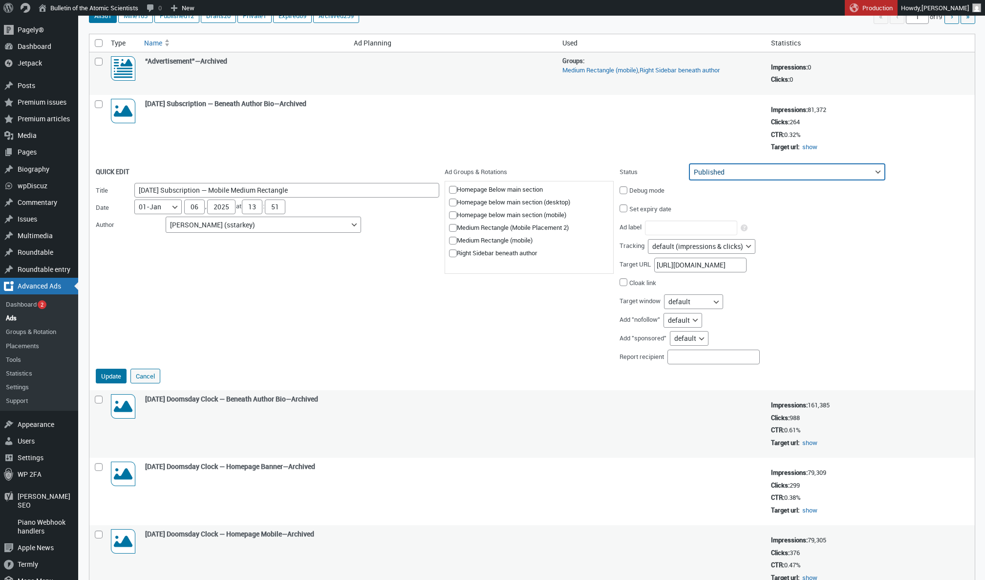
select select "archive"
click at [114, 370] on button "Update" at bounding box center [111, 375] width 31 height 15
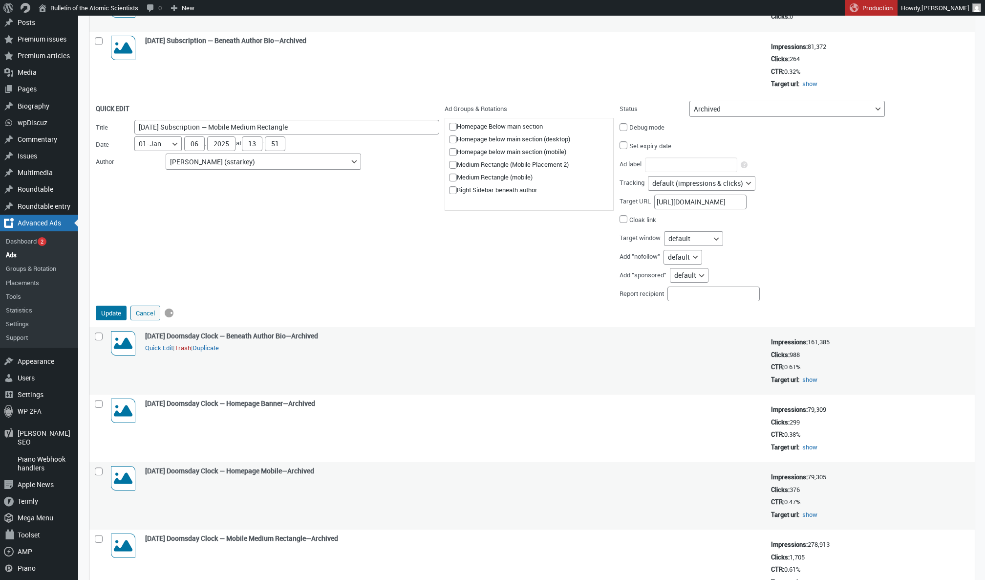
scroll to position [161, 0]
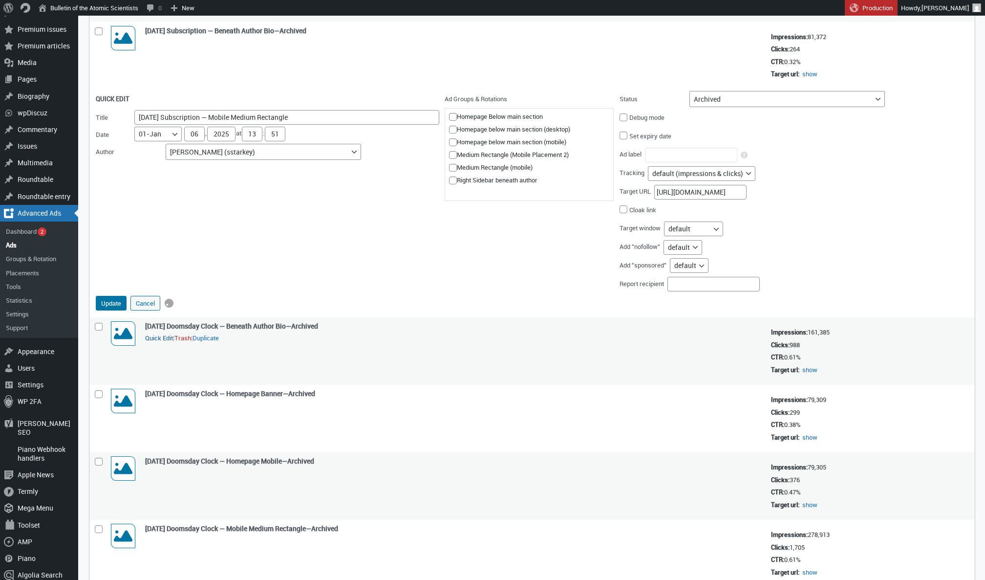
click at [157, 341] on button "Quick Edit" at bounding box center [159, 337] width 28 height 9
select select "124"
select select "archive"
click at [114, 296] on button "Update" at bounding box center [111, 303] width 31 height 15
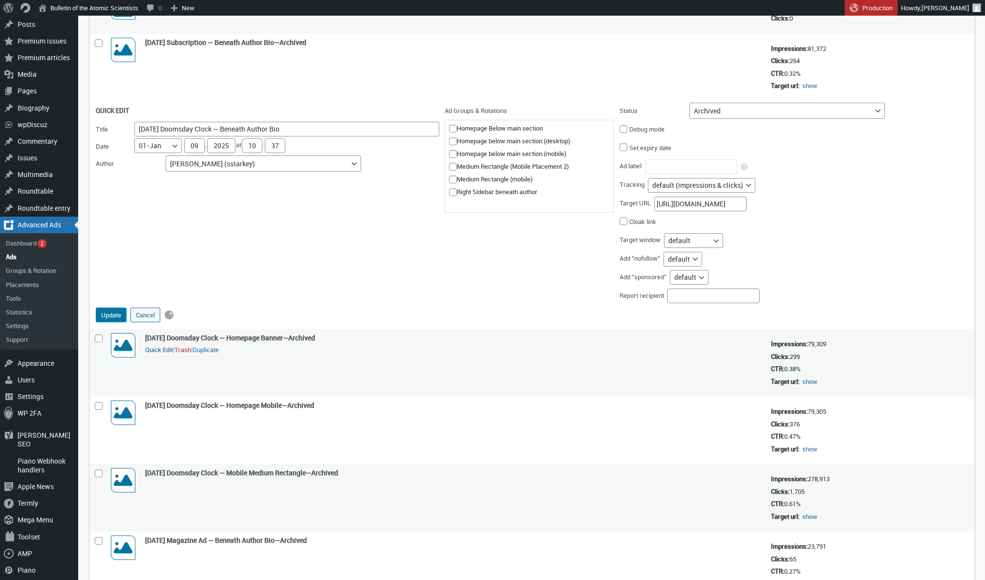
click at [159, 354] on button "Quick Edit" at bounding box center [159, 349] width 28 height 9
select select "124"
select select "archive"
click at [113, 370] on td "Image Ad 300 × 250" at bounding box center [123, 362] width 34 height 67
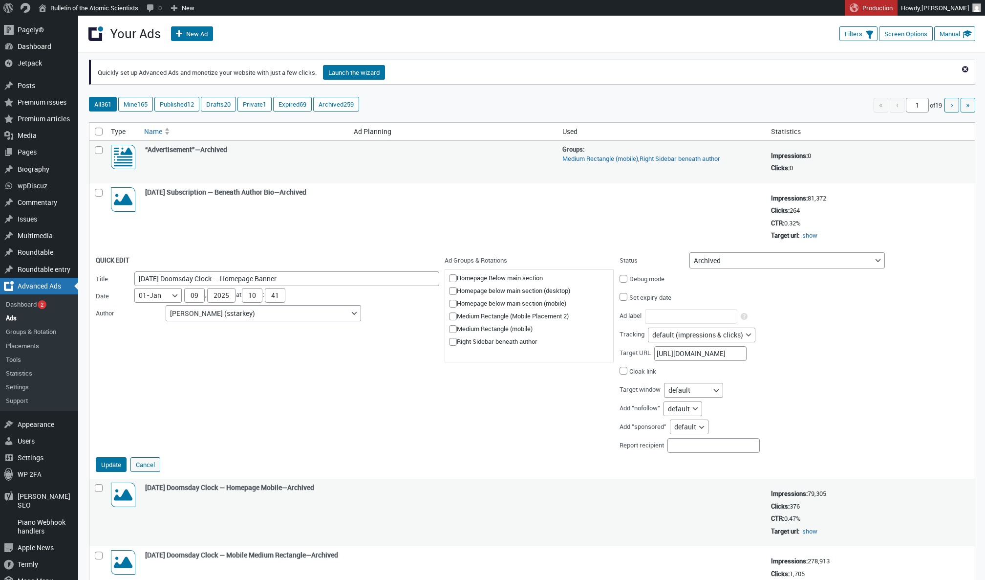
scroll to position [0, 0]
click at [198, 104] on link "Published 12" at bounding box center [177, 104] width 44 height 14
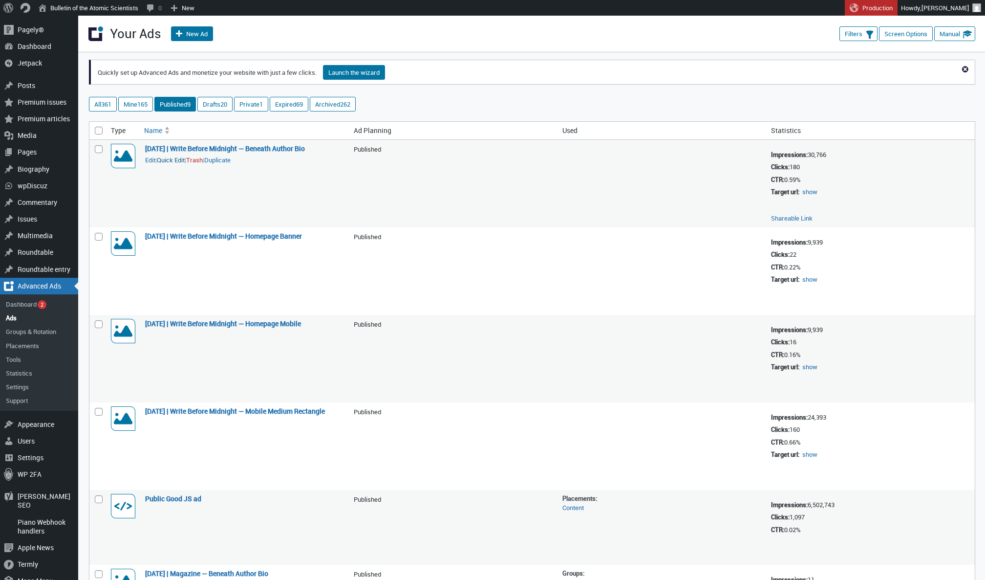
click at [169, 164] on button "Quick Edit" at bounding box center [171, 159] width 28 height 9
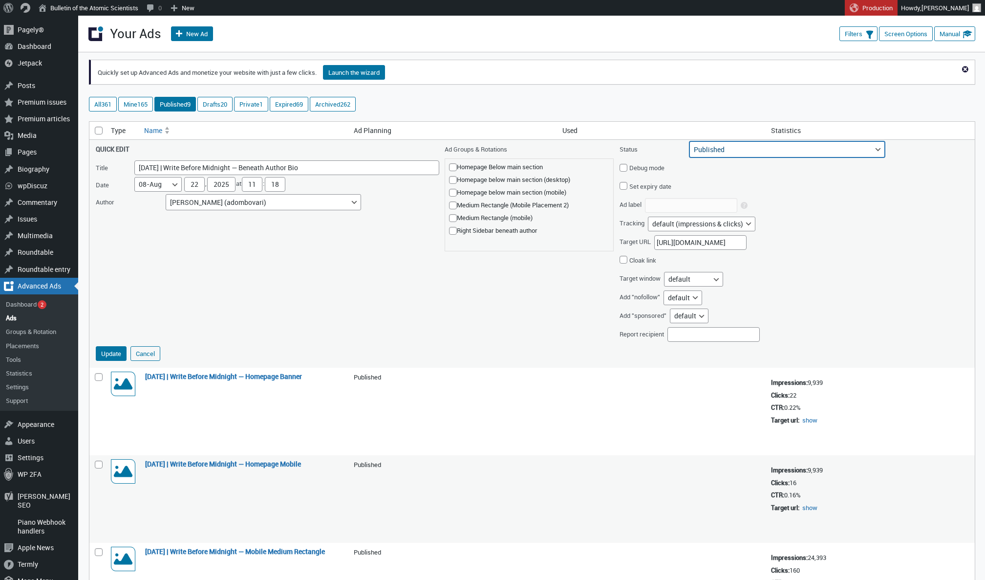
select select "archive"
click at [111, 348] on button "Update" at bounding box center [111, 353] width 31 height 15
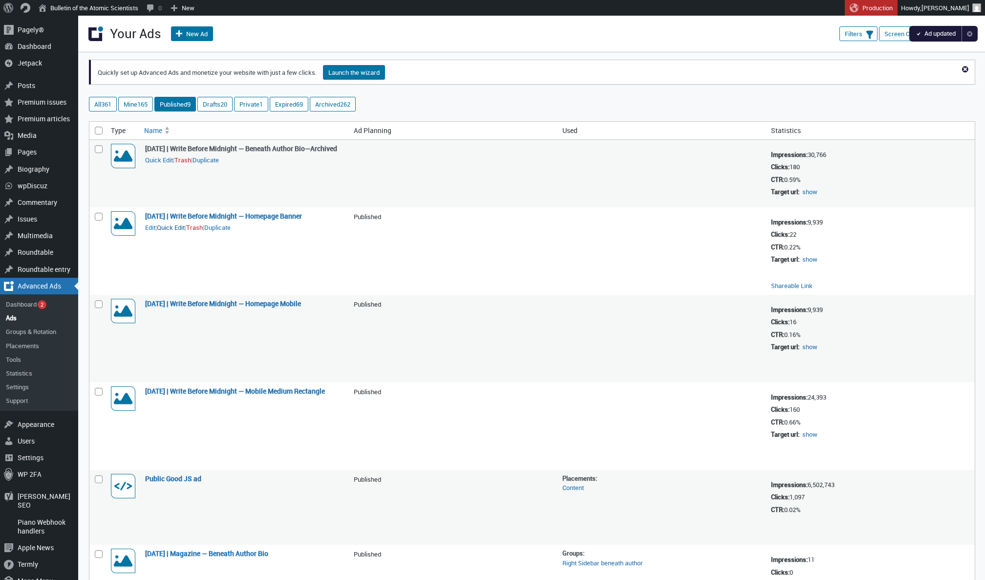
click at [176, 223] on button "Quick Edit" at bounding box center [171, 227] width 28 height 9
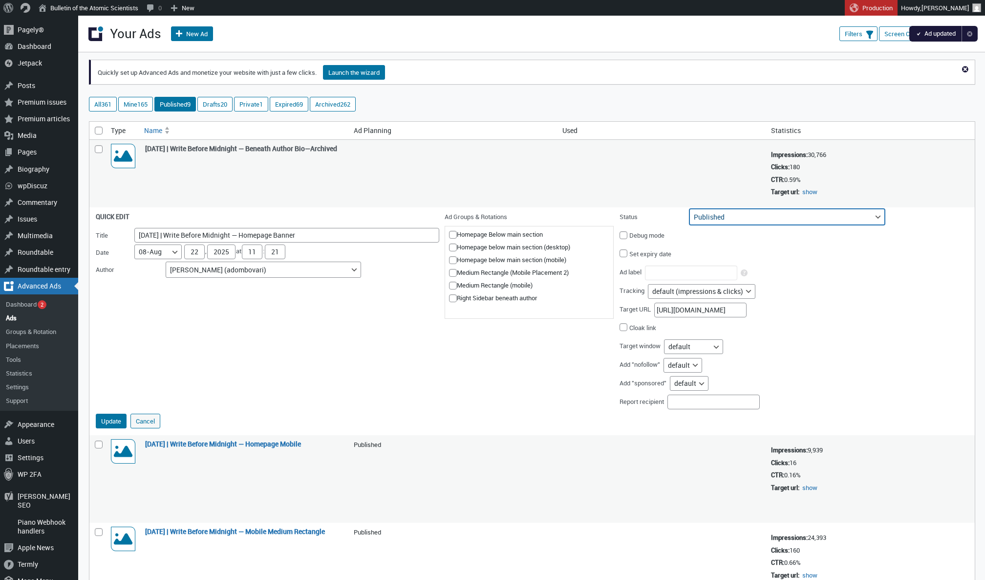
select select "archive"
click at [106, 413] on button "Update" at bounding box center [111, 420] width 31 height 15
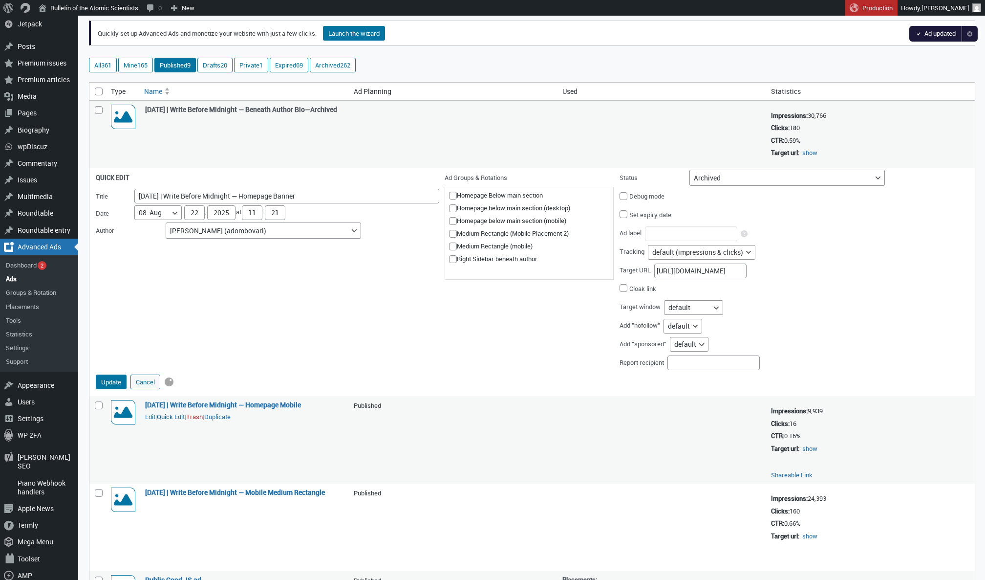
click at [184, 415] on button "Quick Edit" at bounding box center [171, 416] width 28 height 9
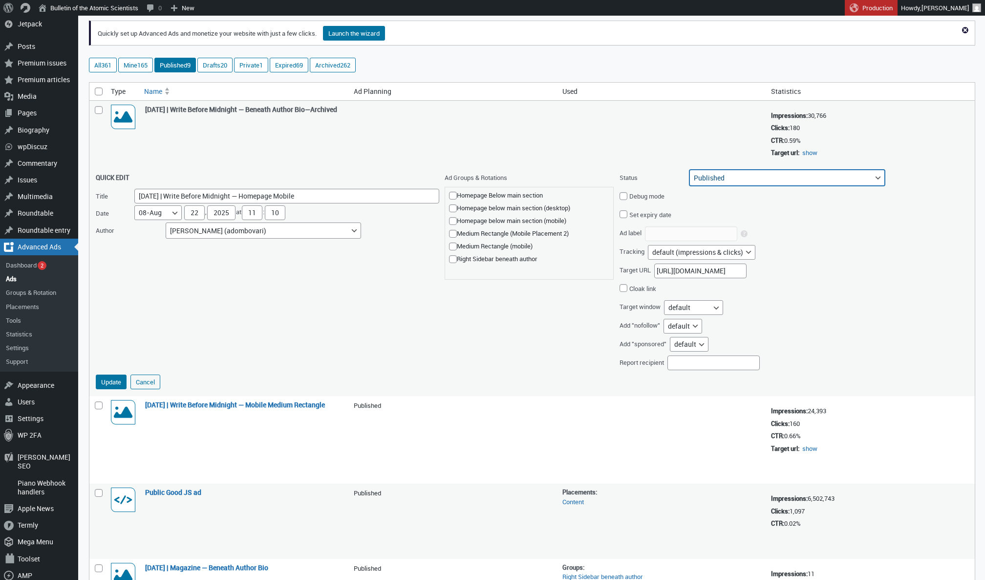
select select "archive"
click at [123, 379] on button "Update" at bounding box center [111, 381] width 31 height 15
click at [178, 419] on button "Quick Edit" at bounding box center [171, 416] width 28 height 9
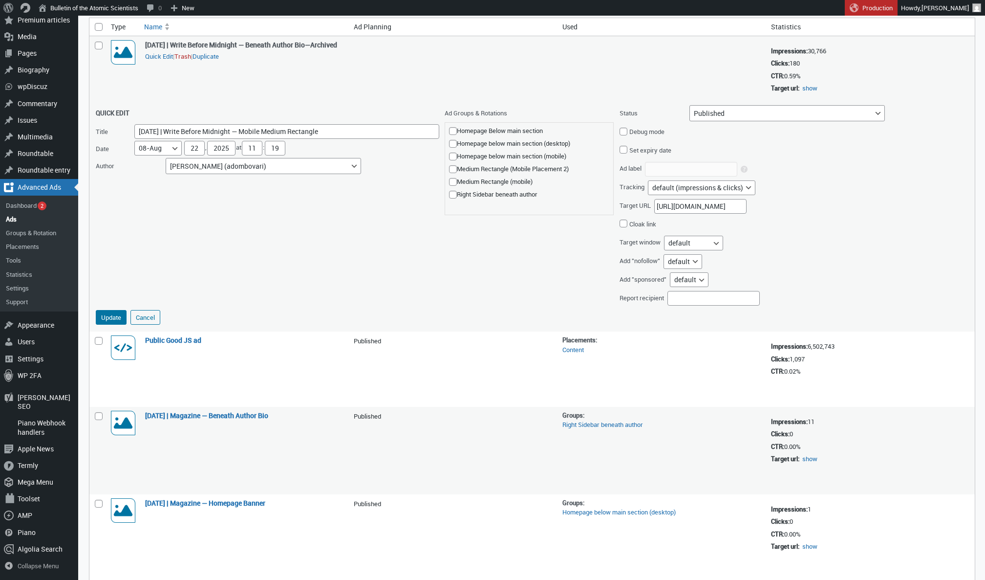
scroll to position [92, 0]
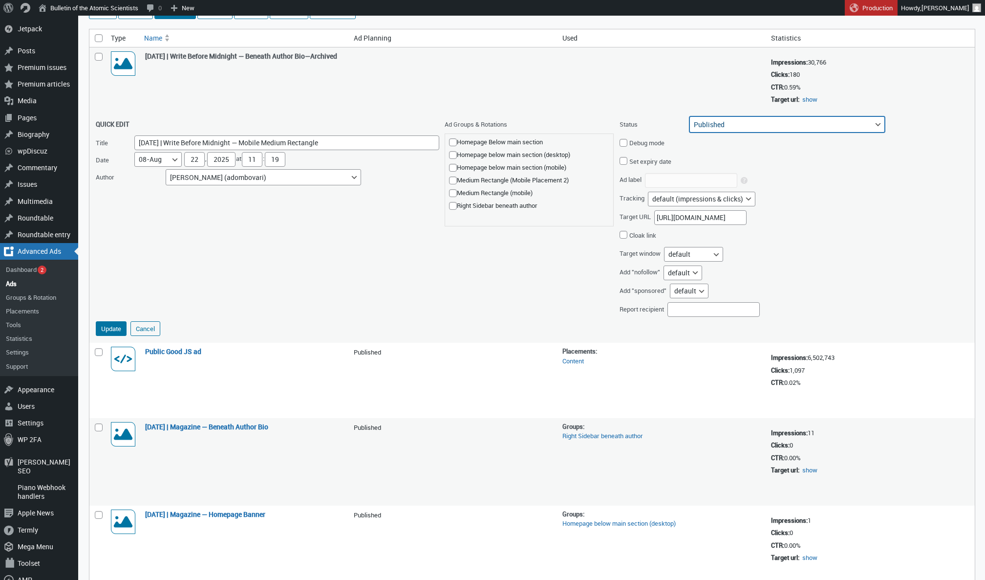
select select "archive"
click at [121, 325] on button "Update" at bounding box center [111, 328] width 31 height 15
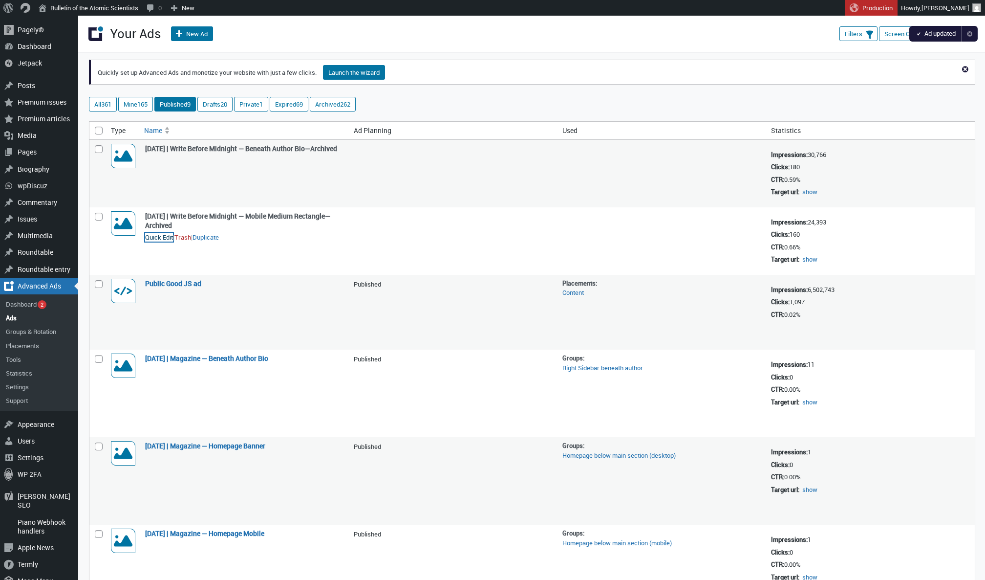
scroll to position [0, 0]
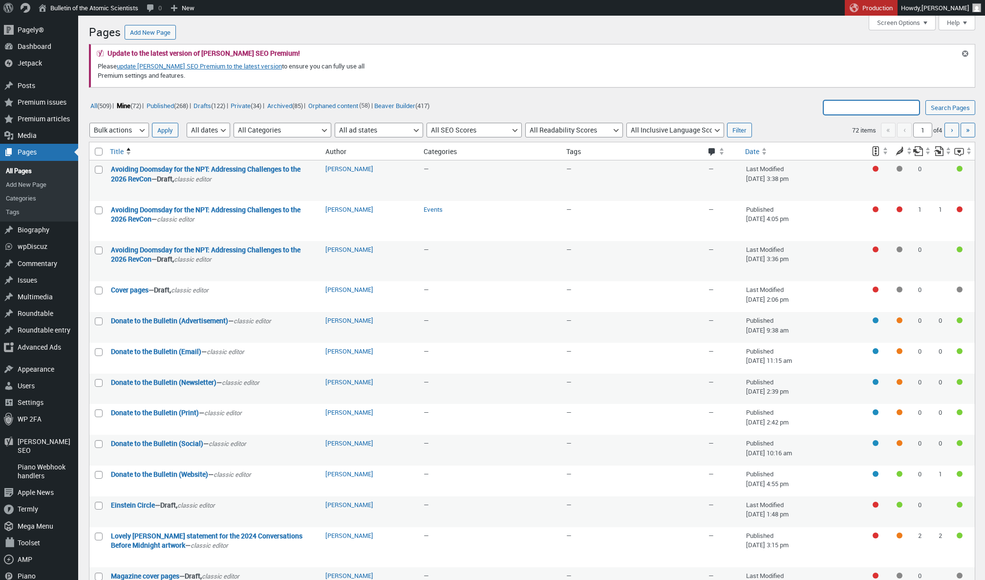
click at [857, 108] on input "Search Pages:" at bounding box center [871, 107] width 96 height 15
type input "Ways To Give"
click at [948, 108] on input "Search Pages" at bounding box center [950, 107] width 50 height 15
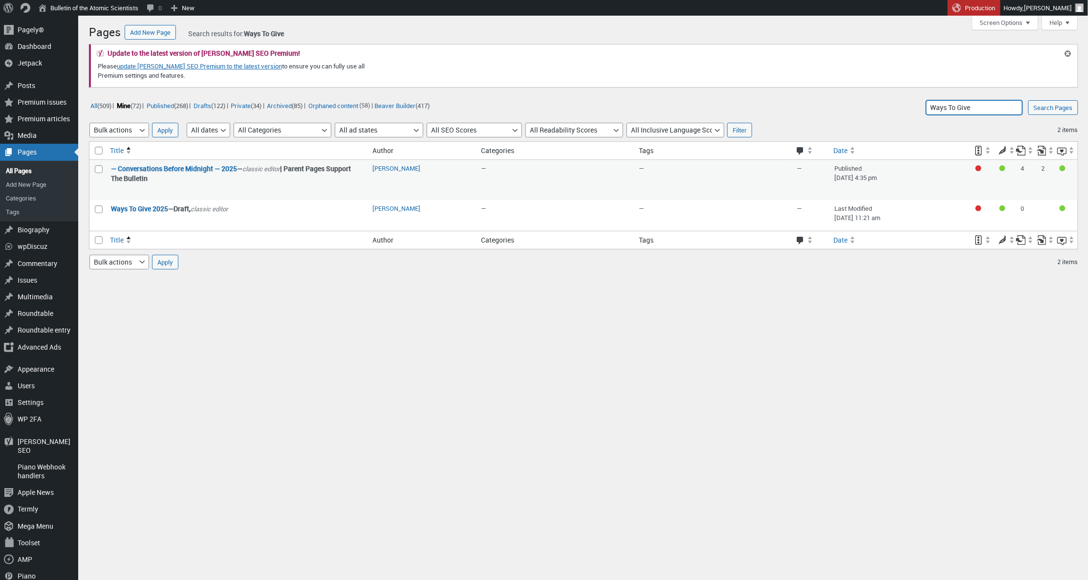
click at [984, 107] on input "Ways To Give" at bounding box center [974, 107] width 96 height 15
type input "Einstein Circle"
click at [985, 108] on input "Search Pages" at bounding box center [1053, 107] width 50 height 15
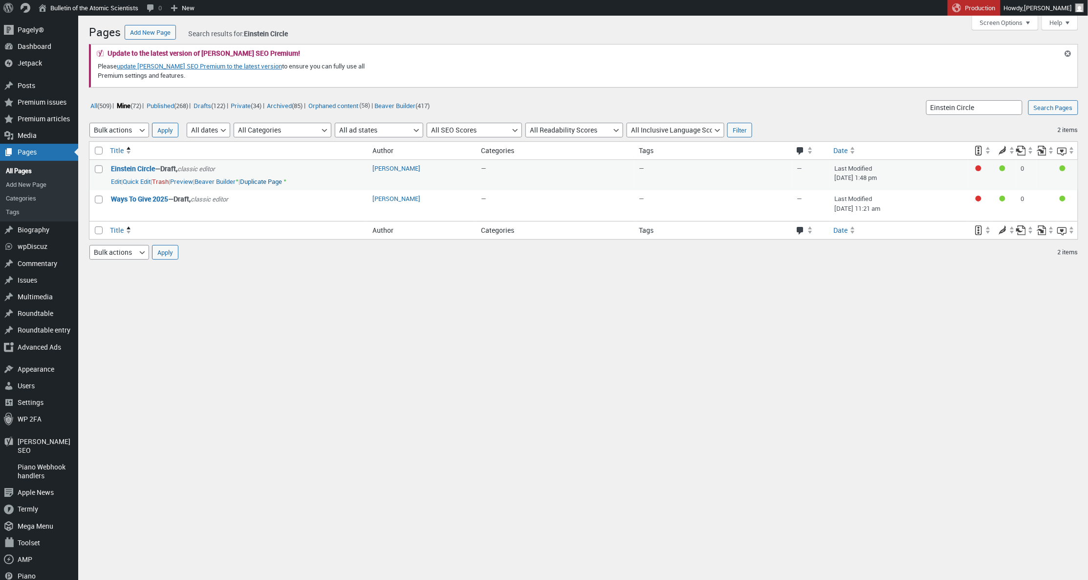
click at [282, 178] on link "Duplicate Page" at bounding box center [261, 182] width 42 height 10
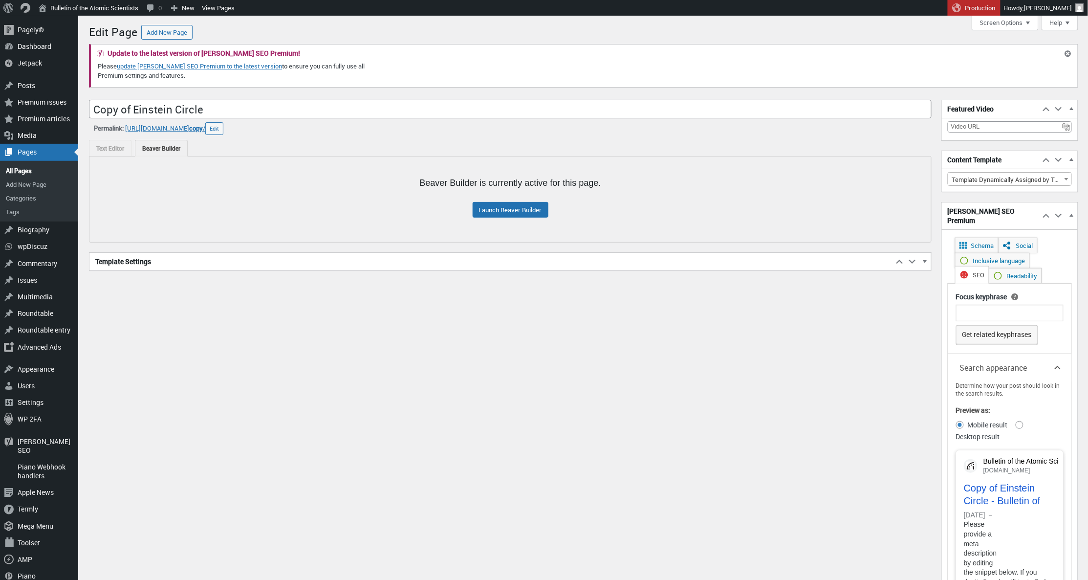
scroll to position [7, 0]
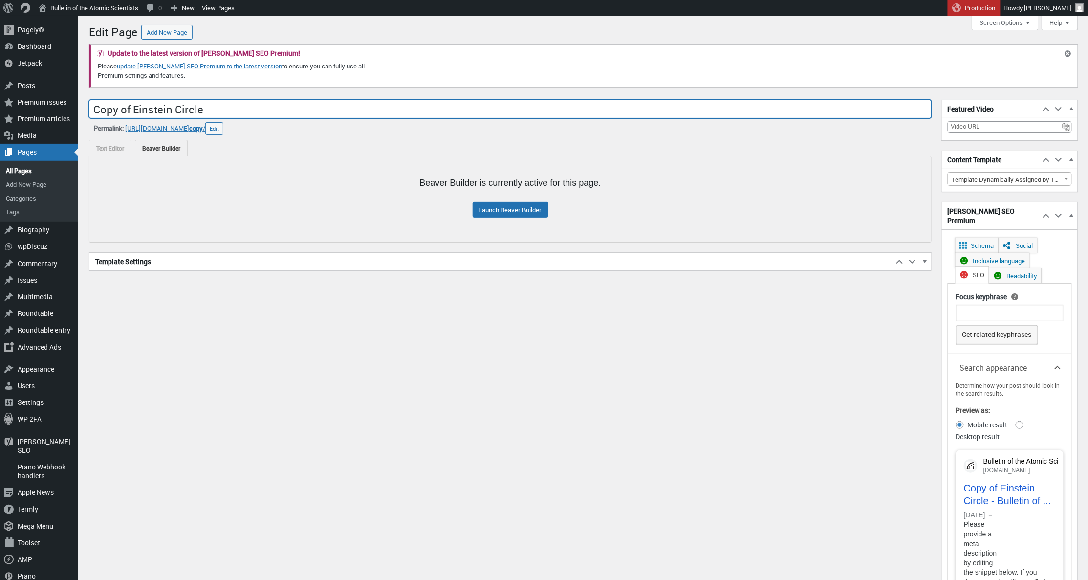
click at [218, 108] on input "Copy of Einstein Circle" at bounding box center [510, 109] width 842 height 19
type input "Legacy Society"
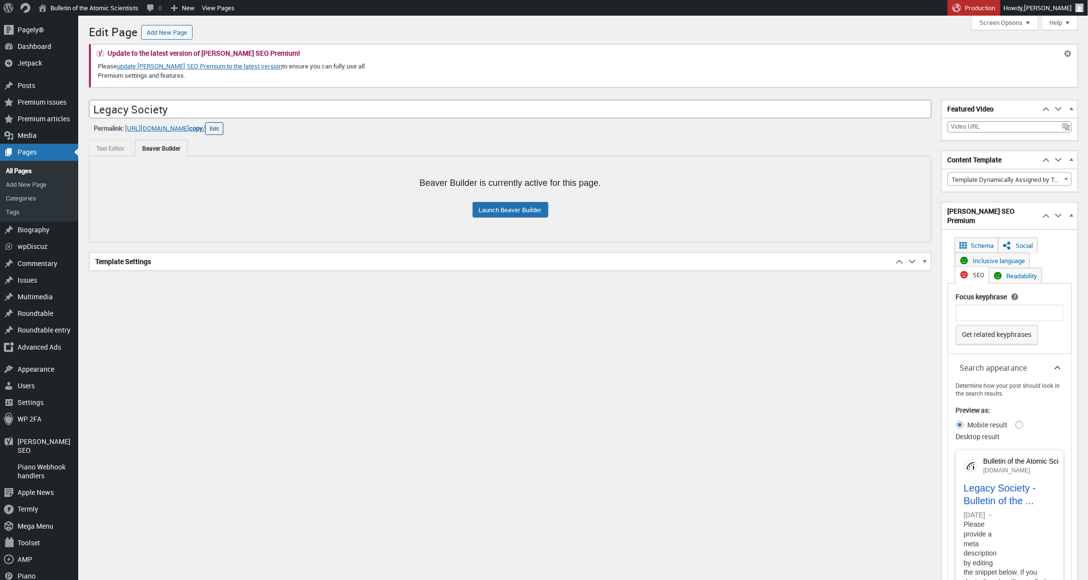
click at [223, 128] on button "Edit" at bounding box center [214, 128] width 18 height 13
type input "legacy-society"
click at [309, 131] on button "OK" at bounding box center [301, 128] width 16 height 13
click at [496, 208] on link "Launch Beaver Builder" at bounding box center [511, 210] width 76 height 16
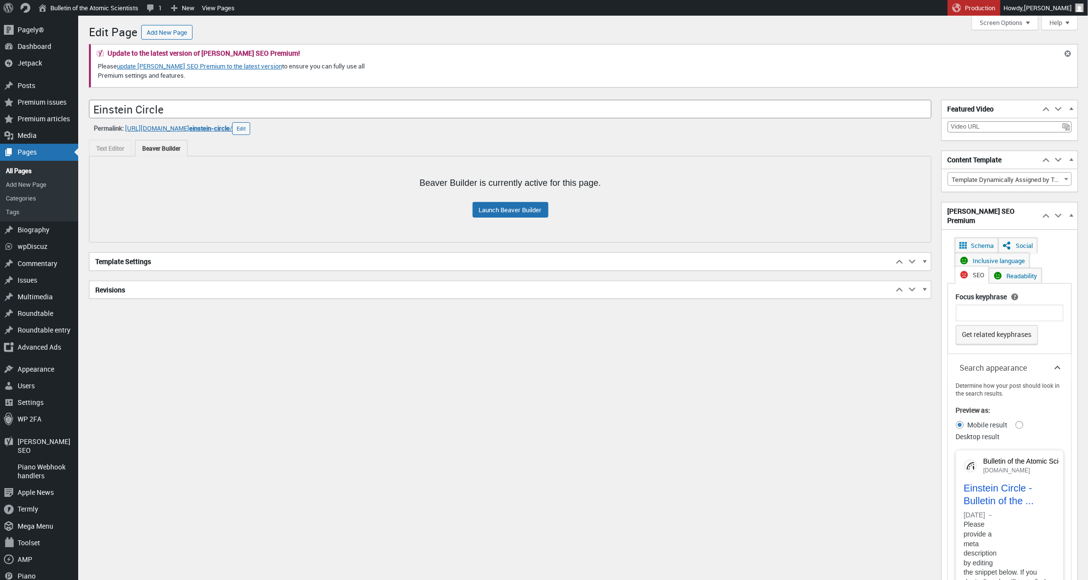
scroll to position [7, 0]
